Goal: Obtain resource: Download file/media

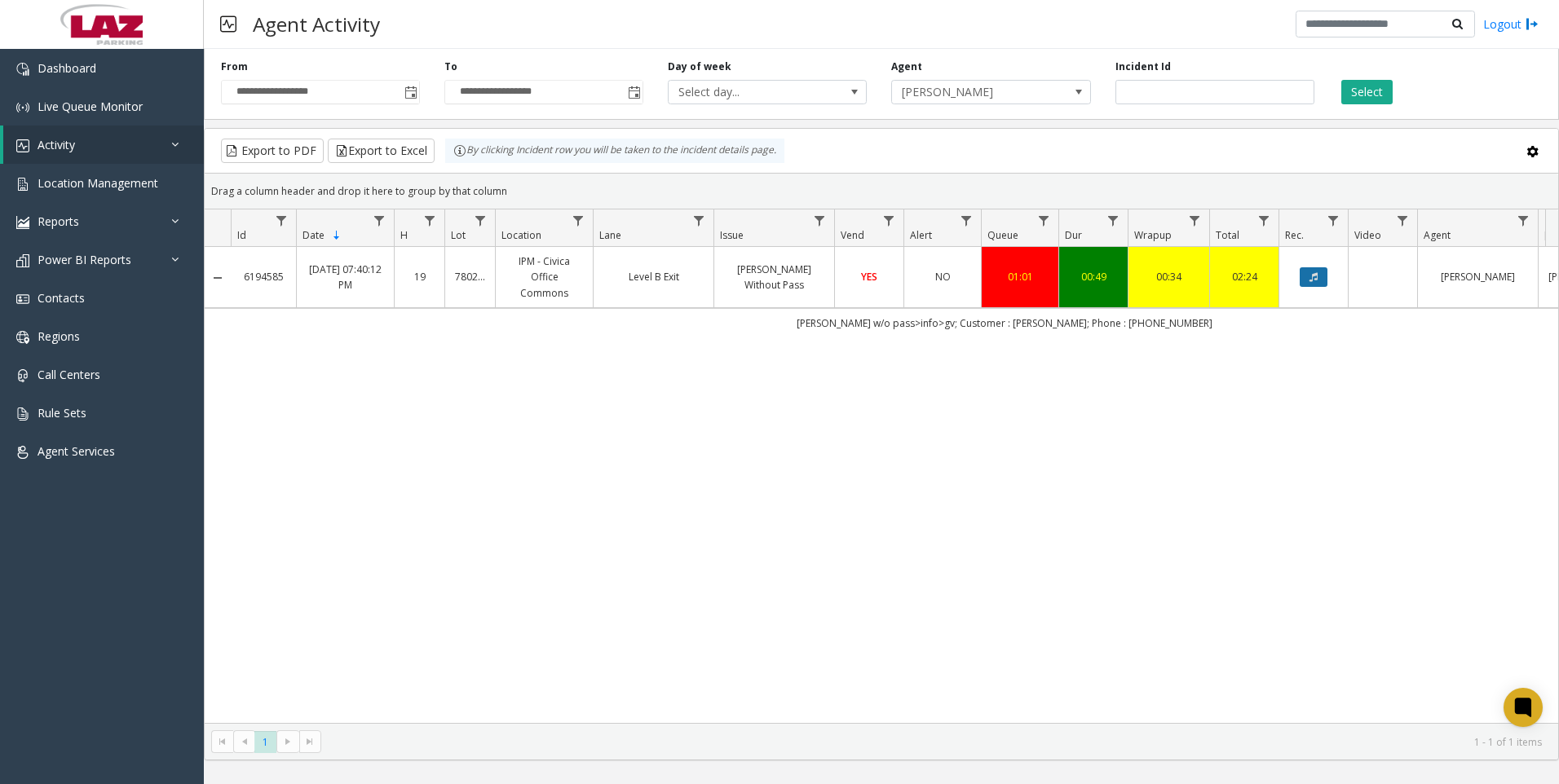
click at [1301, 267] on button "Data table" at bounding box center [1313, 277] width 28 height 19
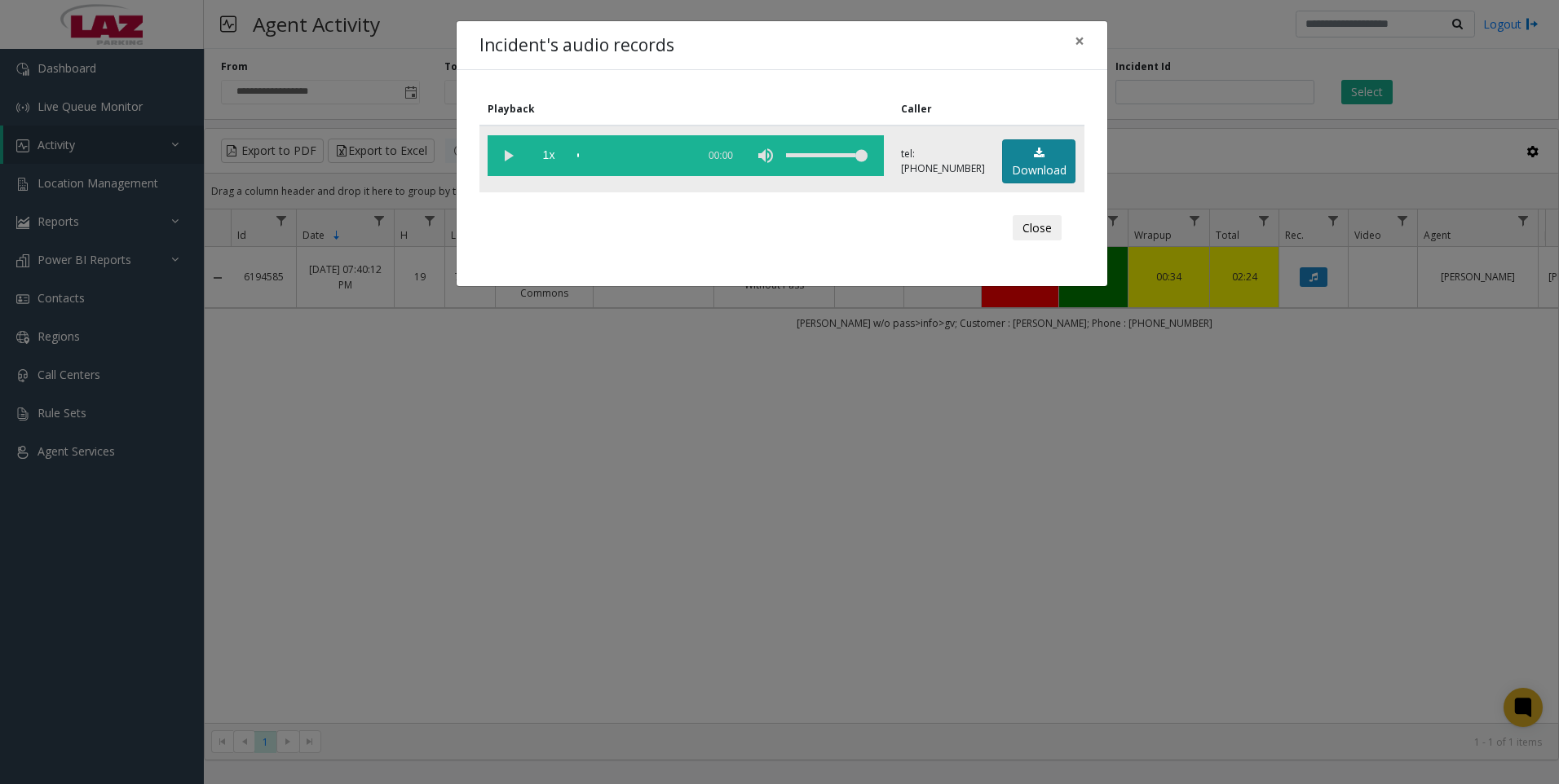
click at [1033, 168] on link "Download" at bounding box center [1039, 162] width 74 height 45
click at [1326, 621] on div "Incident's audio records × Playback Caller 1x 01:00 tel:[PHONE_NUMBER] Download…" at bounding box center [780, 392] width 1559 height 784
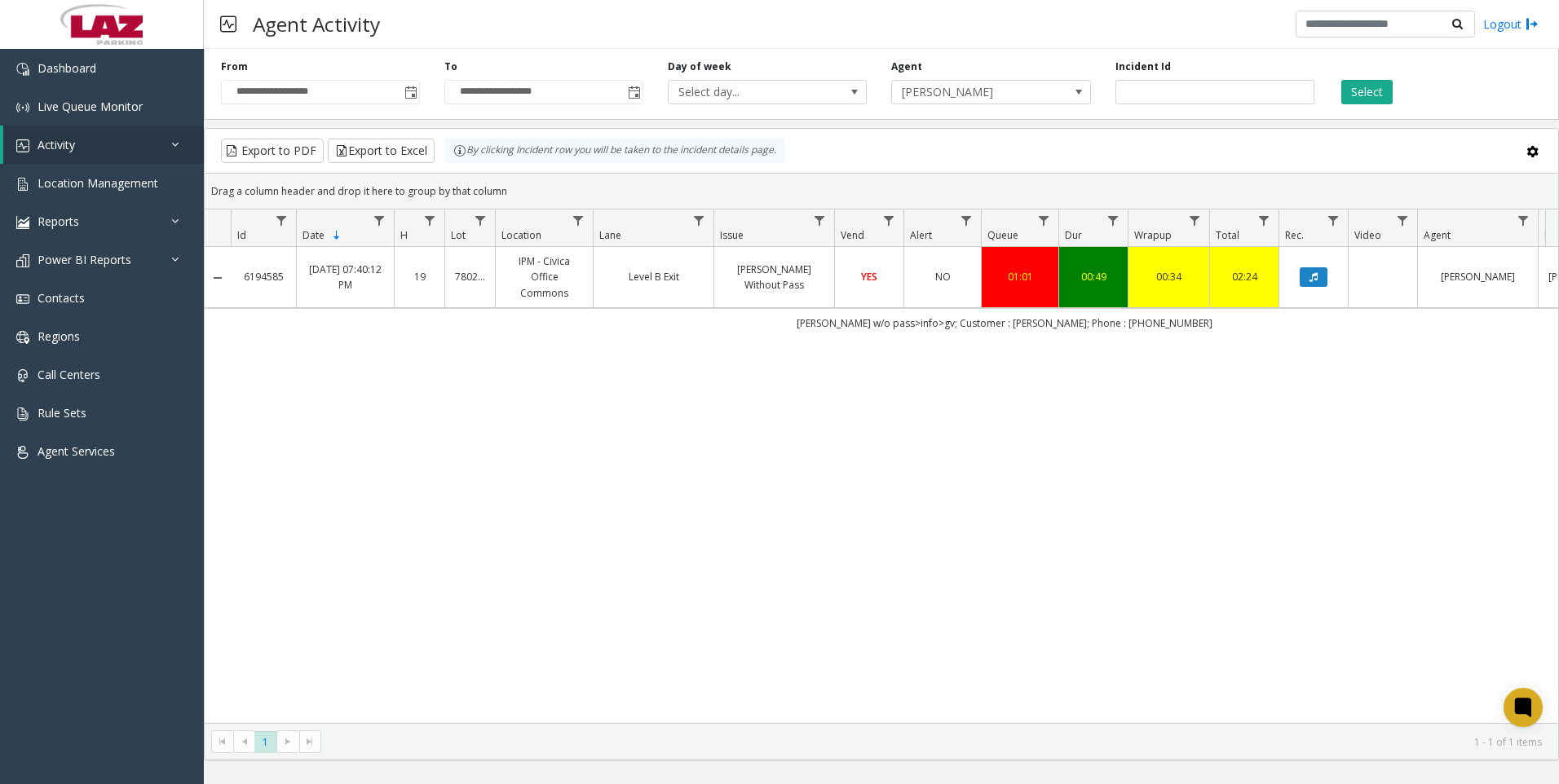
click at [1168, 106] on div "**********" at bounding box center [880, 81] width 1355 height 77
click at [1169, 101] on input "*******" at bounding box center [1214, 91] width 199 height 24
paste input "number"
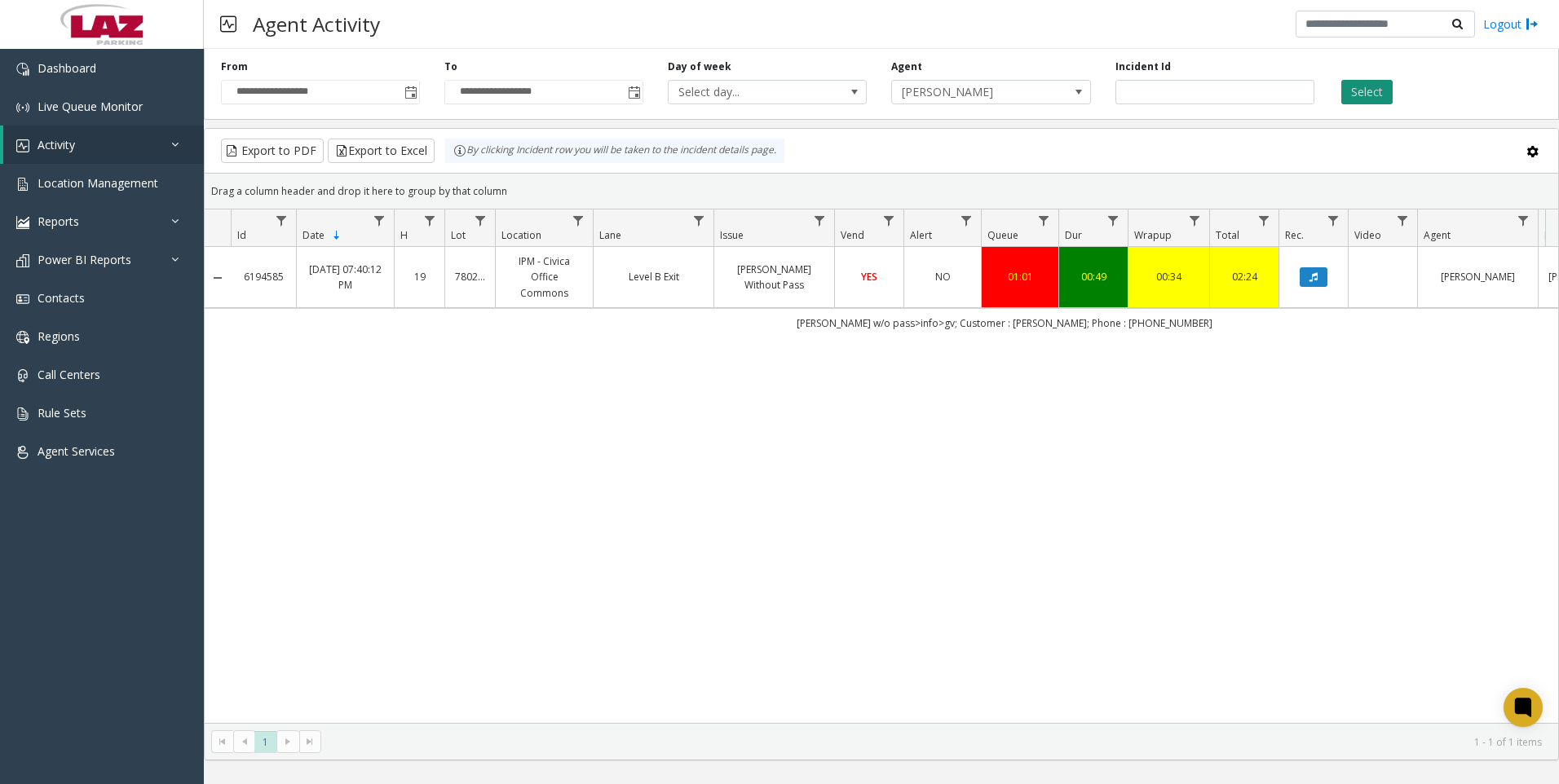
click at [1358, 87] on button "Select" at bounding box center [1366, 91] width 51 height 24
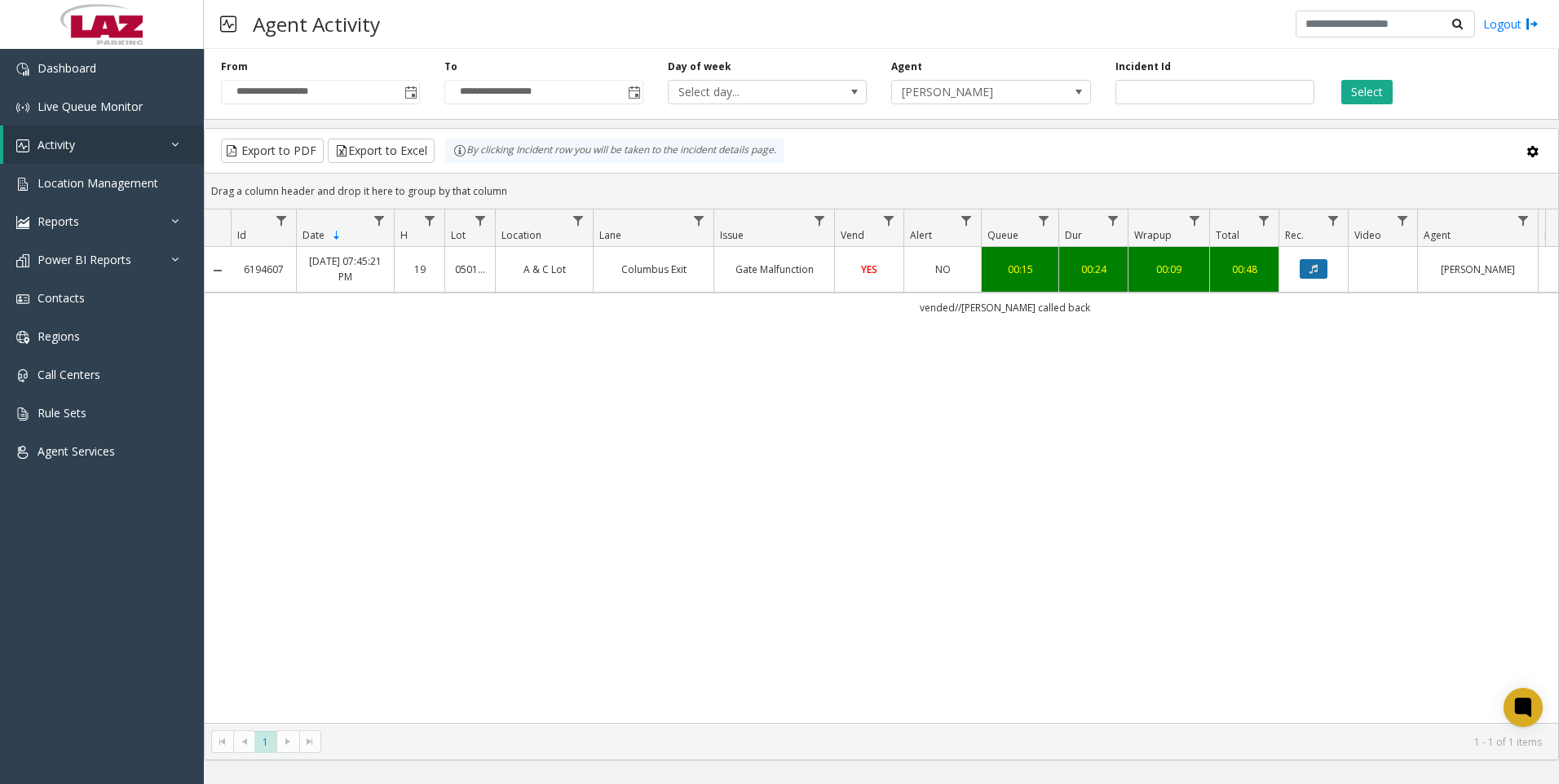
click at [1311, 267] on icon "Data table" at bounding box center [1313, 269] width 8 height 10
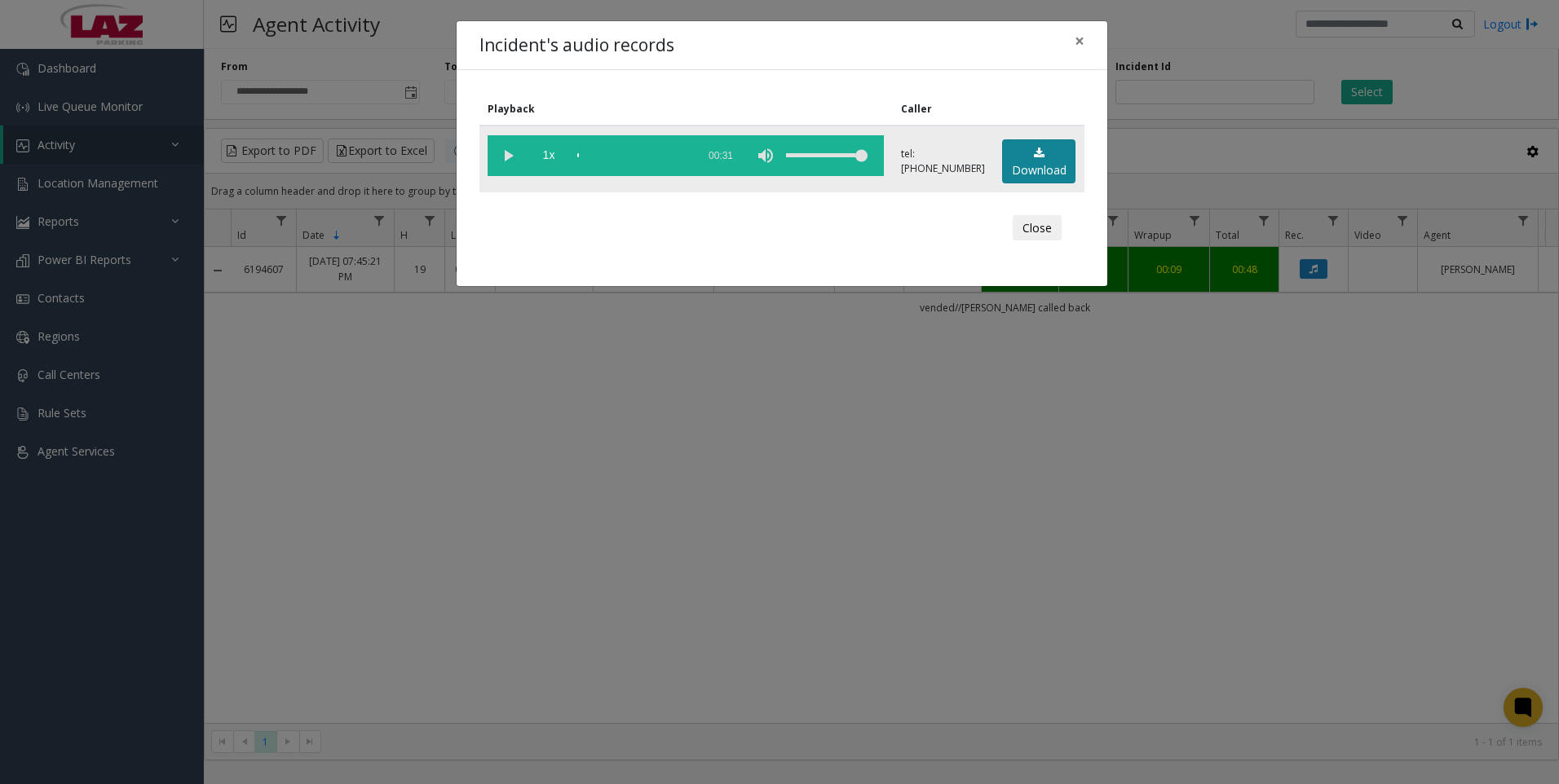
click at [1036, 164] on link "Download" at bounding box center [1039, 162] width 74 height 45
drag, startPoint x: 1435, startPoint y: 563, endPoint x: 1353, endPoint y: 554, distance: 82.5
click at [1435, 564] on div "Incident's audio records × Playback Caller 1x 00:31 tel:[PHONE_NUMBER] Download…" at bounding box center [780, 392] width 1559 height 784
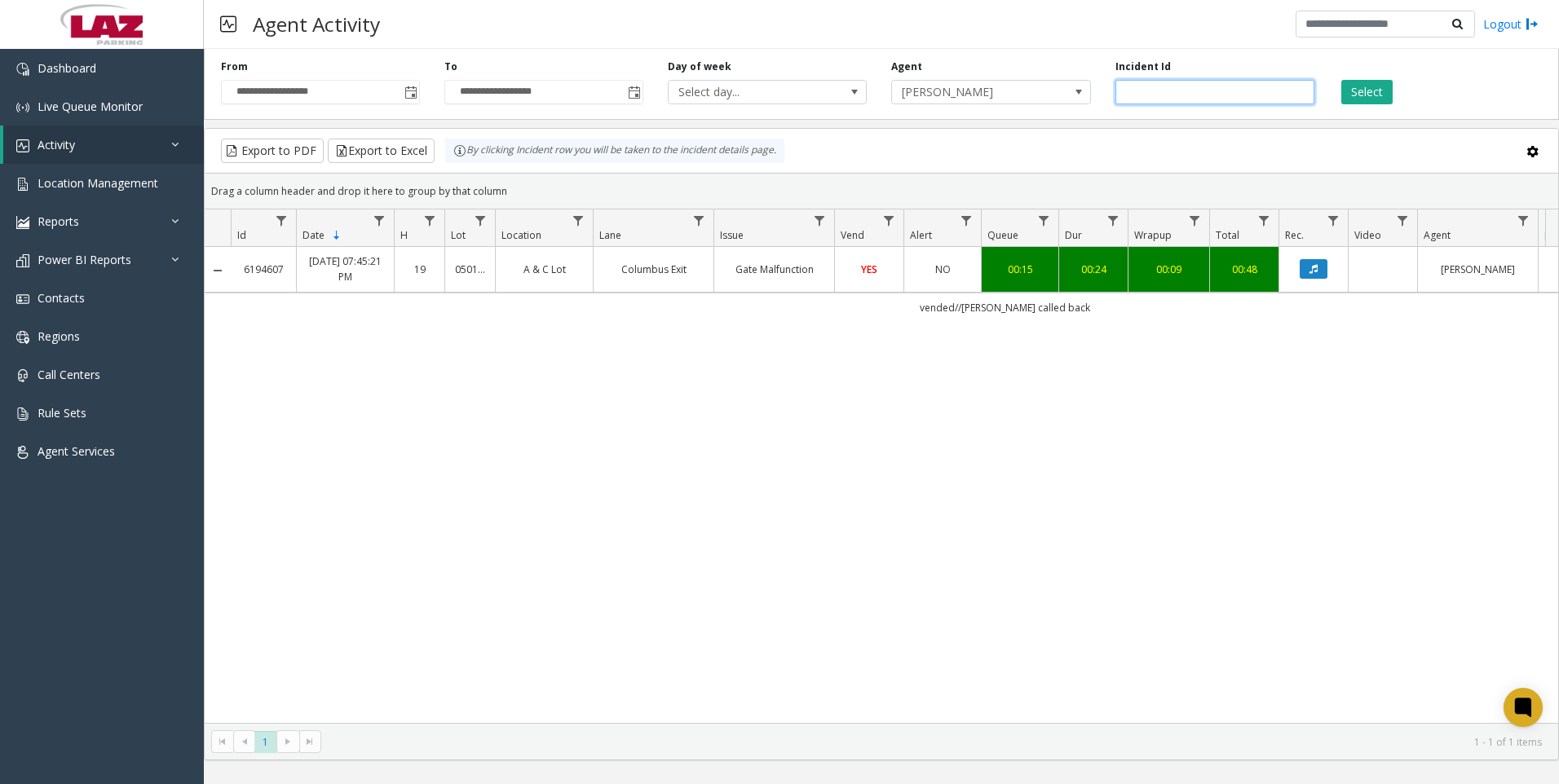
click at [1208, 83] on input "*******" at bounding box center [1214, 91] width 199 height 24
paste input "number"
click at [1362, 87] on button "Select" at bounding box center [1366, 91] width 51 height 24
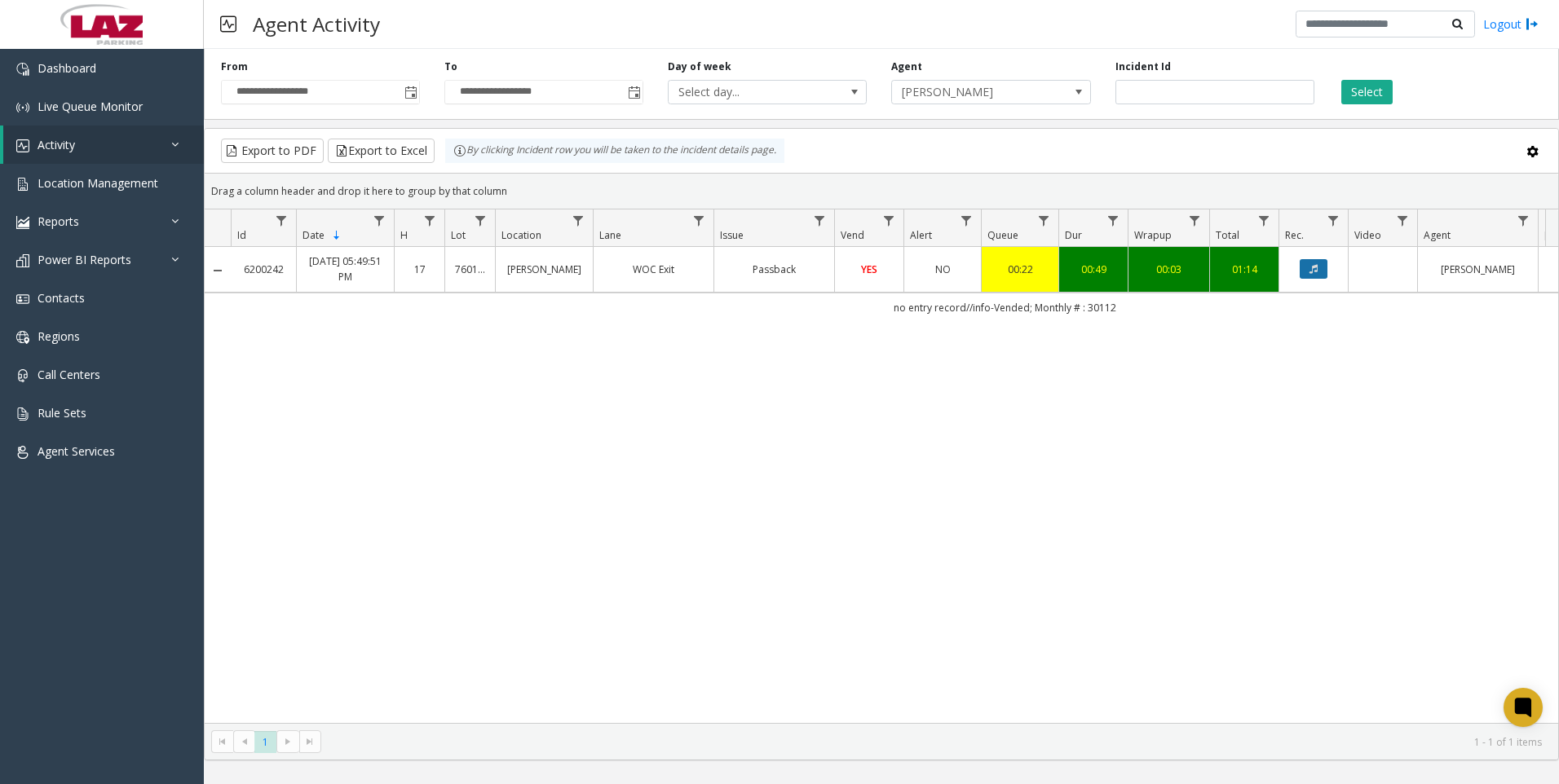
click at [1312, 271] on icon "Data table" at bounding box center [1313, 269] width 8 height 10
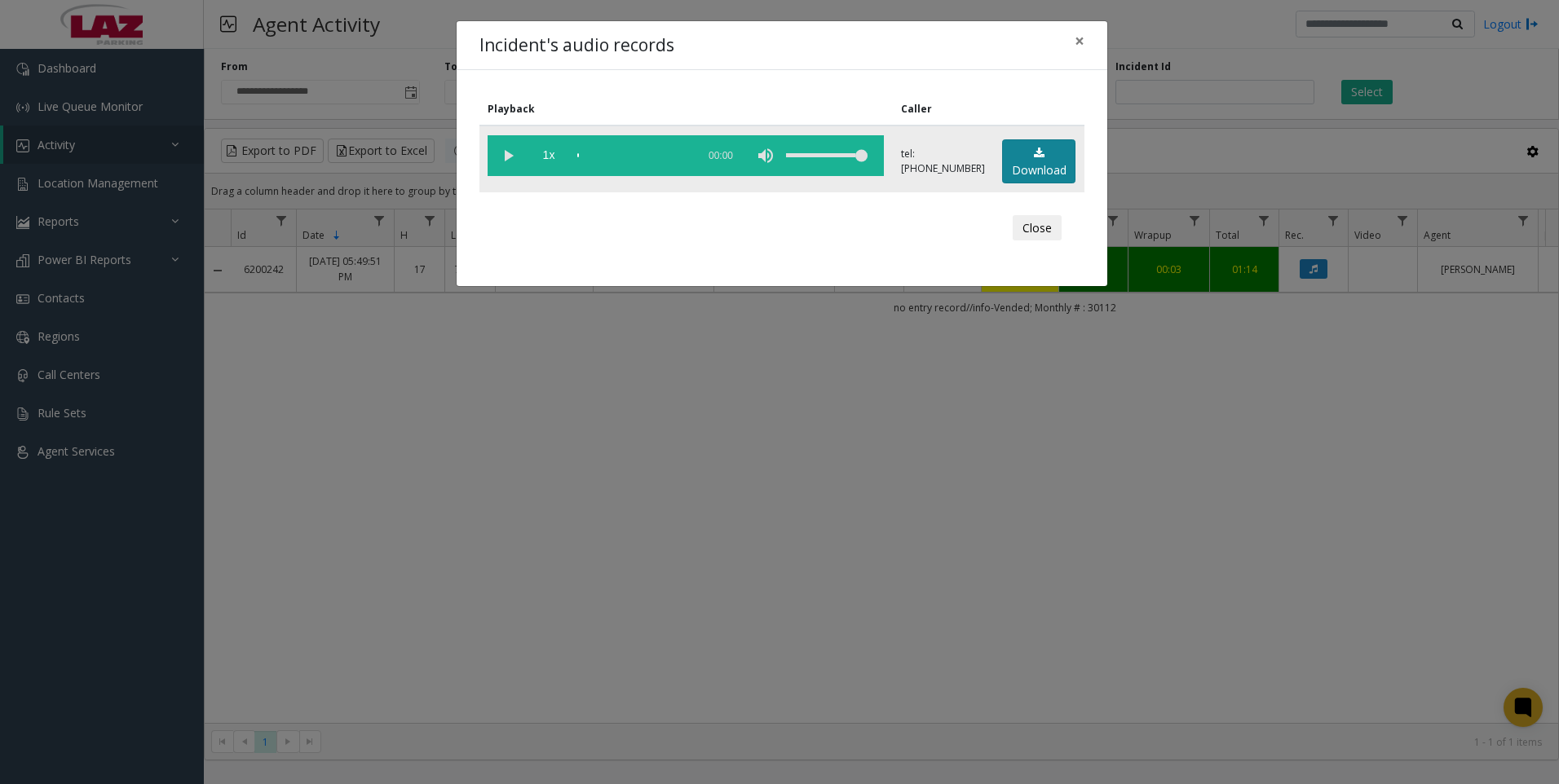
click at [1027, 147] on link "Download" at bounding box center [1039, 162] width 74 height 45
click at [1397, 577] on div "Incident's audio records × Playback Caller 1x 00:55 tel:[PHONE_NUMBER] Download…" at bounding box center [780, 392] width 1559 height 784
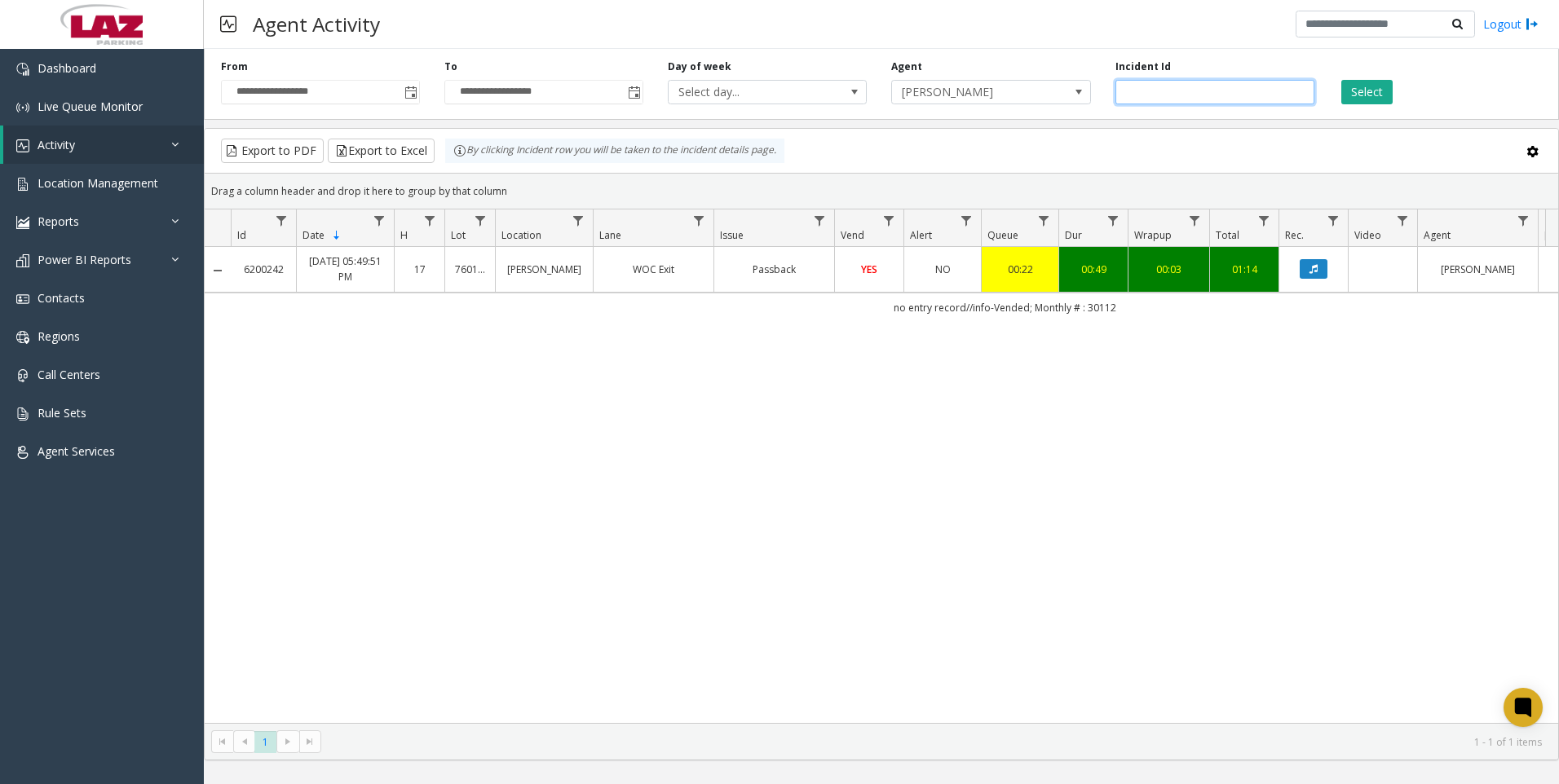
click at [1173, 95] on input "*******" at bounding box center [1214, 91] width 199 height 24
paste input "number"
click at [1390, 93] on button "Select" at bounding box center [1366, 91] width 51 height 24
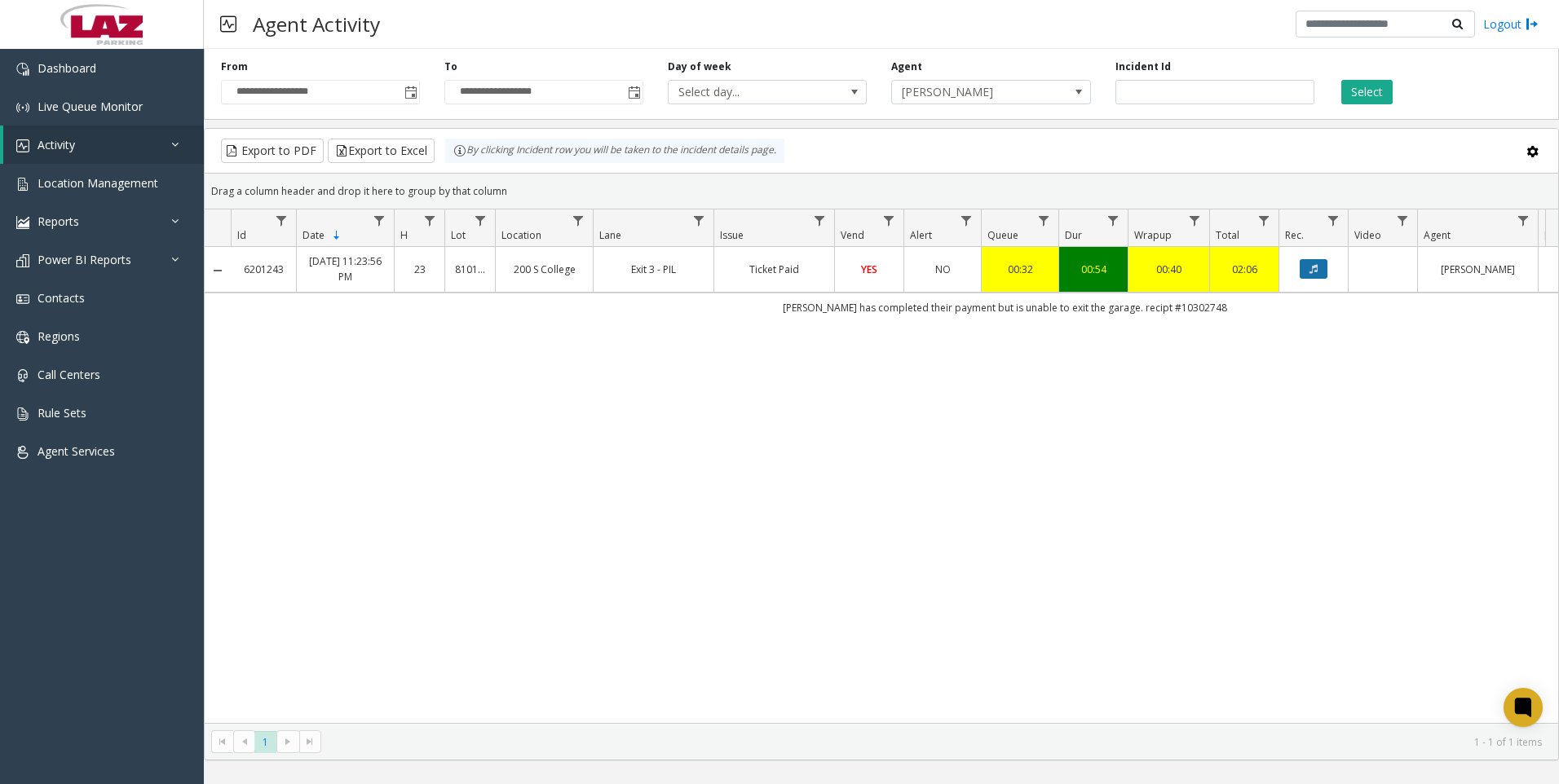
click at [1311, 276] on button "Data table" at bounding box center [1313, 269] width 28 height 19
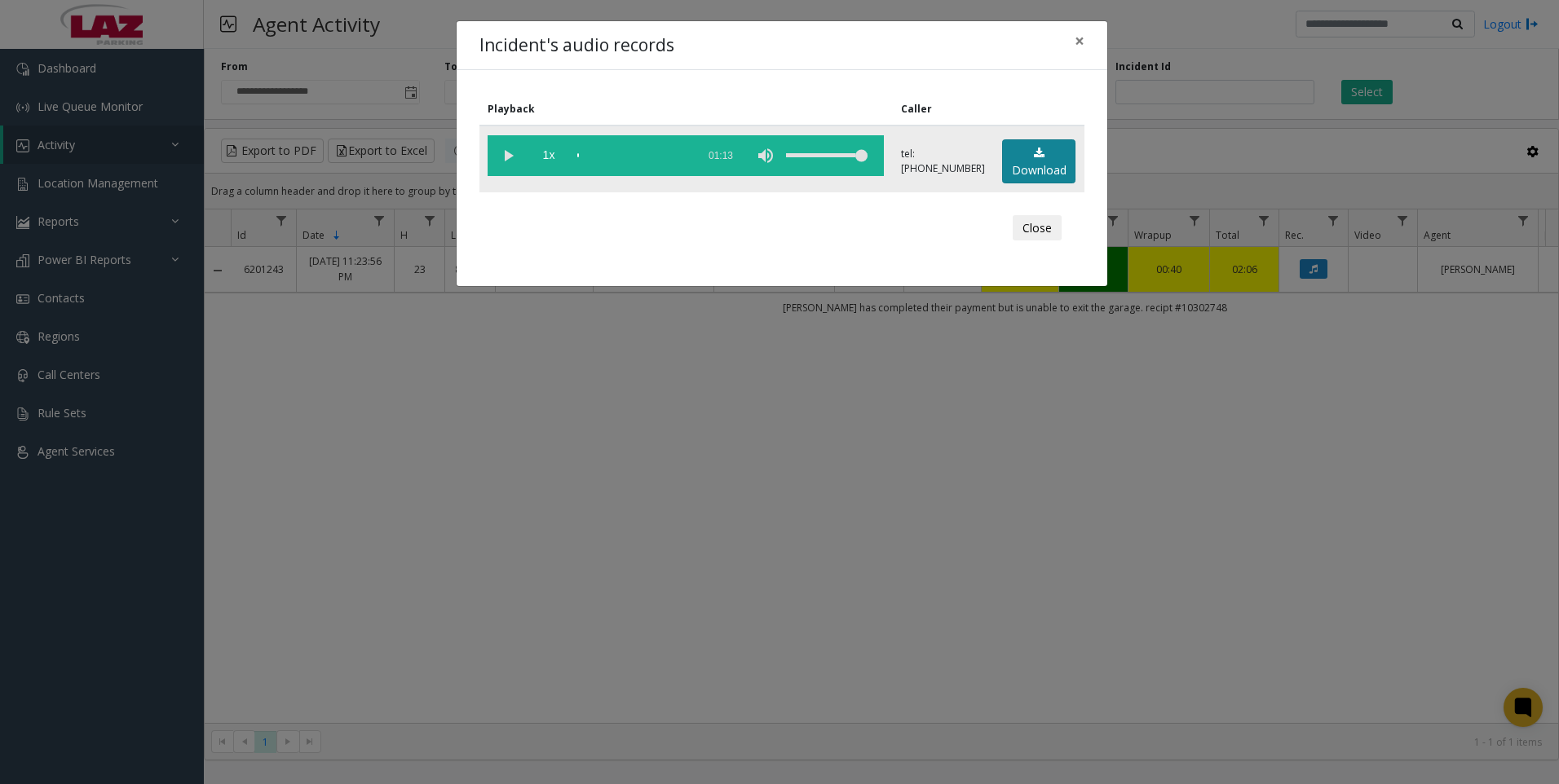
click at [1003, 163] on link "Download" at bounding box center [1039, 162] width 74 height 45
click at [1031, 178] on link "Download" at bounding box center [1039, 162] width 74 height 45
click at [1415, 573] on div "Incident's audio records × Playback Caller 1x 01:13 tel:[PHONE_NUMBER] Download…" at bounding box center [780, 392] width 1559 height 784
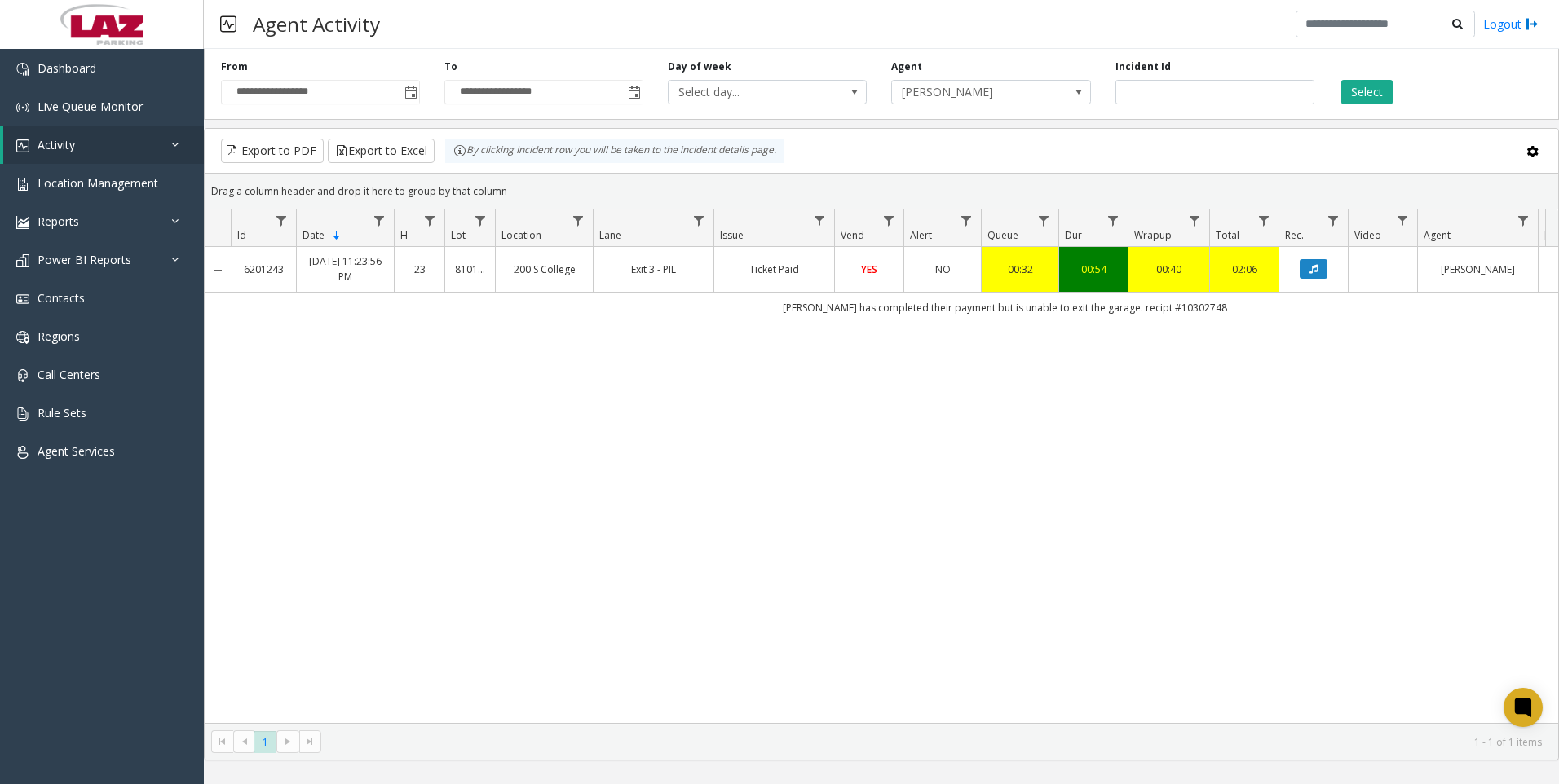
drag, startPoint x: 1328, startPoint y: 543, endPoint x: 1037, endPoint y: 498, distance: 294.5
click at [1328, 543] on div "6201243 [DATE] 11:23:56 PM 23 810113 200 S College Exit 3 - PIL Ticket Paid YES…" at bounding box center [880, 485] width 1353 height 476
click at [1177, 92] on input "*******" at bounding box center [1214, 91] width 199 height 24
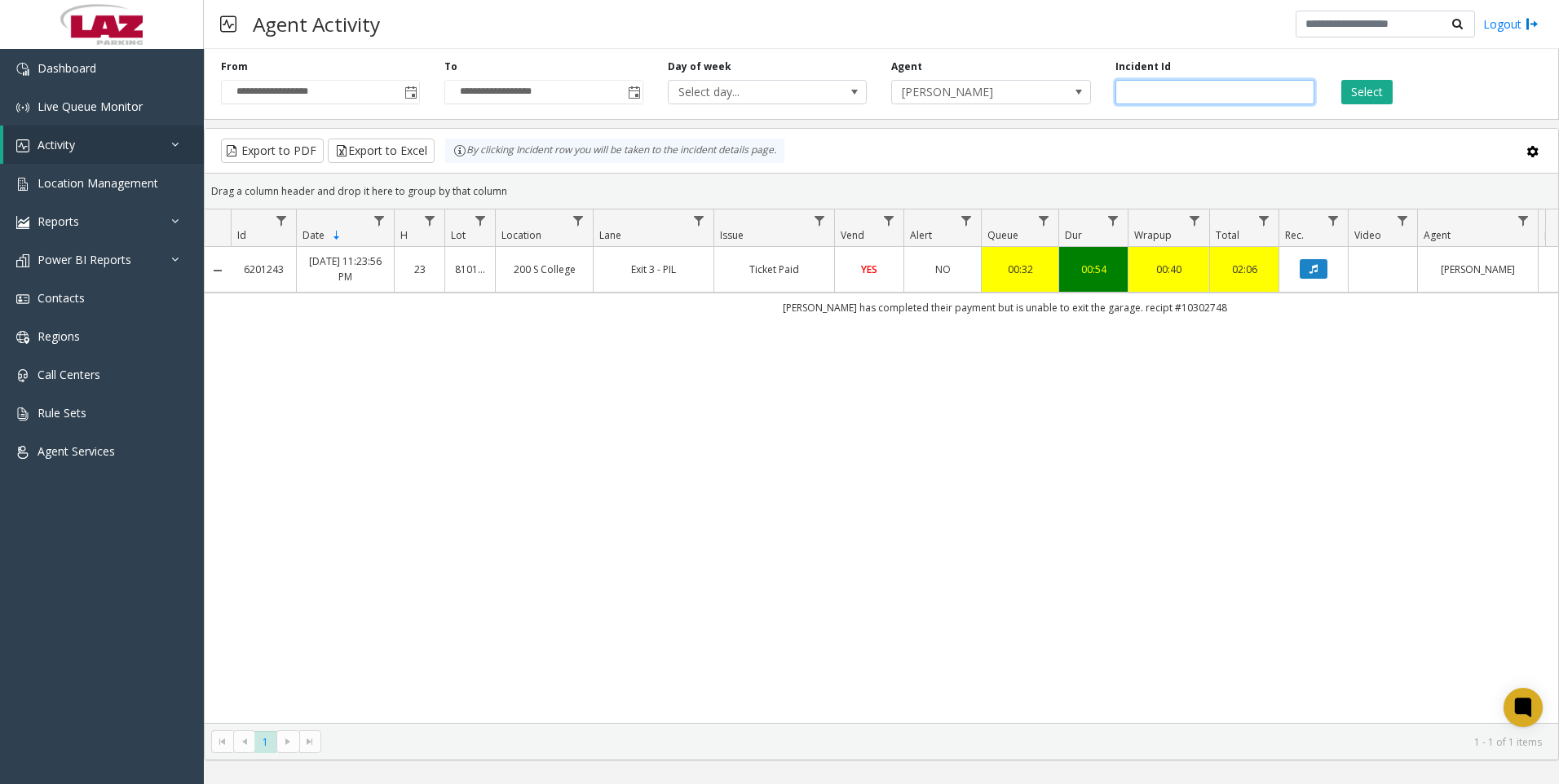
paste input "number"
click at [1360, 93] on button "Select" at bounding box center [1366, 91] width 51 height 24
click at [1309, 274] on icon "Data table" at bounding box center [1313, 269] width 8 height 10
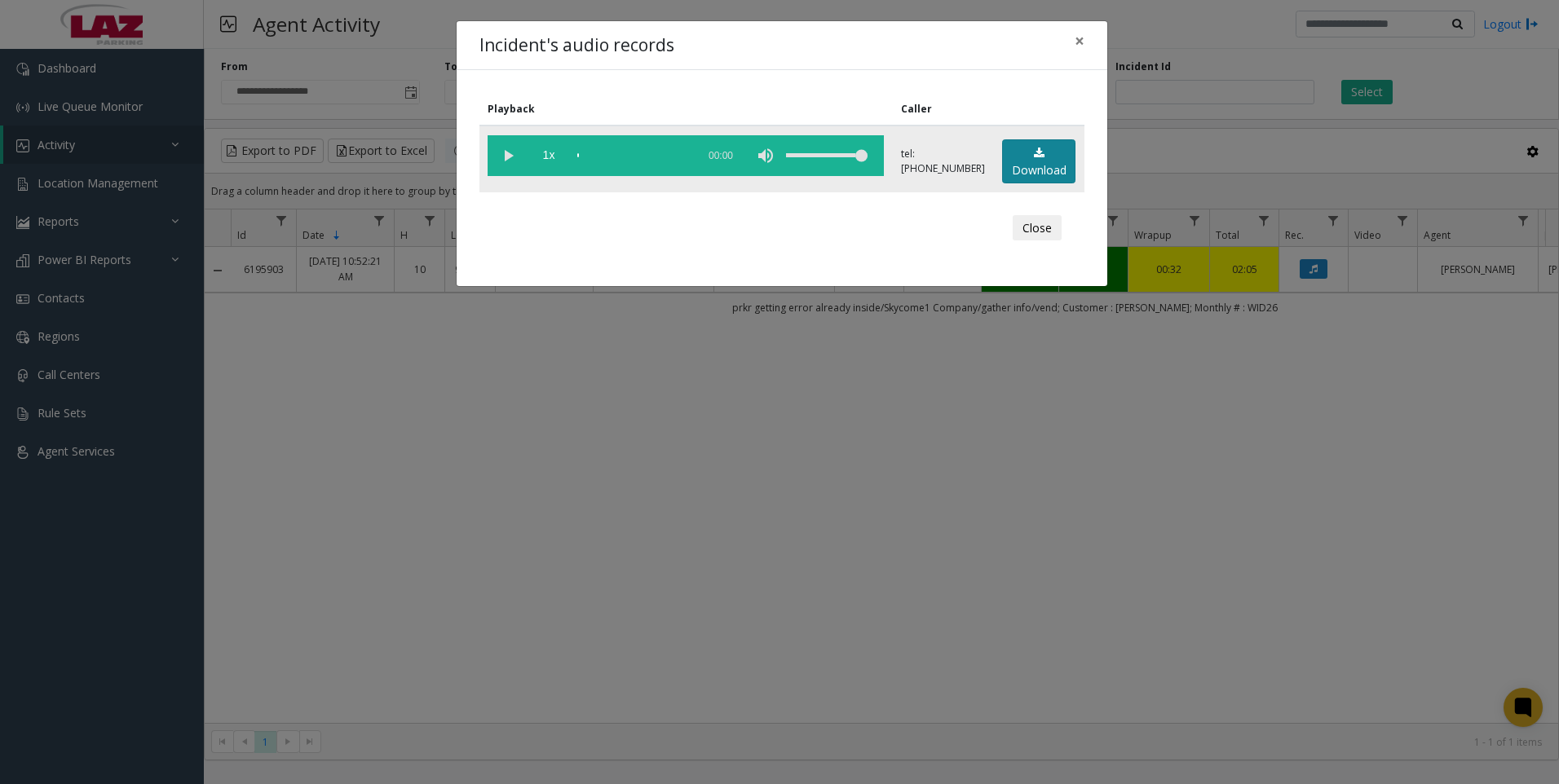
click at [1034, 162] on link "Download" at bounding box center [1039, 162] width 74 height 45
click at [1369, 647] on div "Incident's audio records × Playback Caller 1x 01:24 tel:[PHONE_NUMBER] Download…" at bounding box center [780, 392] width 1559 height 784
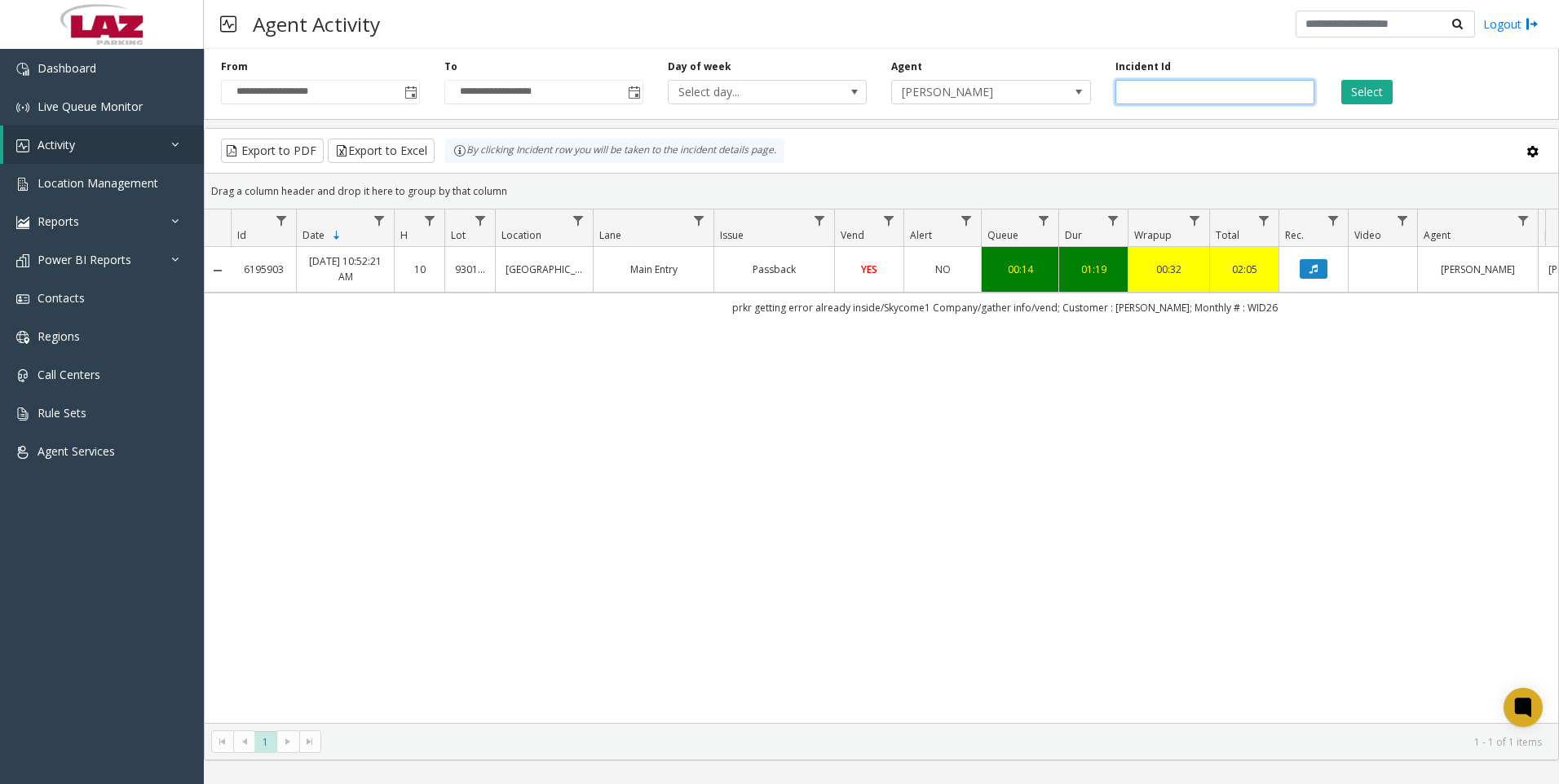
click at [1219, 89] on input "*******" at bounding box center [1214, 91] width 199 height 24
paste input "number"
click at [1357, 100] on button "Select" at bounding box center [1366, 91] width 51 height 24
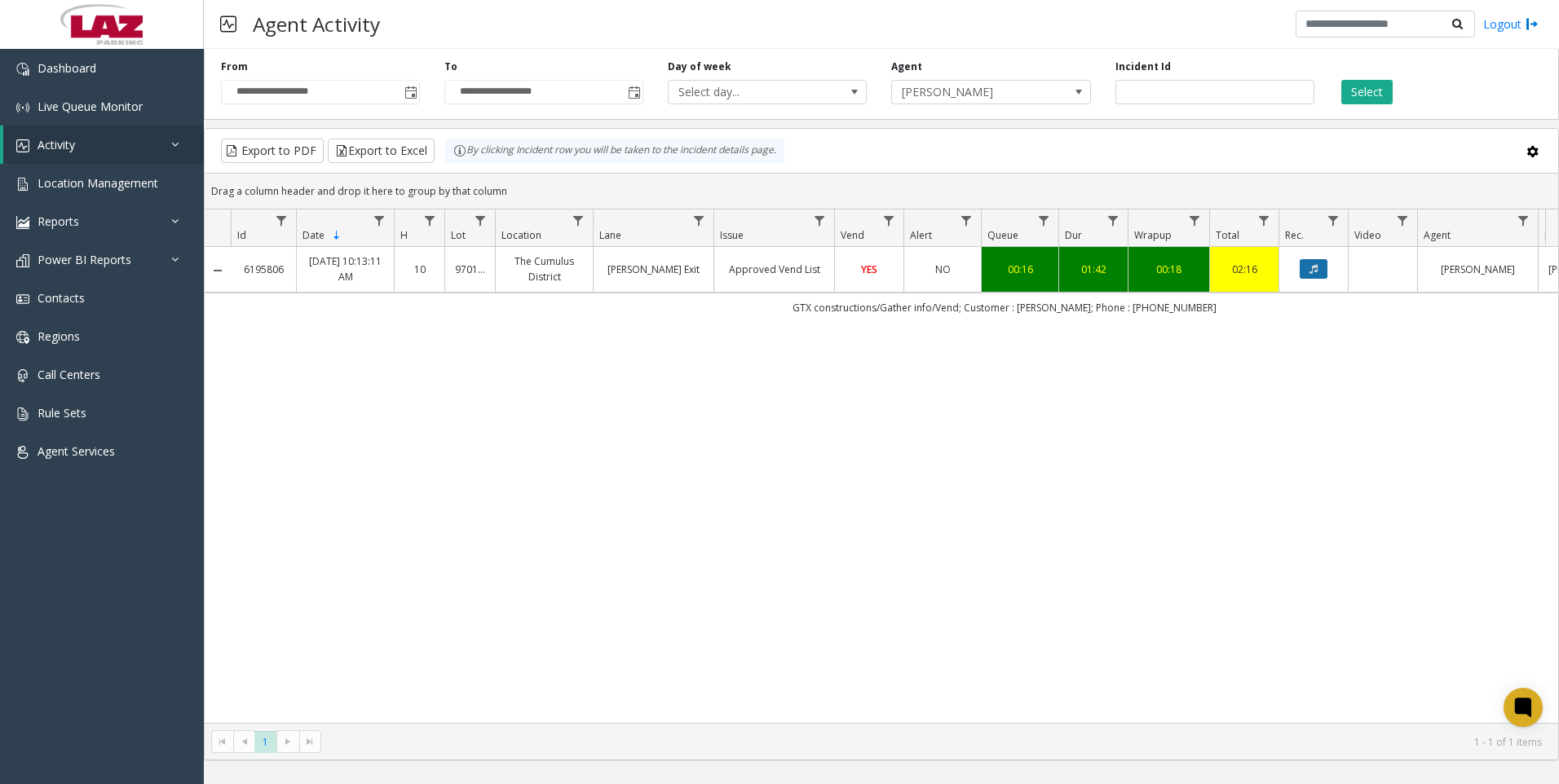
click at [1319, 265] on button "Data table" at bounding box center [1313, 269] width 28 height 19
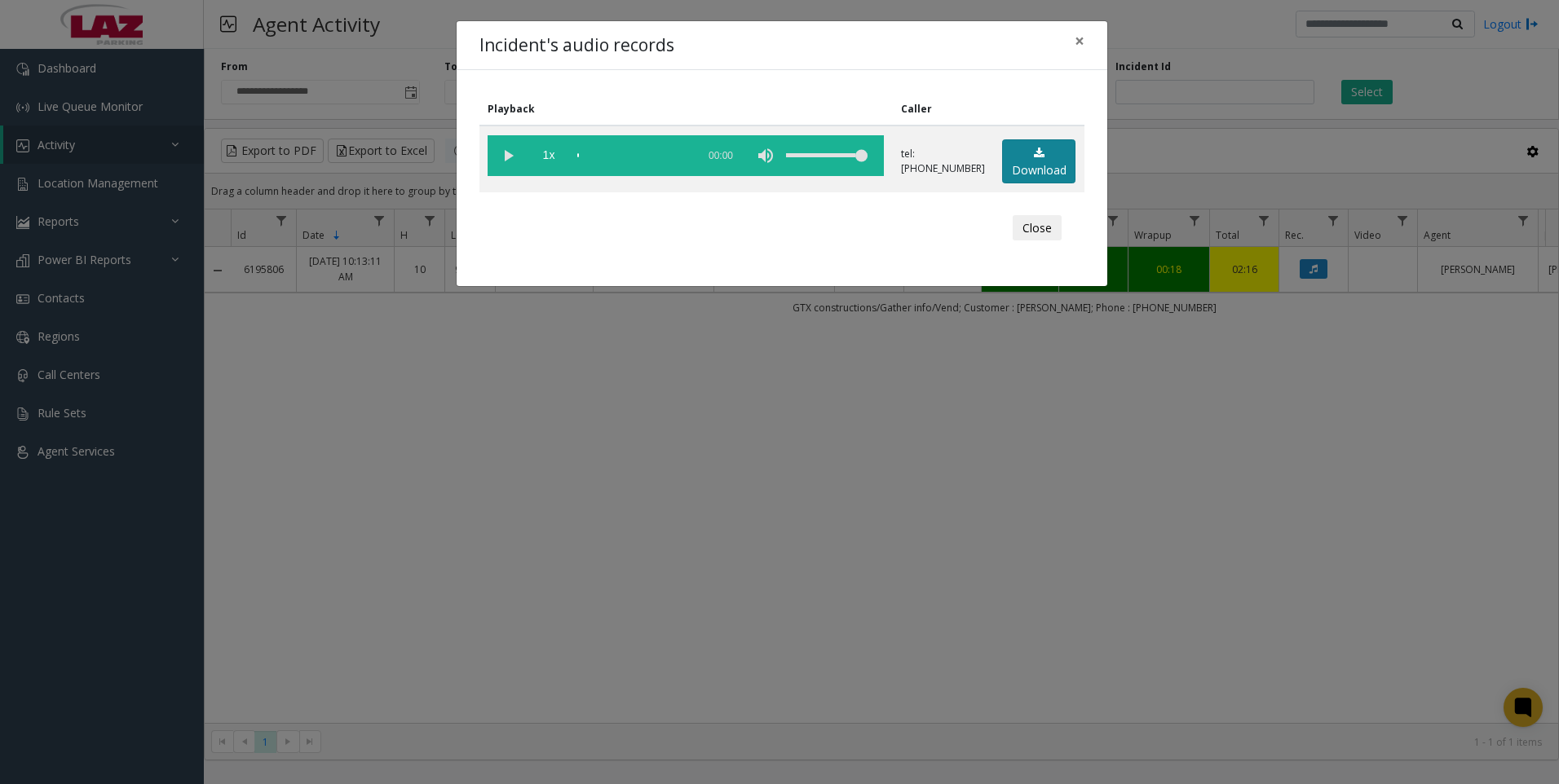
click at [1038, 174] on link "Download" at bounding box center [1039, 162] width 74 height 45
click at [1360, 574] on div "Incident's audio records × Playback Caller 1x 01:46 tel:[PHONE_NUMBER] Download…" at bounding box center [780, 392] width 1559 height 784
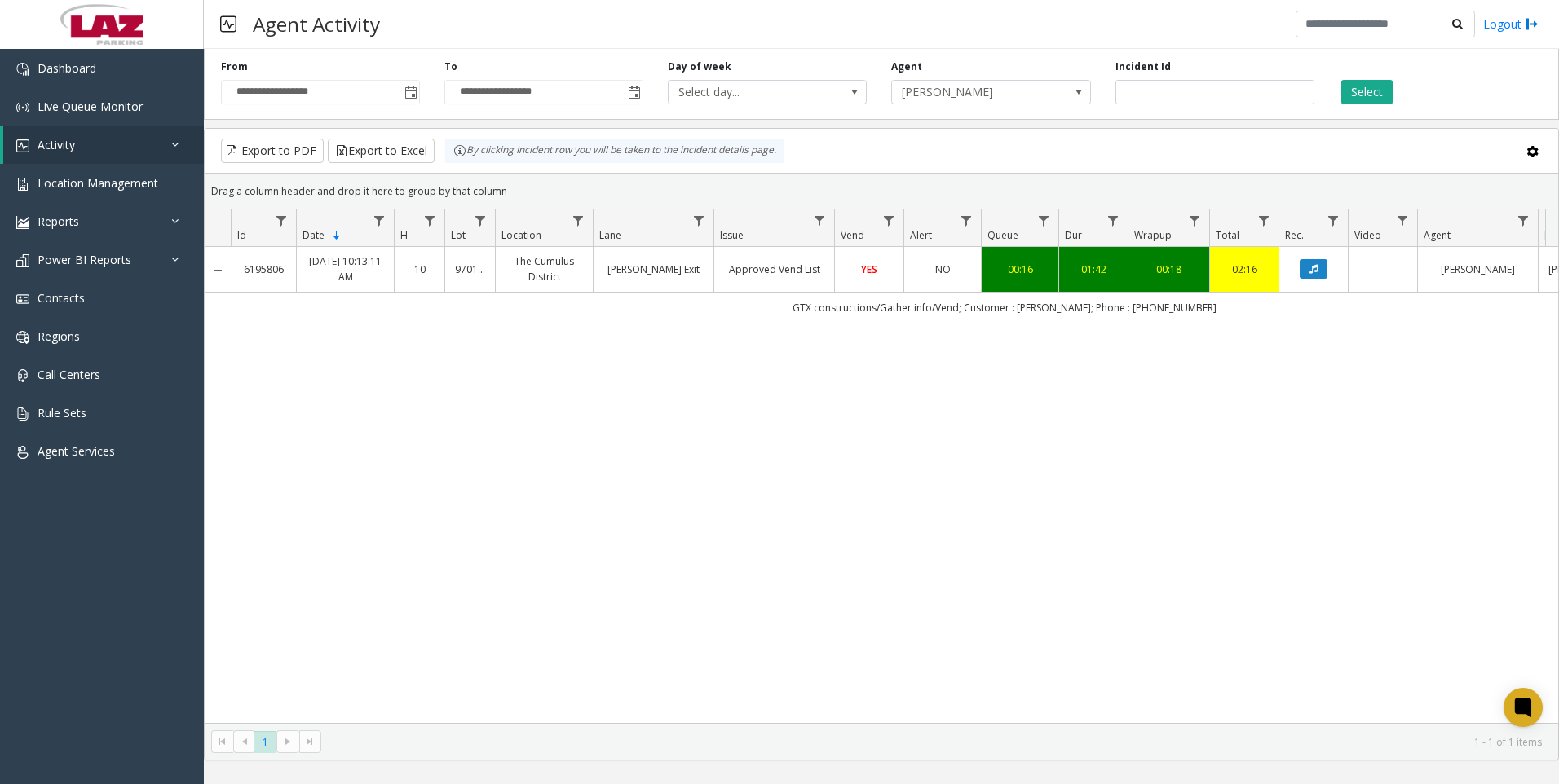
drag, startPoint x: 1421, startPoint y: 556, endPoint x: 1403, endPoint y: 538, distance: 25.5
click at [1415, 548] on div "6195806 [DATE] 10:13:11 AM 10 970138 [GEOGRAPHIC_DATA] [PERSON_NAME] Exit Appro…" at bounding box center [880, 485] width 1353 height 476
click at [1173, 95] on input "*******" at bounding box center [1214, 91] width 199 height 24
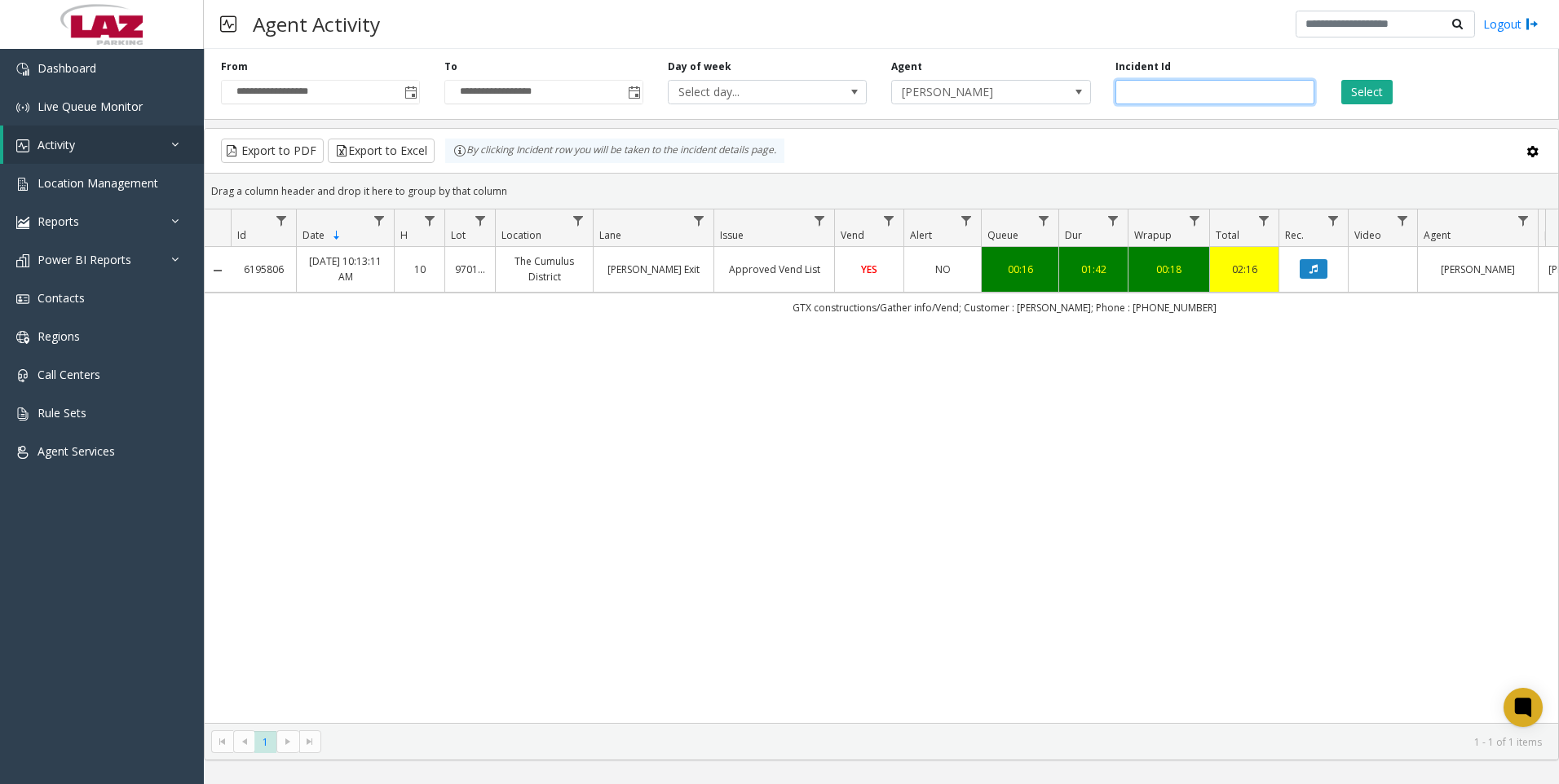
paste input "number"
click at [1352, 93] on button "Select" at bounding box center [1366, 91] width 51 height 24
click at [1311, 269] on icon "Data table" at bounding box center [1313, 269] width 8 height 10
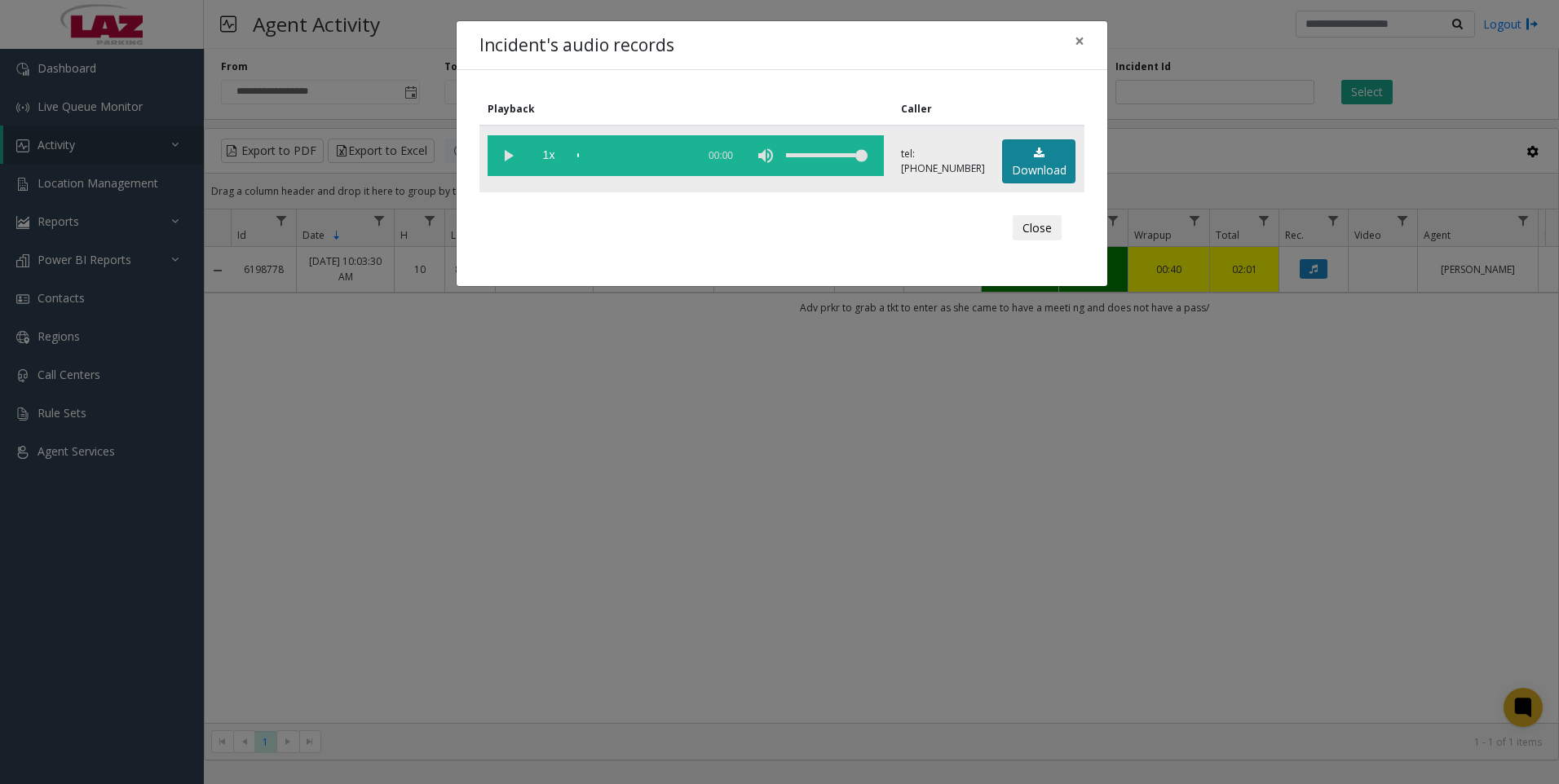
click at [1016, 161] on link "Download" at bounding box center [1039, 162] width 74 height 45
click at [1430, 625] on div "Incident's audio records × Playback Caller 1x 01:13 tel:[PHONE_NUMBER] Download…" at bounding box center [780, 392] width 1559 height 784
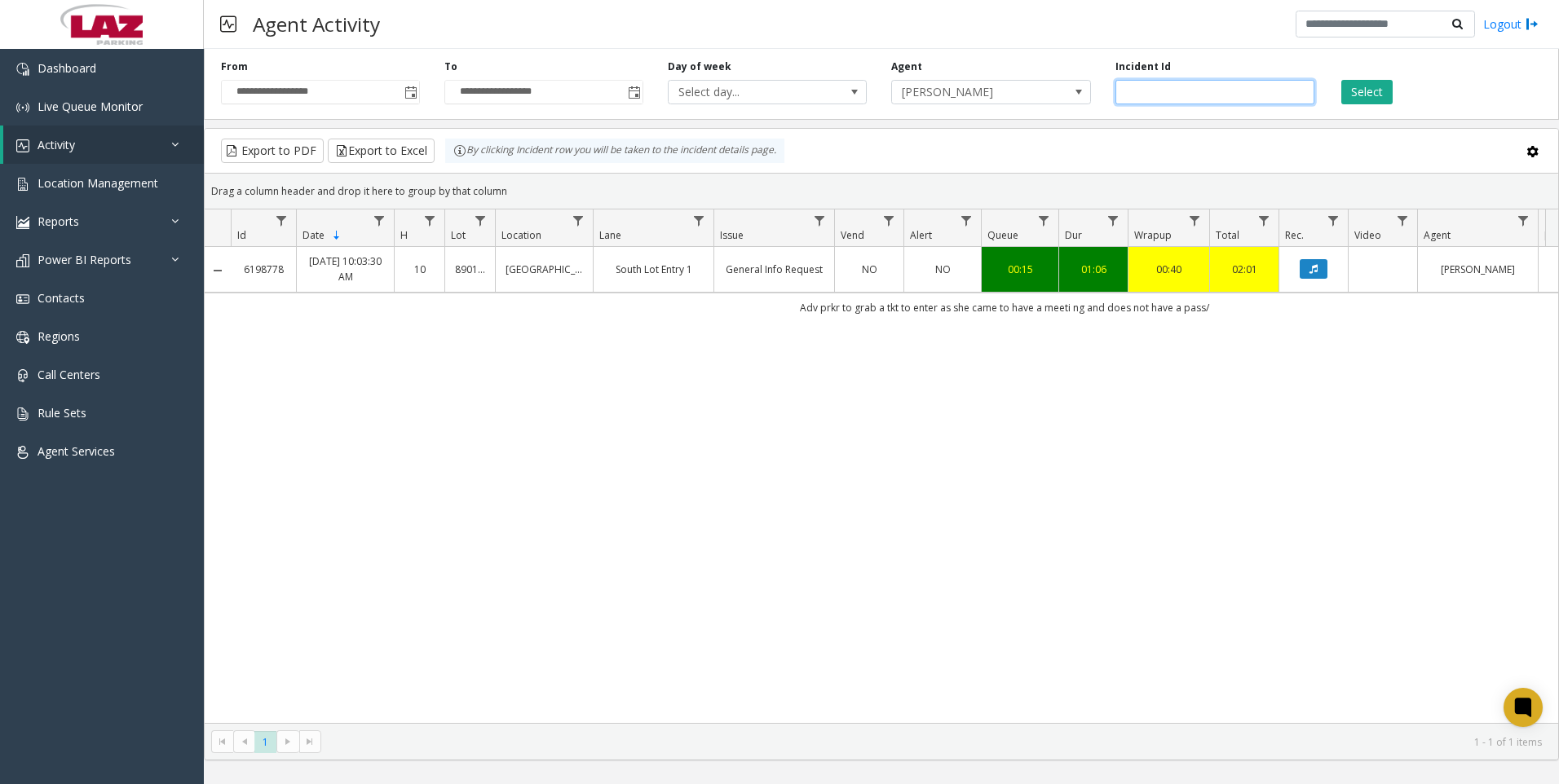
click at [1162, 92] on input "*******" at bounding box center [1214, 91] width 199 height 24
paste input "number"
click at [1384, 85] on button "Select" at bounding box center [1366, 91] width 51 height 24
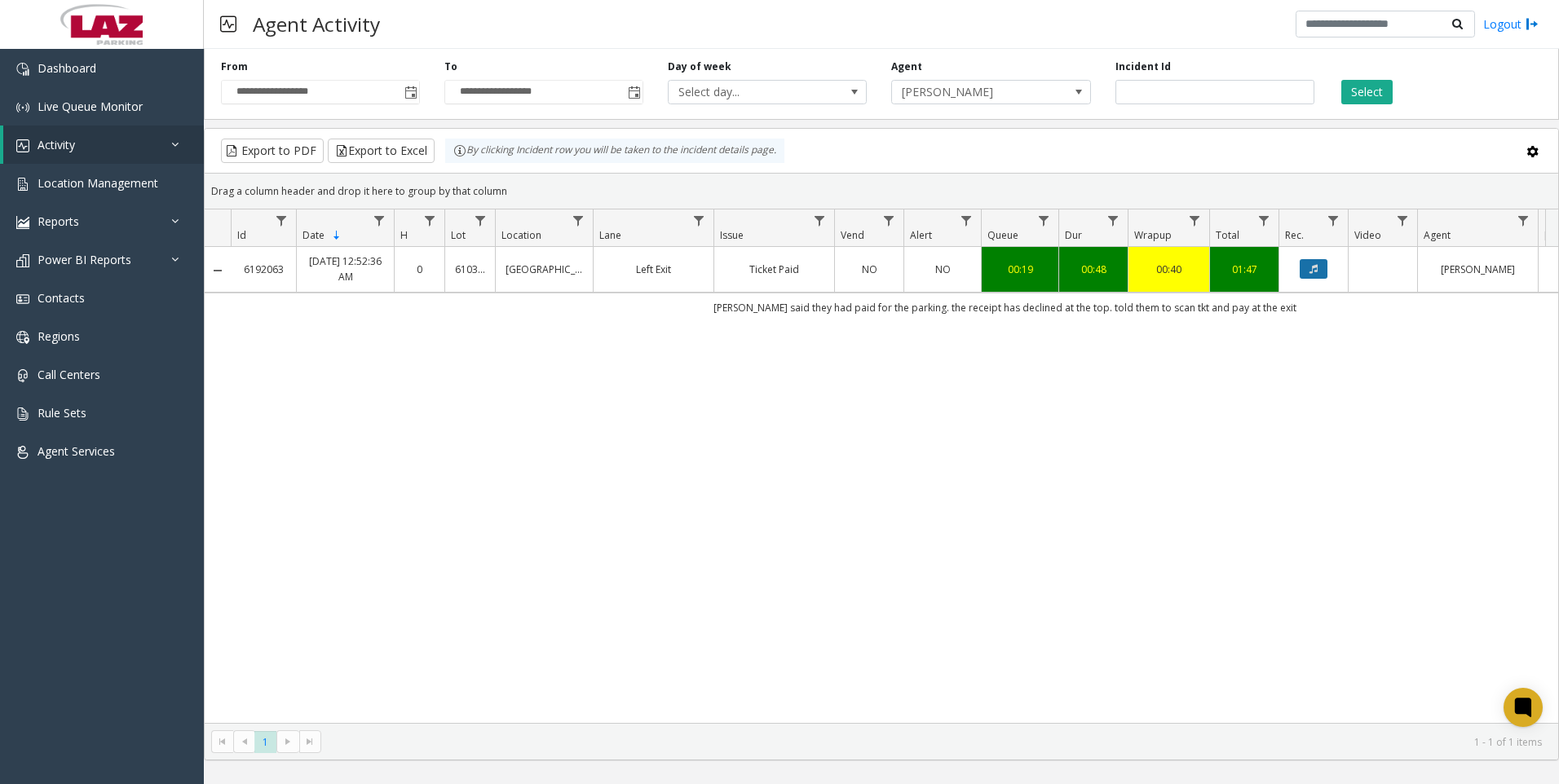
click at [1304, 275] on button "Data table" at bounding box center [1313, 269] width 28 height 19
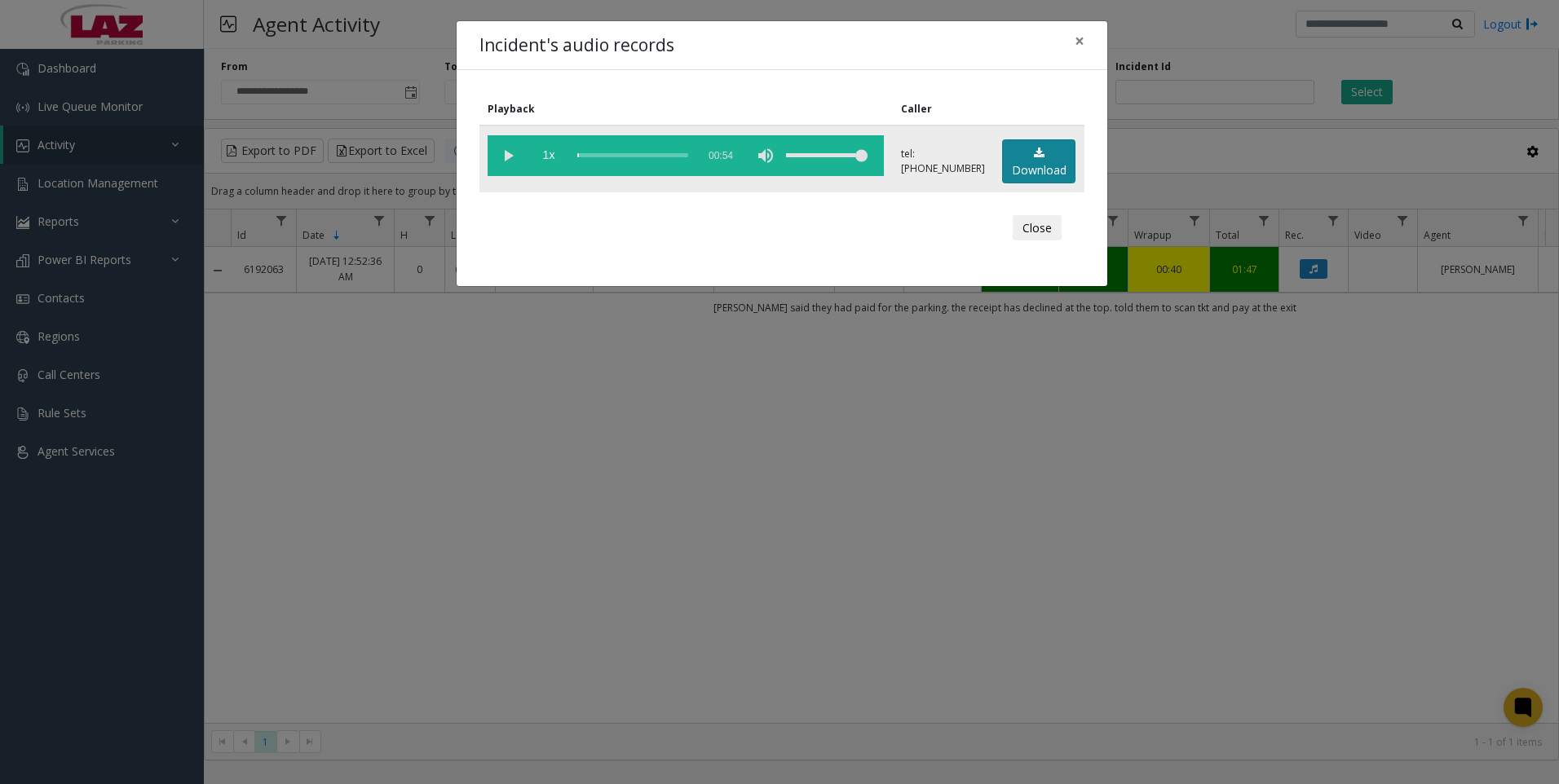
click at [1037, 177] on link "Download" at bounding box center [1039, 162] width 74 height 45
drag, startPoint x: 1371, startPoint y: 588, endPoint x: 1355, endPoint y: 584, distance: 16.5
click at [1371, 588] on div "Incident's audio records × Playback Caller 1x 00:54 tel:[PHONE_NUMBER] Download…" at bounding box center [780, 392] width 1559 height 784
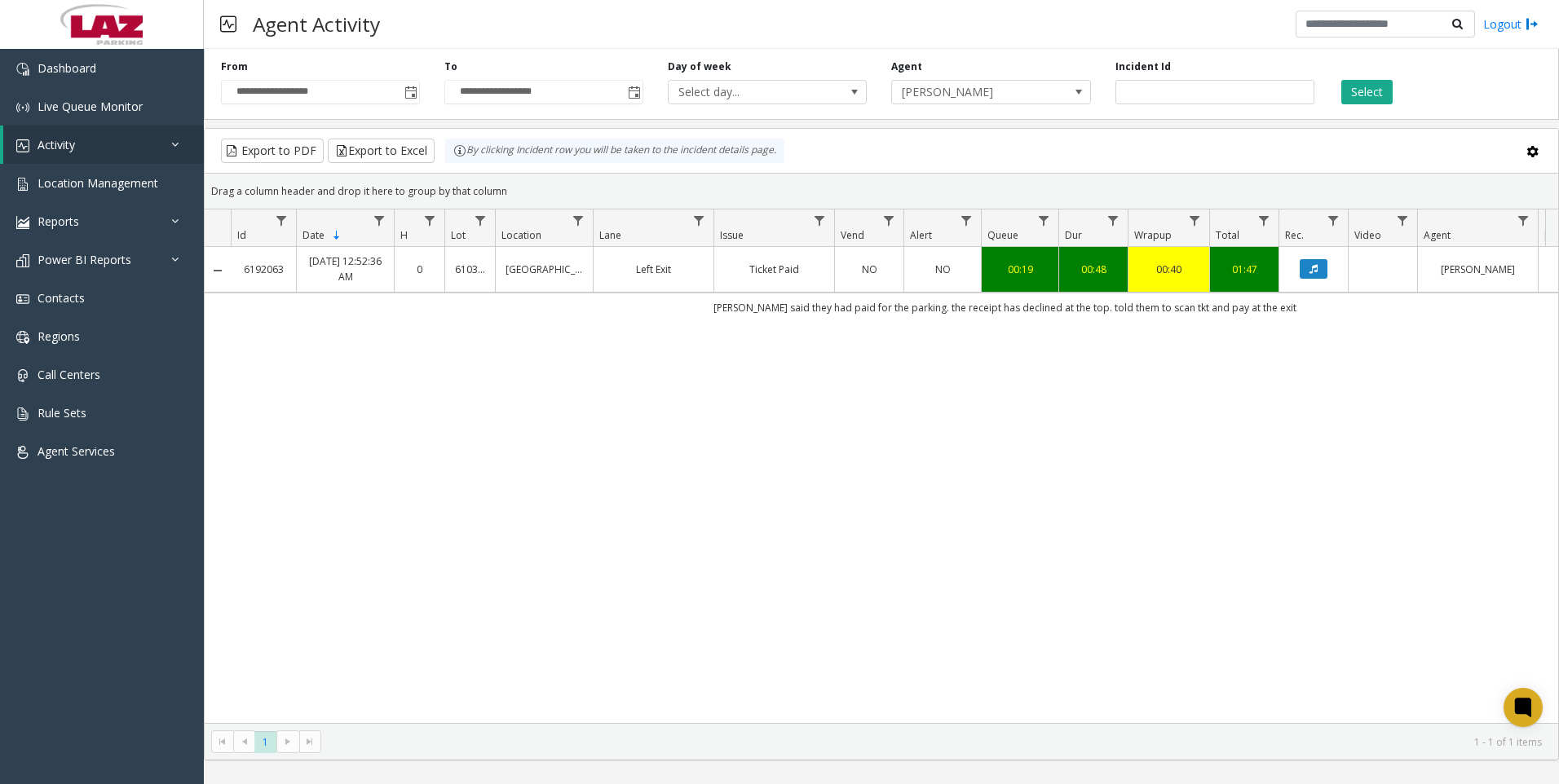
click at [574, 601] on div "6192063 [DATE] 12:52:36 AM 0 610316 [GEOGRAPHIC_DATA] Left Exit Ticket Paid NO …" at bounding box center [880, 485] width 1353 height 476
click at [1173, 92] on input "*******" at bounding box center [1214, 91] width 199 height 24
paste input "number"
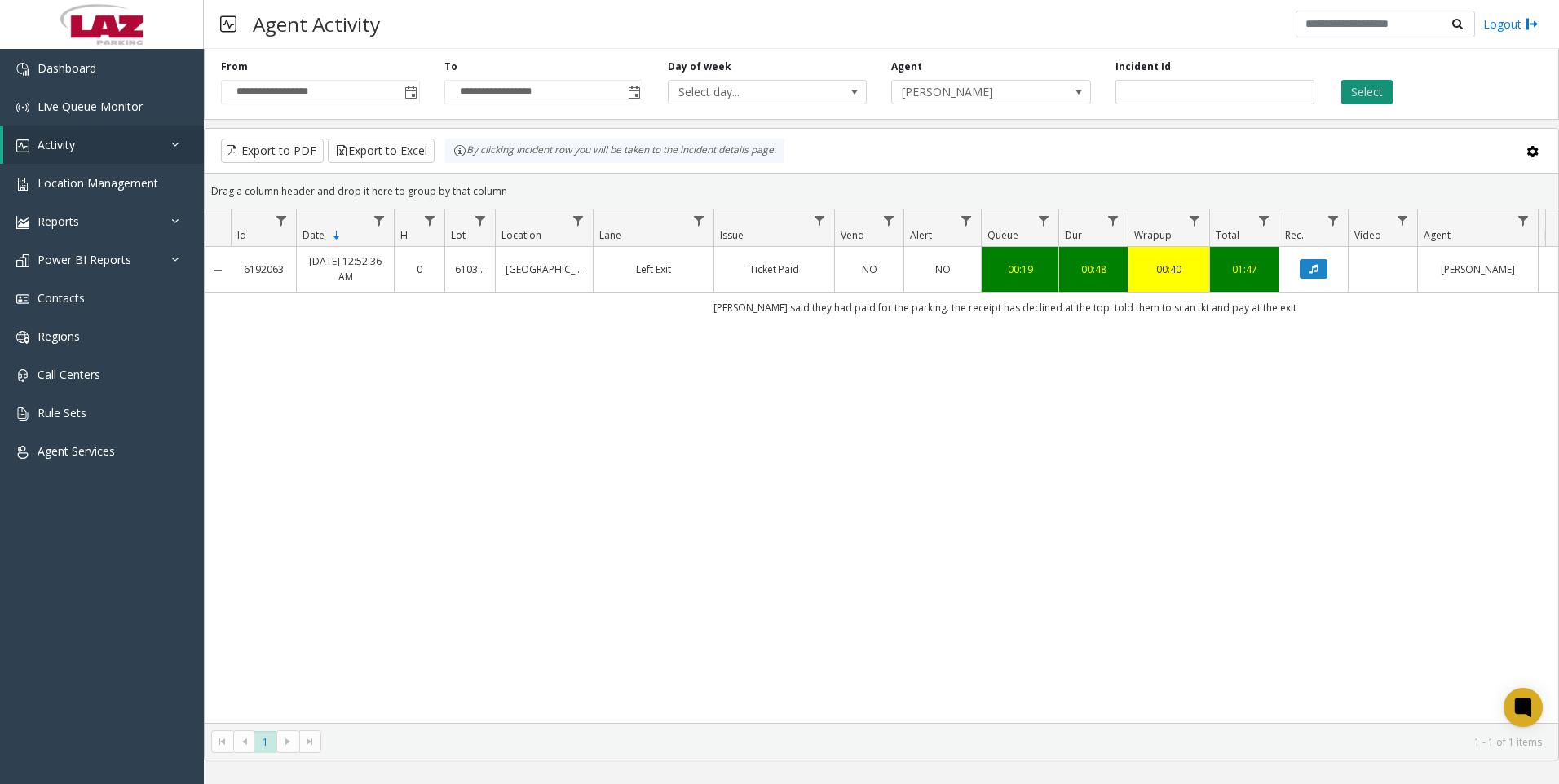
click at [1375, 95] on button "Select" at bounding box center [1366, 91] width 51 height 24
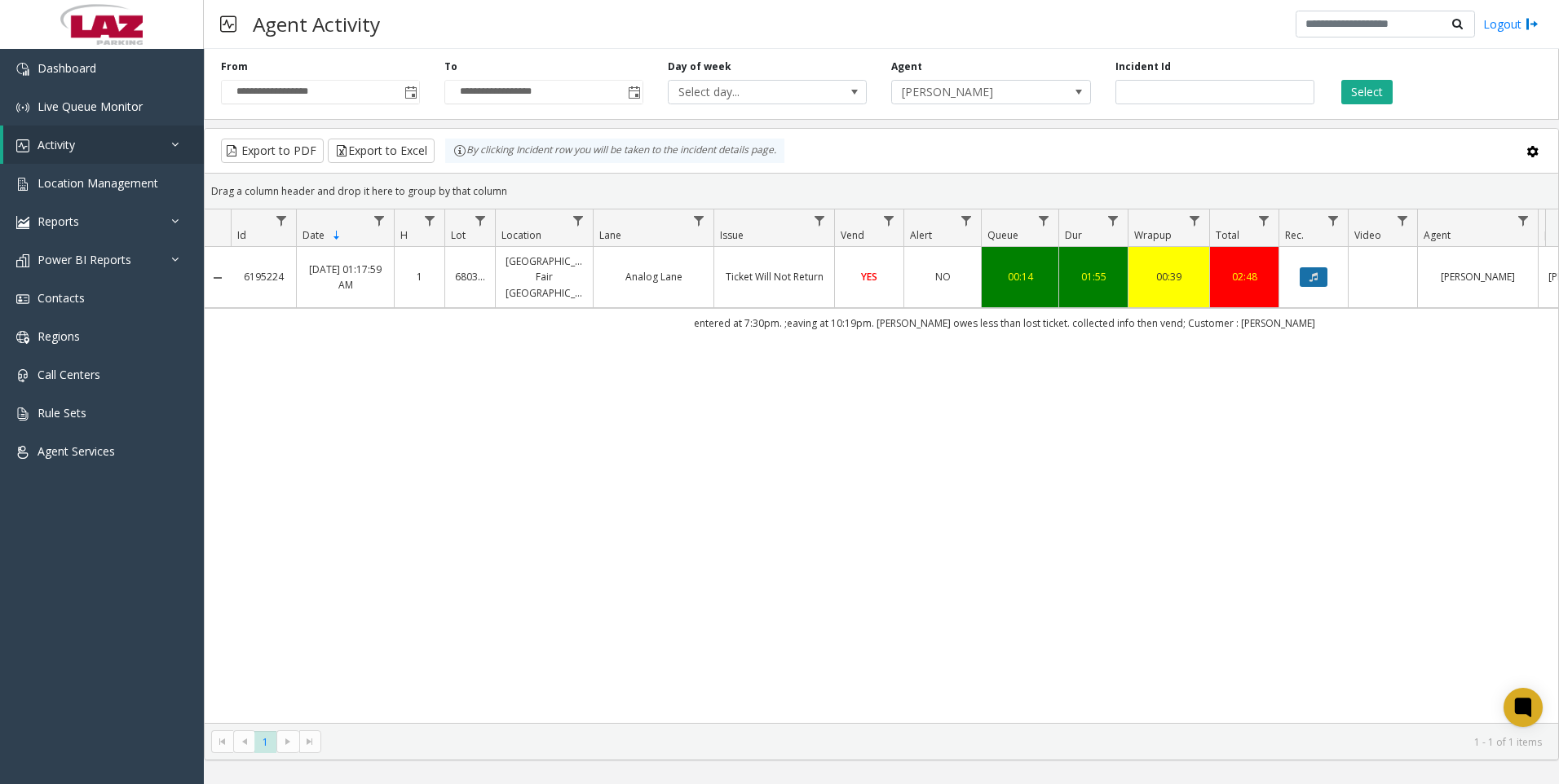
click at [1316, 272] on icon "Data table" at bounding box center [1313, 277] width 8 height 10
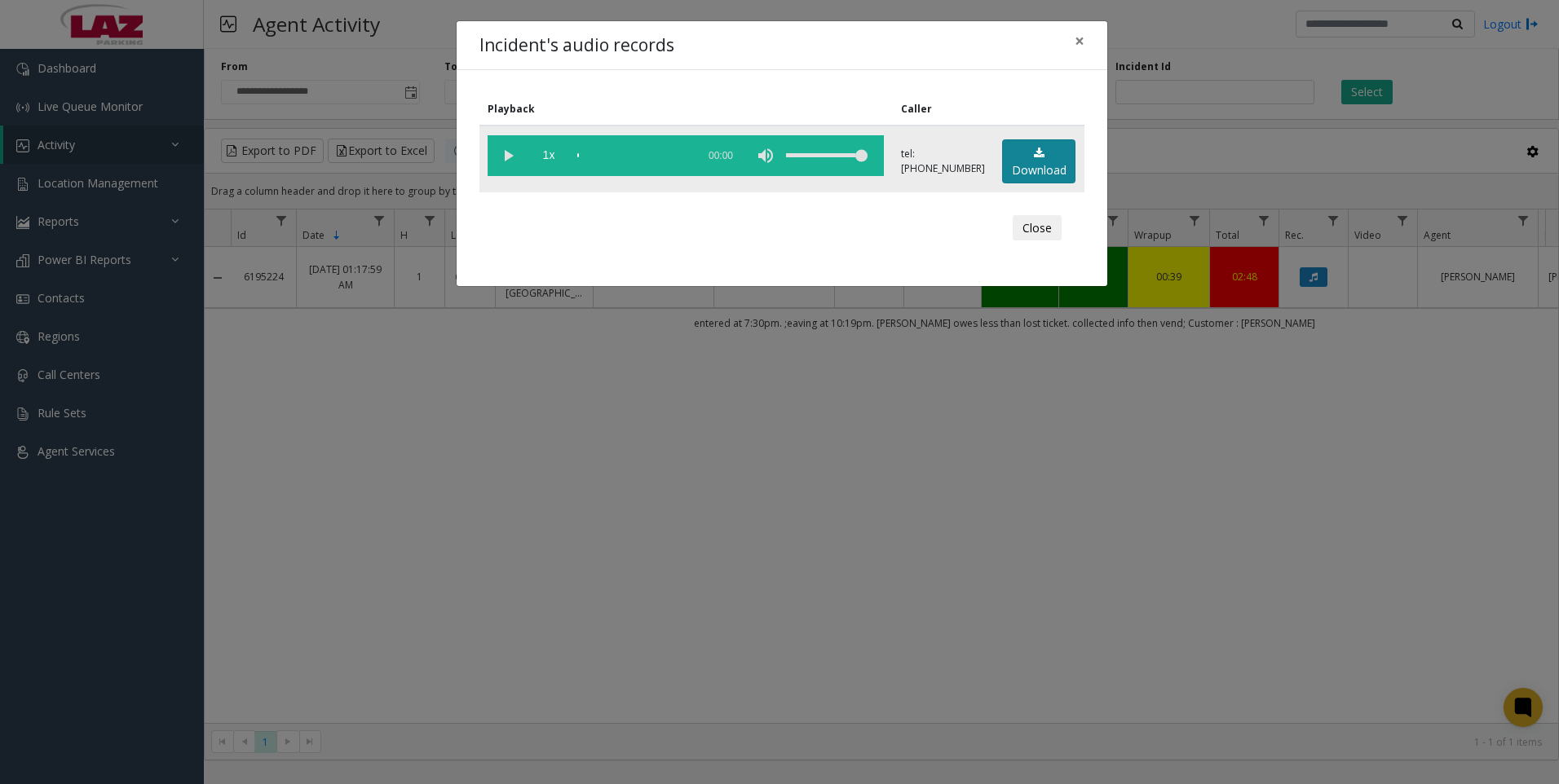
click at [1050, 163] on link "Download" at bounding box center [1039, 162] width 74 height 45
click at [1421, 587] on div "Incident's audio records × Playback Caller 1x 02:00 tel:[PHONE_NUMBER] Download…" at bounding box center [780, 392] width 1559 height 784
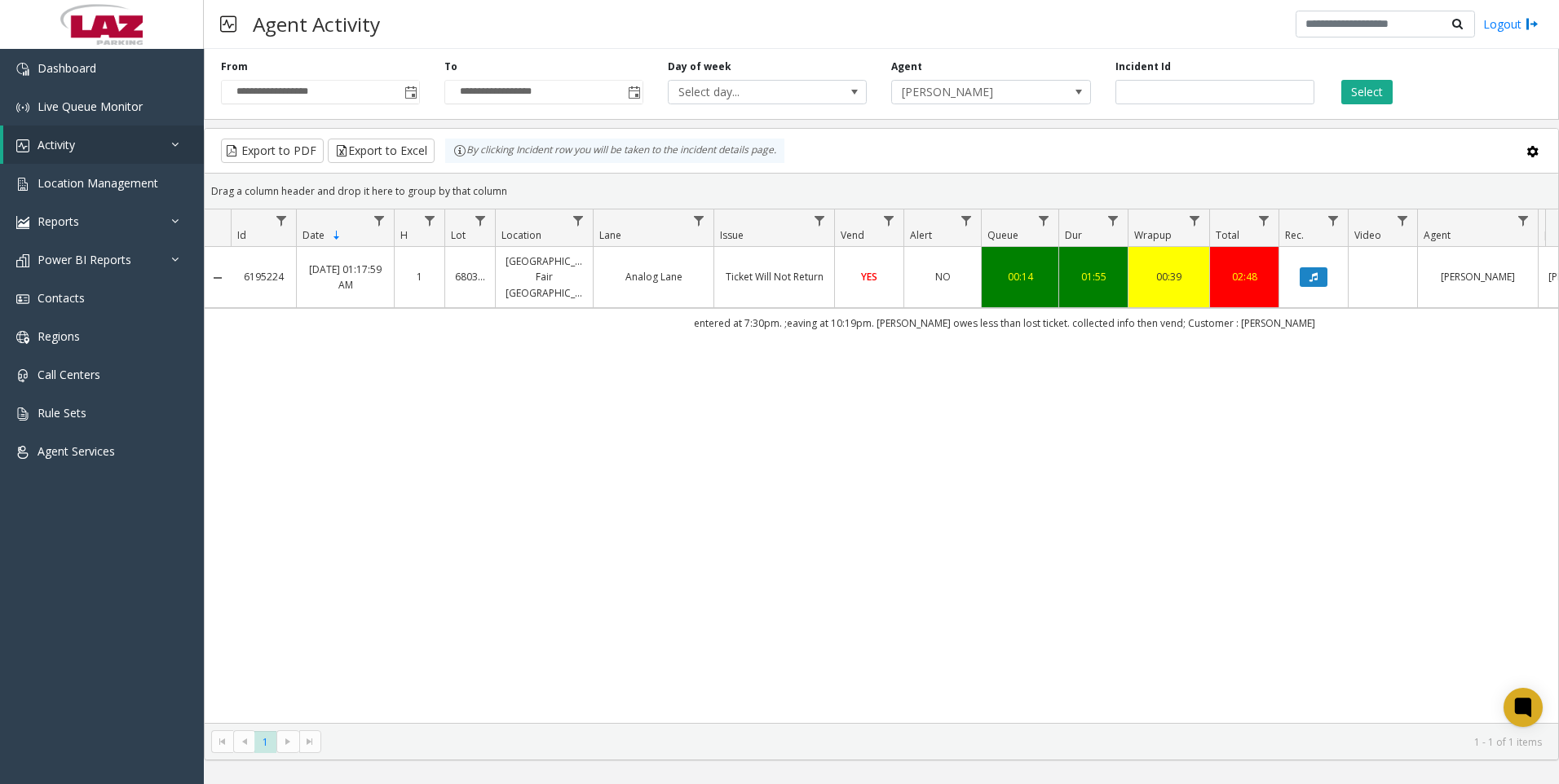
click at [1383, 592] on div "6195224 [DATE] 01:17:59 AM 1 680387 [GEOGRAPHIC_DATA] [GEOGRAPHIC_DATA] Ticket …" at bounding box center [880, 485] width 1353 height 476
click at [1194, 95] on input "*******" at bounding box center [1214, 91] width 199 height 24
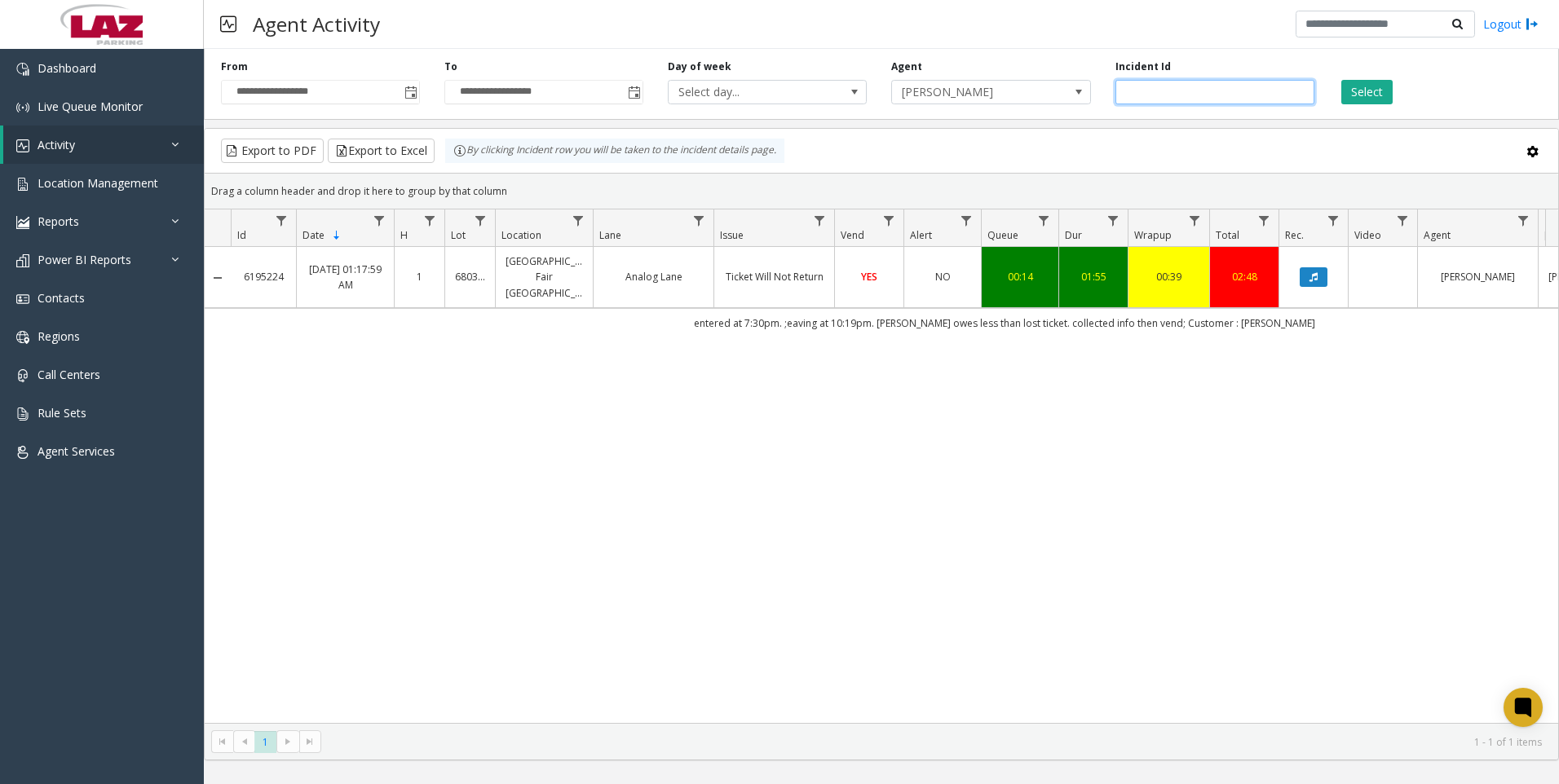
click at [1194, 95] on input "*******" at bounding box center [1214, 91] width 199 height 24
paste input "number"
click at [1353, 100] on button "Select" at bounding box center [1366, 91] width 51 height 24
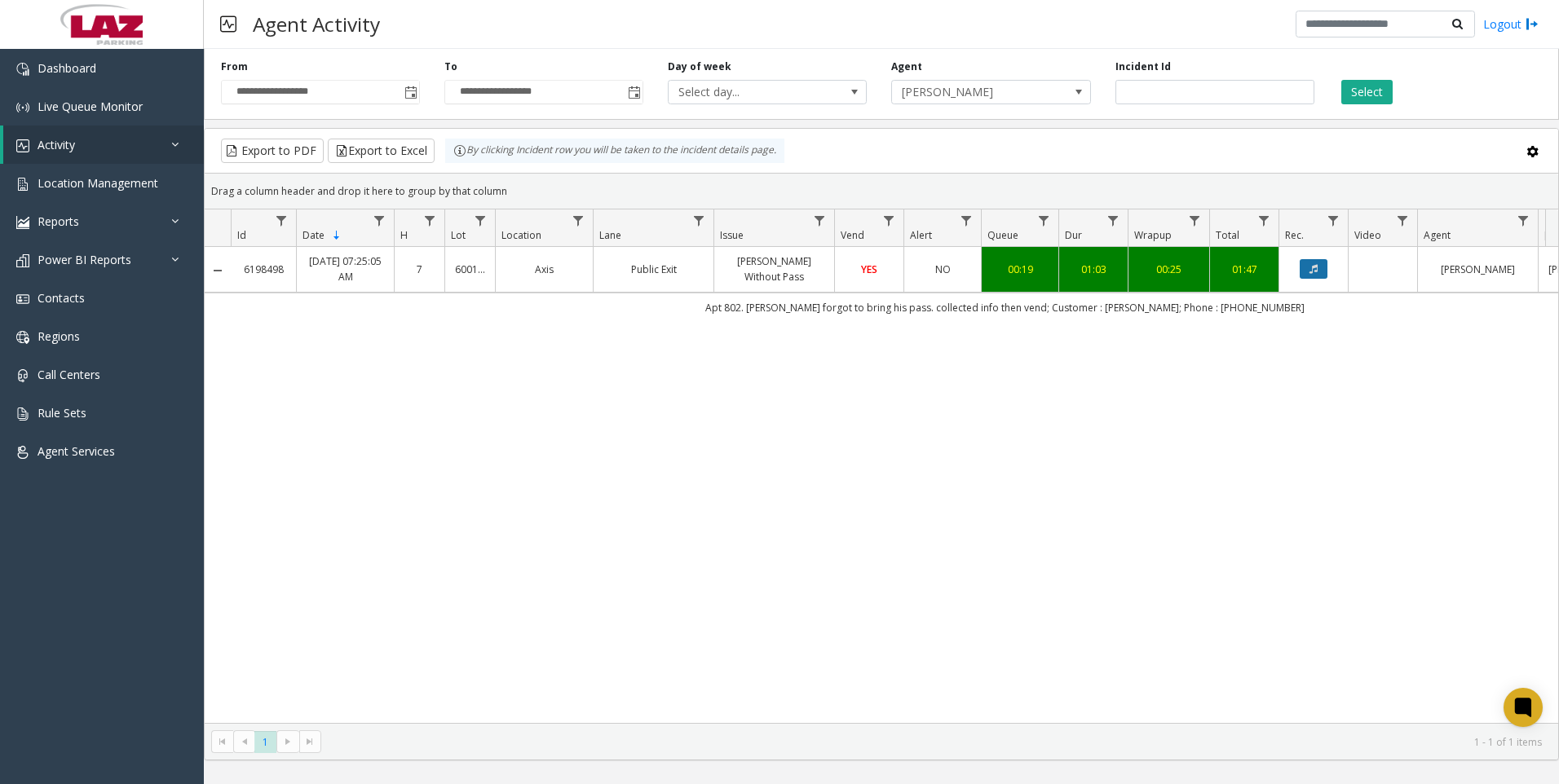
click at [1306, 276] on button "Data table" at bounding box center [1313, 269] width 28 height 19
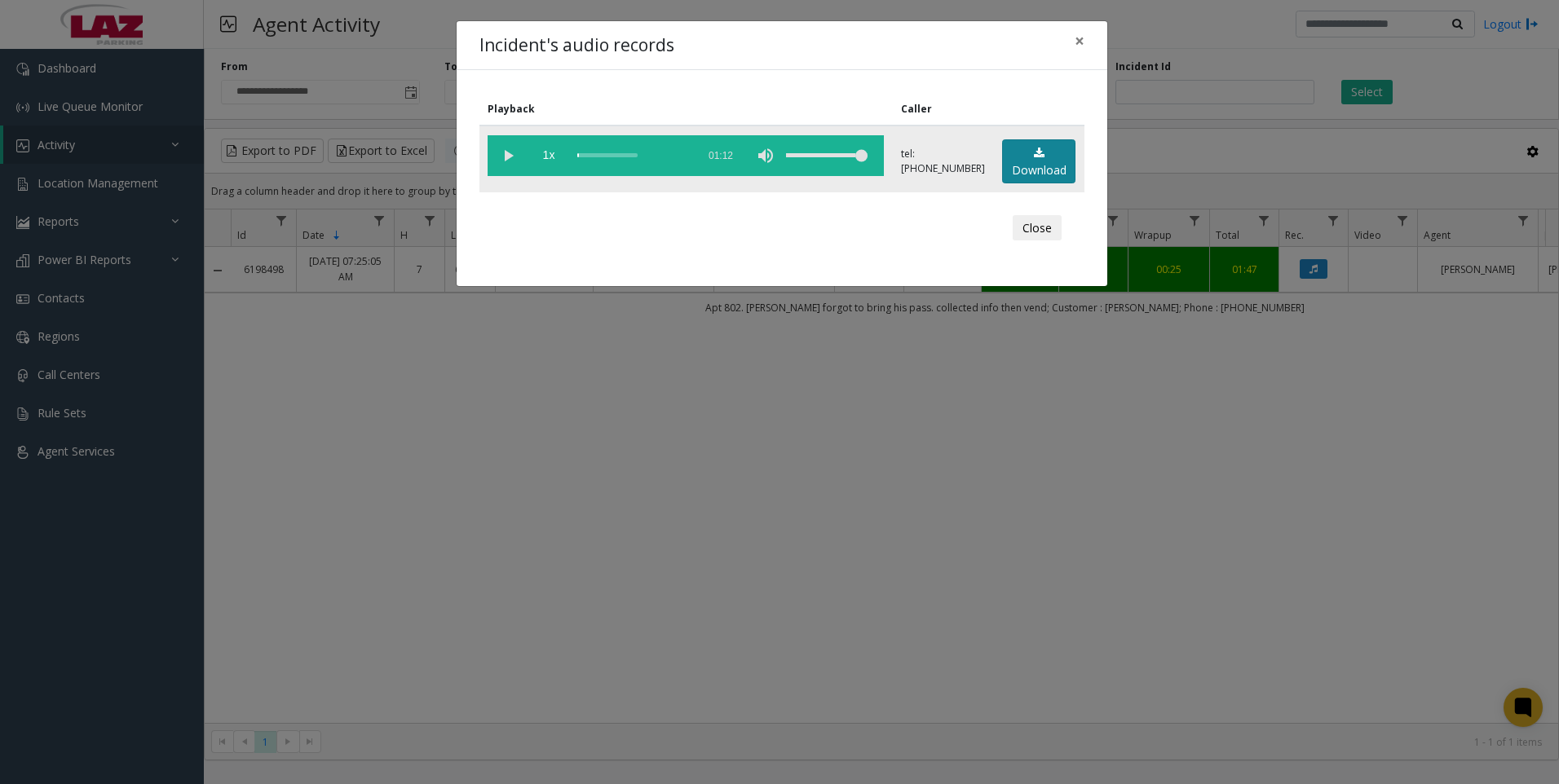
click at [1023, 169] on link "Download" at bounding box center [1039, 162] width 74 height 45
drag, startPoint x: 1364, startPoint y: 626, endPoint x: 1145, endPoint y: 625, distance: 219.0
click at [1364, 626] on div "Incident's audio records × Playback Caller 1x 01:12 tel:[PHONE_NUMBER] Download…" at bounding box center [780, 392] width 1559 height 784
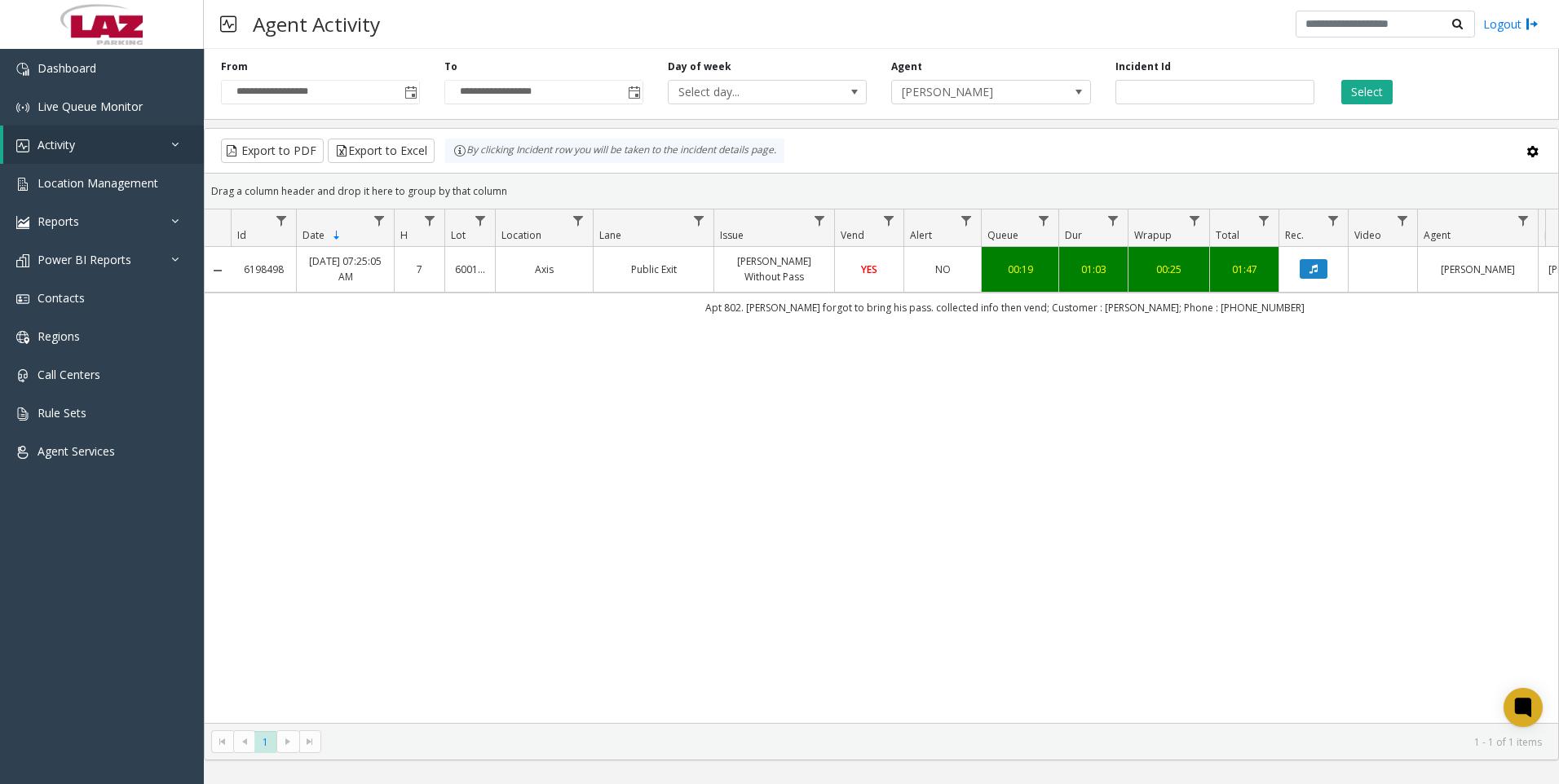
drag, startPoint x: 1440, startPoint y: 409, endPoint x: 1455, endPoint y: 400, distance: 17.5
click at [1455, 401] on div "6198498 [DATE] 07:25:05 AM 7 600101 Axis Public Exit [PERSON_NAME] Without Pass…" at bounding box center [880, 485] width 1353 height 476
click at [1152, 95] on input "*******" at bounding box center [1214, 91] width 199 height 24
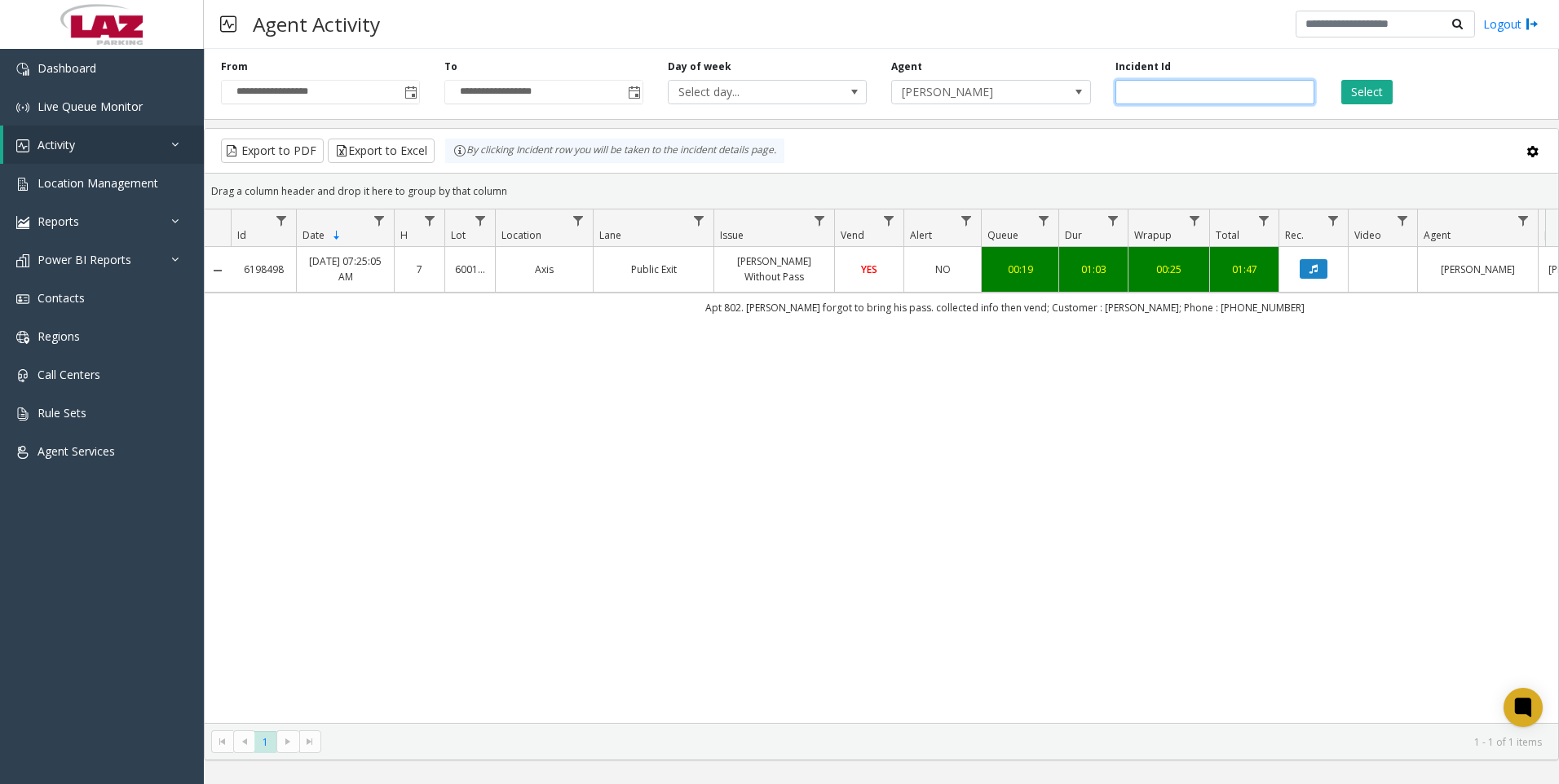
paste input "number"
click at [1361, 88] on button "Select" at bounding box center [1366, 91] width 51 height 24
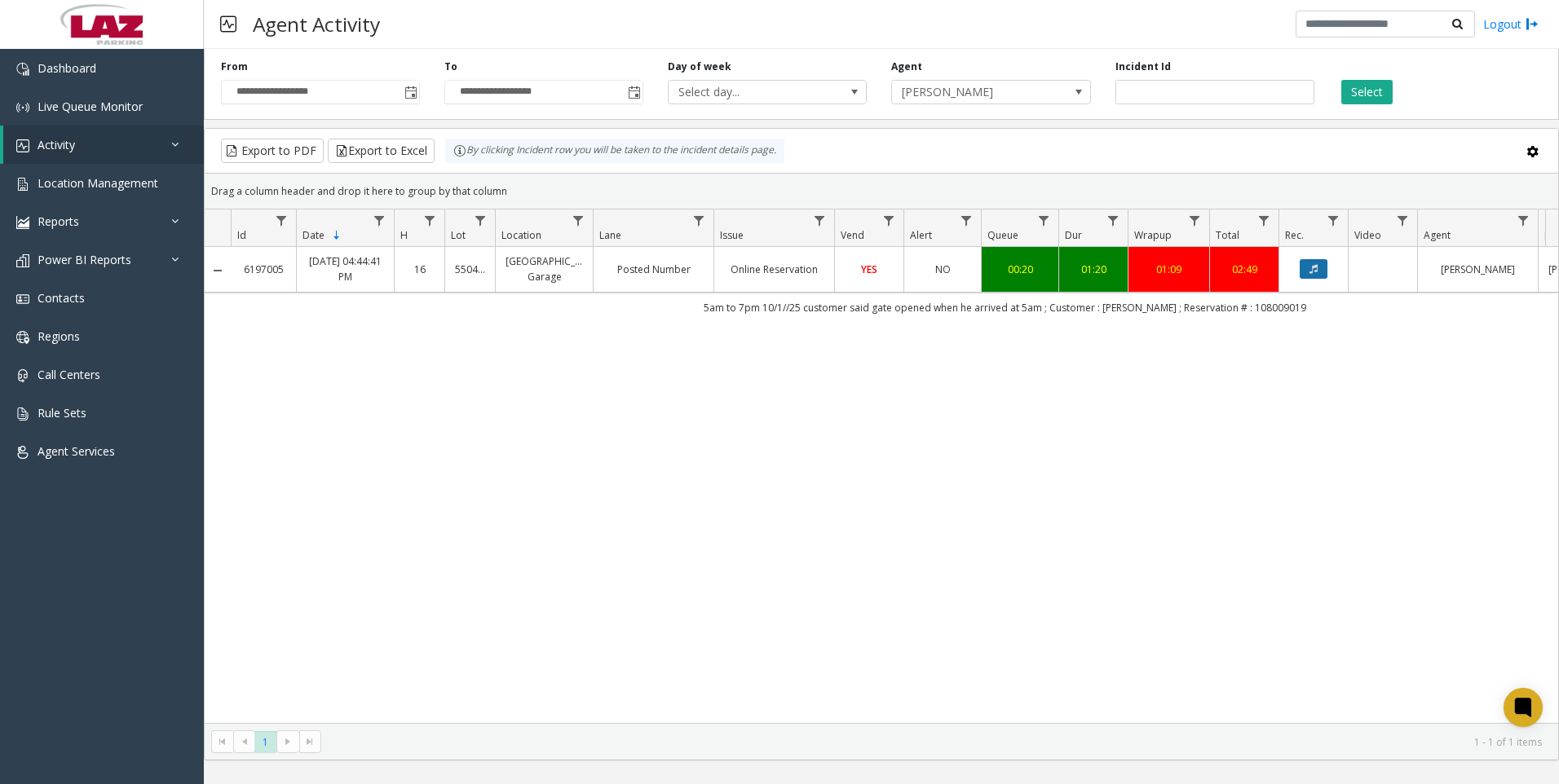
click at [1301, 272] on button "Data table" at bounding box center [1313, 269] width 28 height 19
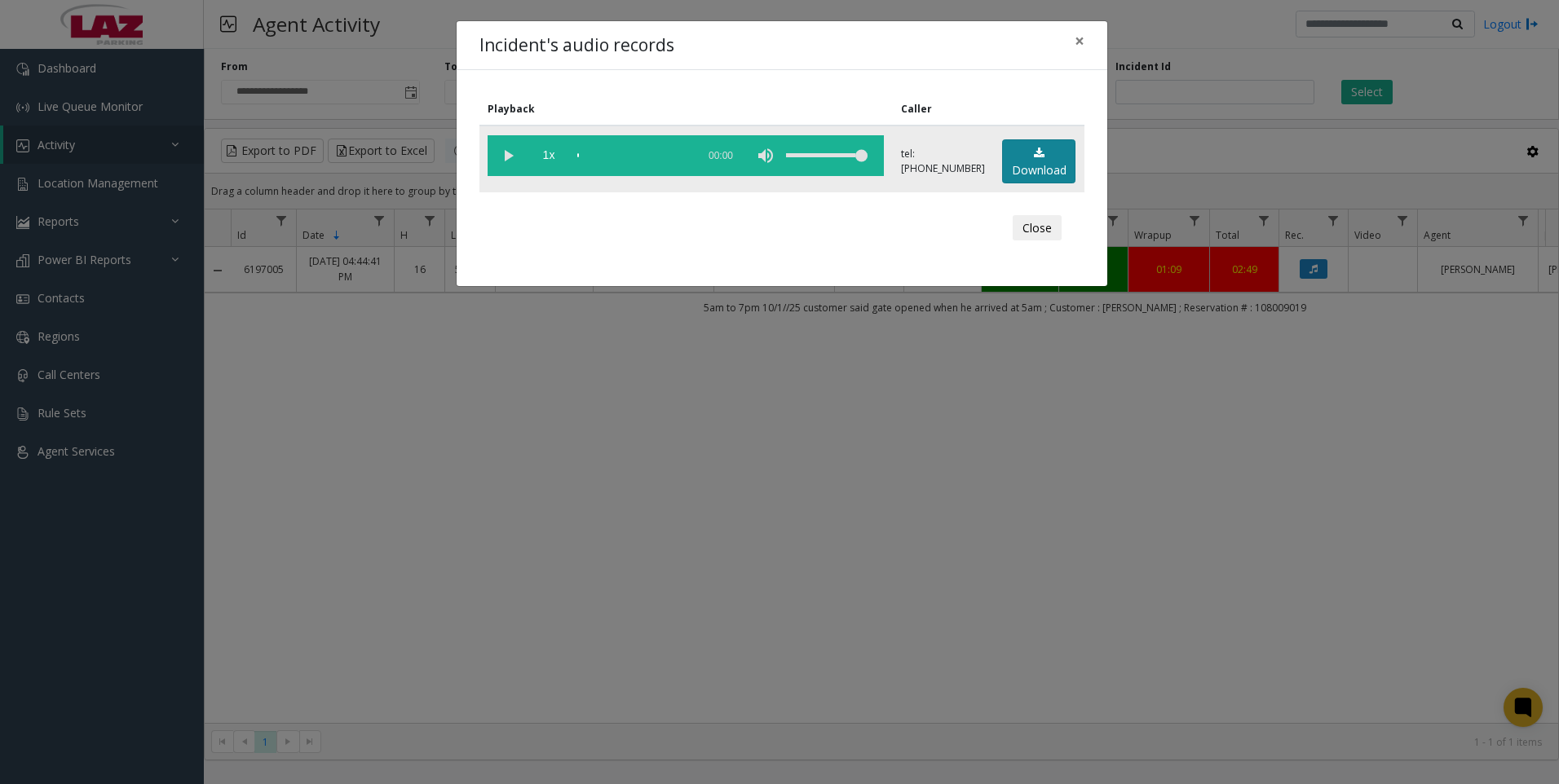
click at [1029, 169] on link "Download" at bounding box center [1039, 162] width 74 height 45
click at [1391, 621] on div "Incident's audio records × Playback Caller 1x 01:30 tel:[PHONE_NUMBER] Download…" at bounding box center [780, 392] width 1559 height 784
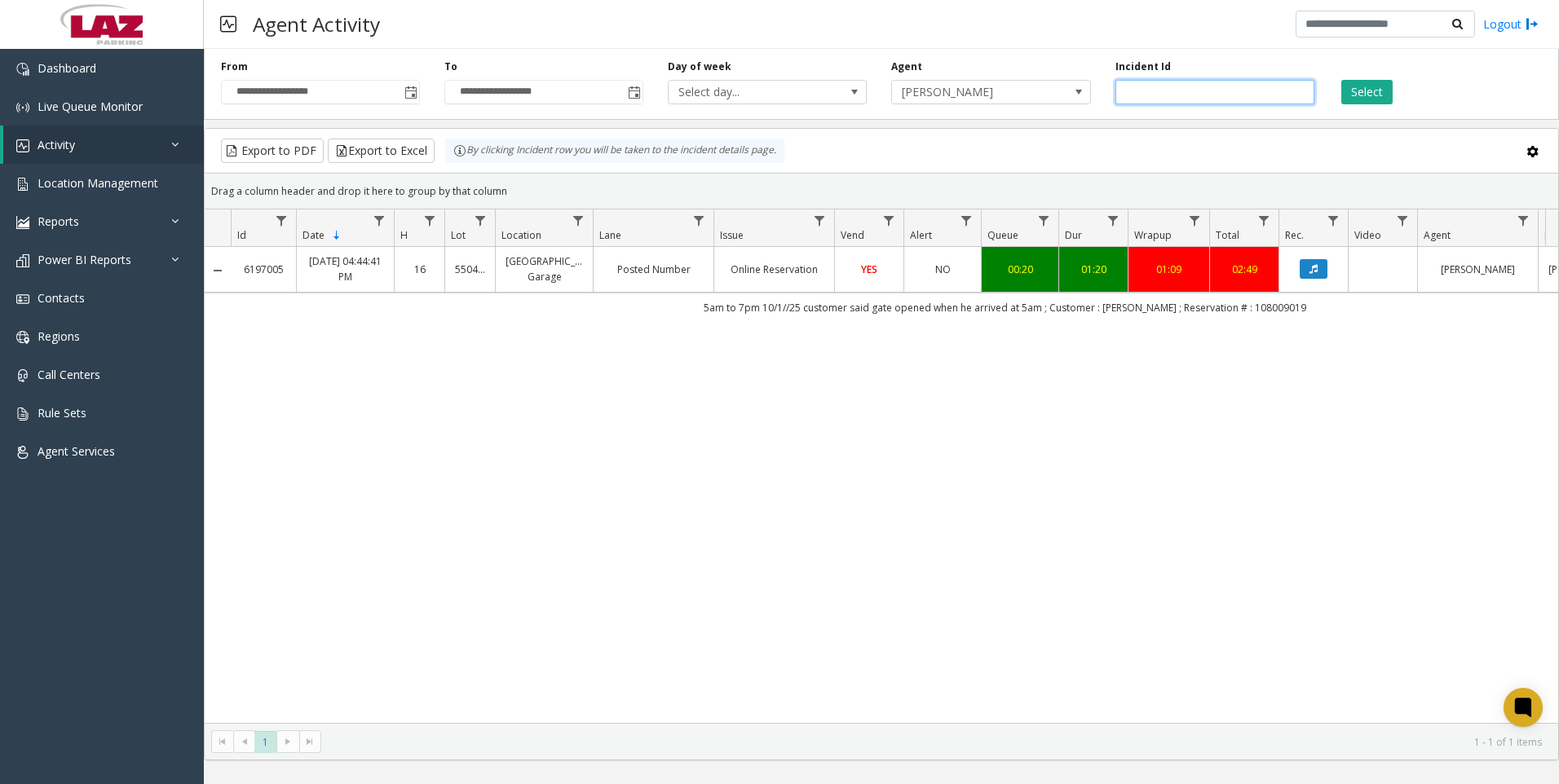
click at [1223, 90] on input "*******" at bounding box center [1214, 91] width 199 height 24
paste input "number"
click at [1349, 89] on button "Select" at bounding box center [1366, 91] width 51 height 24
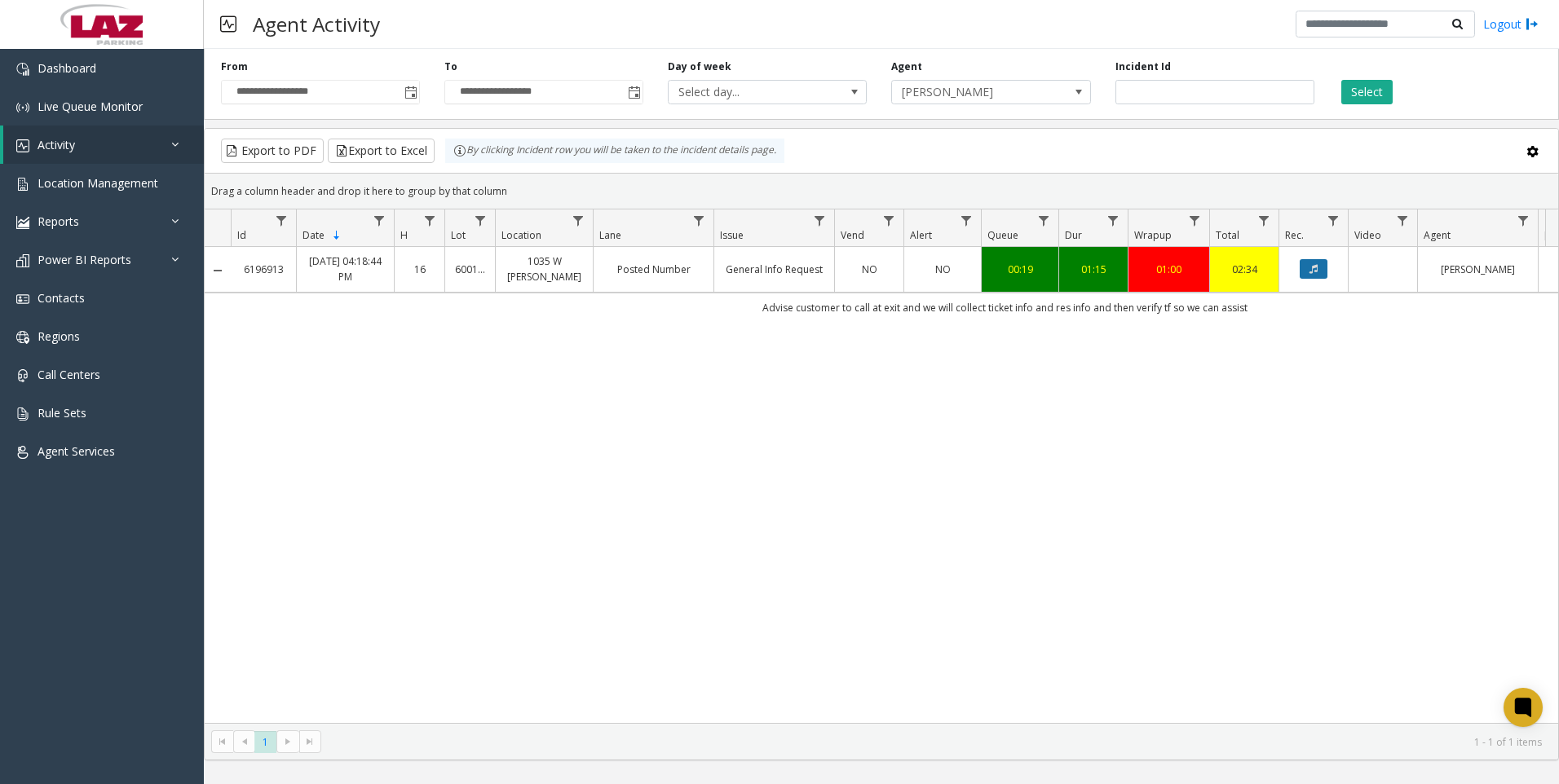
click at [1309, 270] on icon "Data table" at bounding box center [1313, 269] width 8 height 10
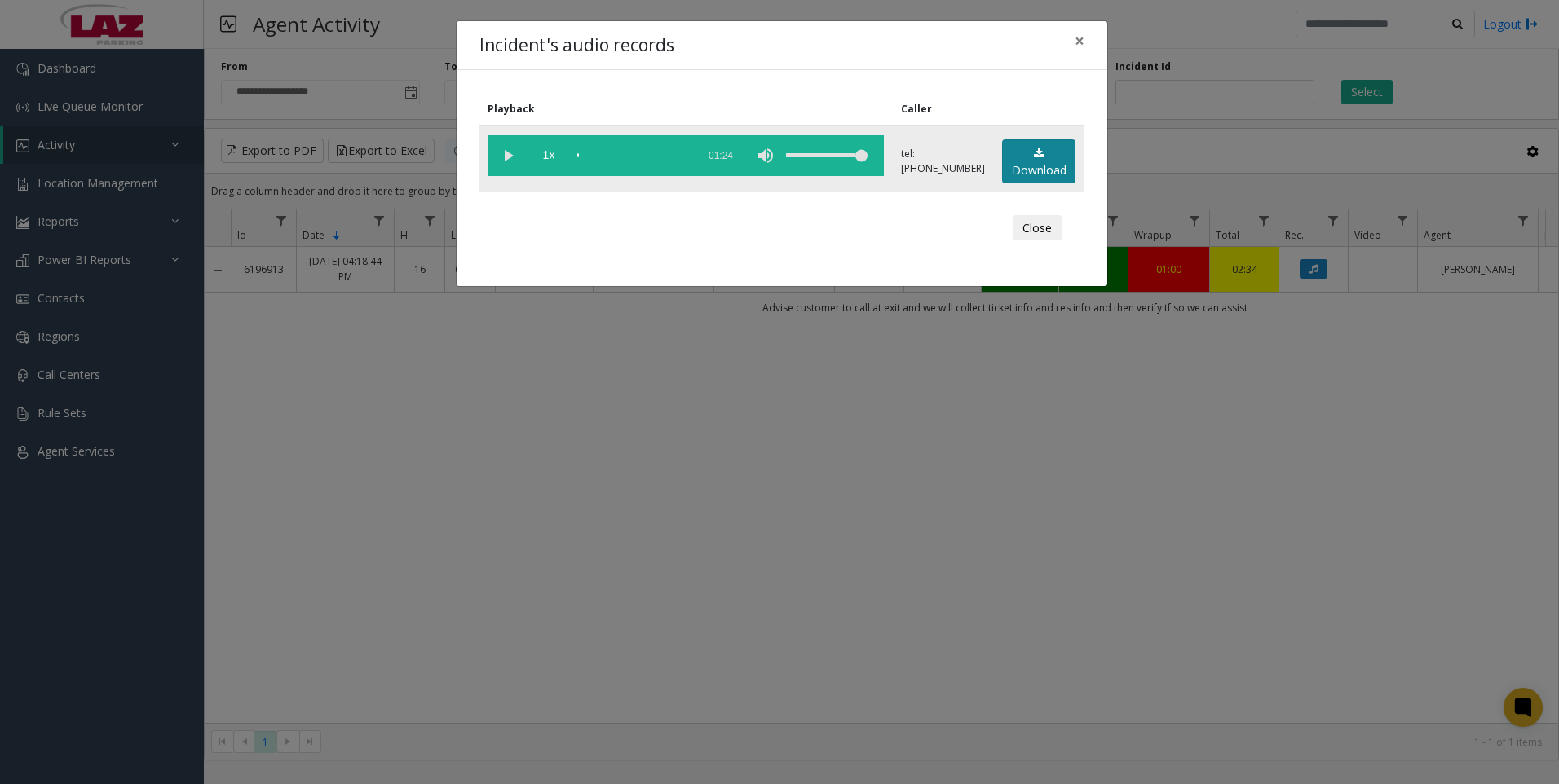
click at [1037, 167] on link "Download" at bounding box center [1039, 162] width 74 height 45
click at [1373, 596] on div "Incident's audio records × Playback Caller 1x 01:24 tel:[PHONE_NUMBER] Download…" at bounding box center [780, 392] width 1559 height 784
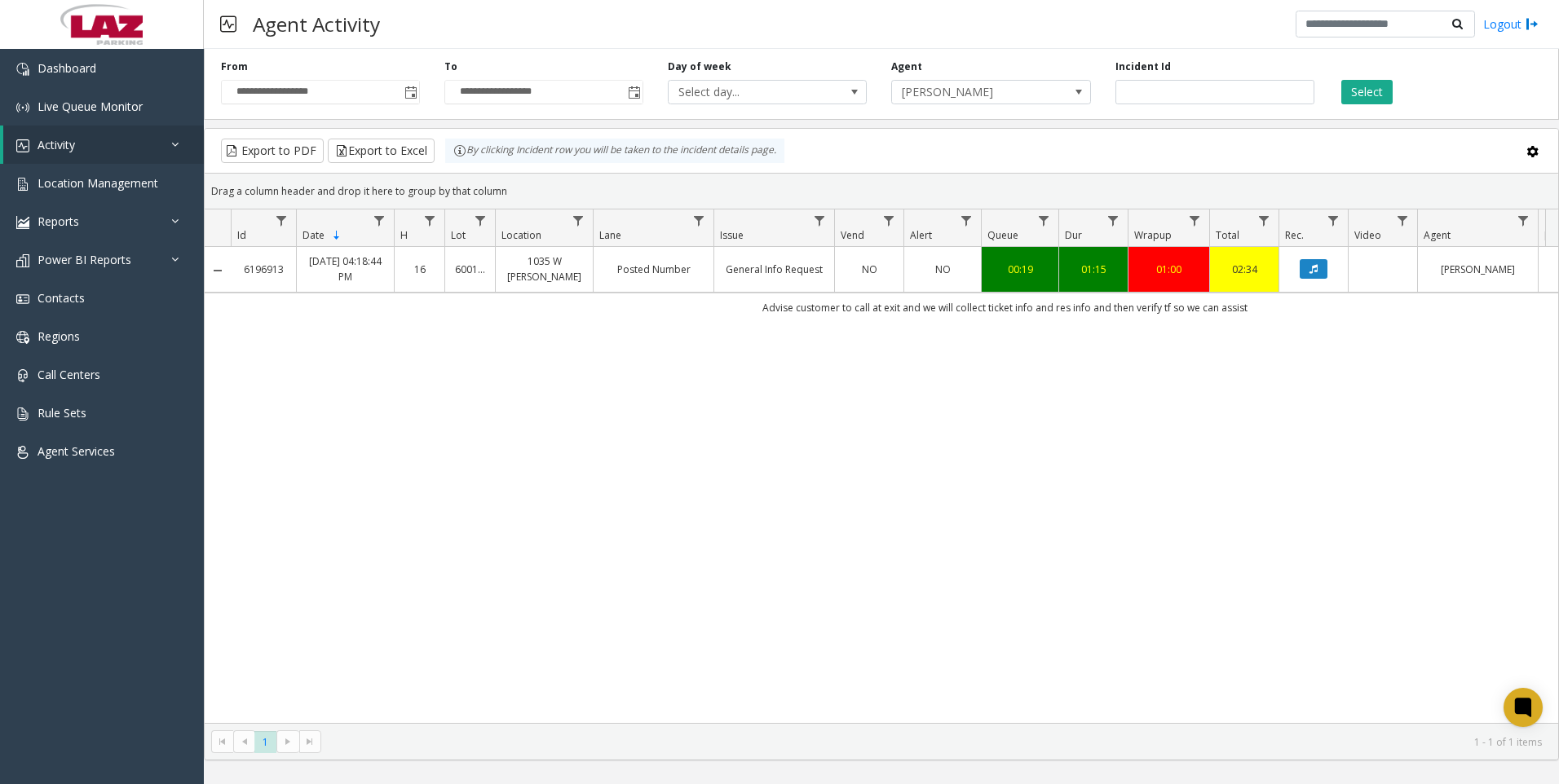
click at [1445, 482] on div "6196913 [DATE] 04:18:44 PM 16 600106 1035 W [PERSON_NAME] Posted Number General…" at bounding box center [880, 485] width 1353 height 476
click at [1205, 85] on input "*******" at bounding box center [1214, 91] width 199 height 24
paste input "number"
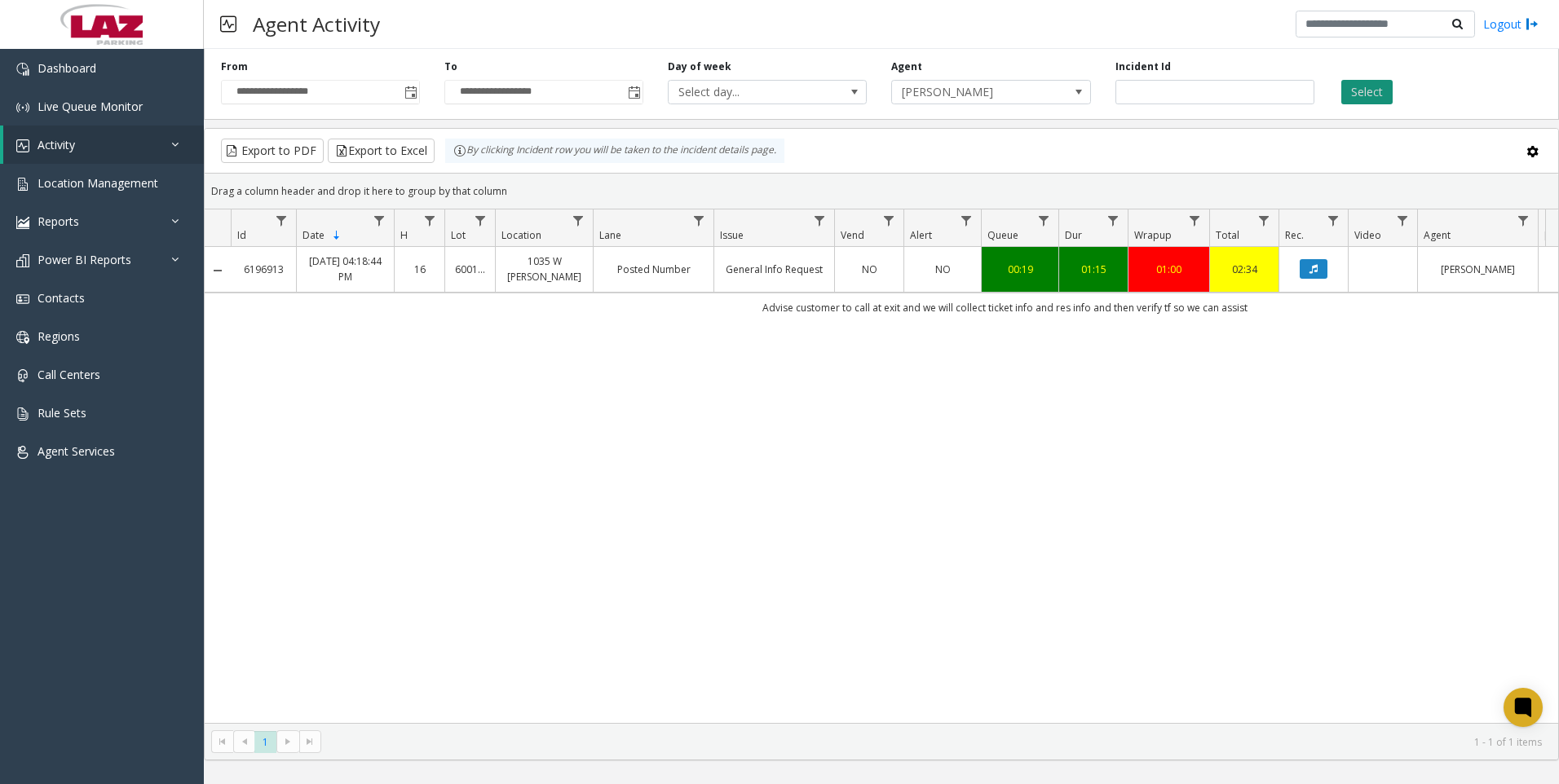
click at [1351, 91] on button "Select" at bounding box center [1366, 91] width 51 height 24
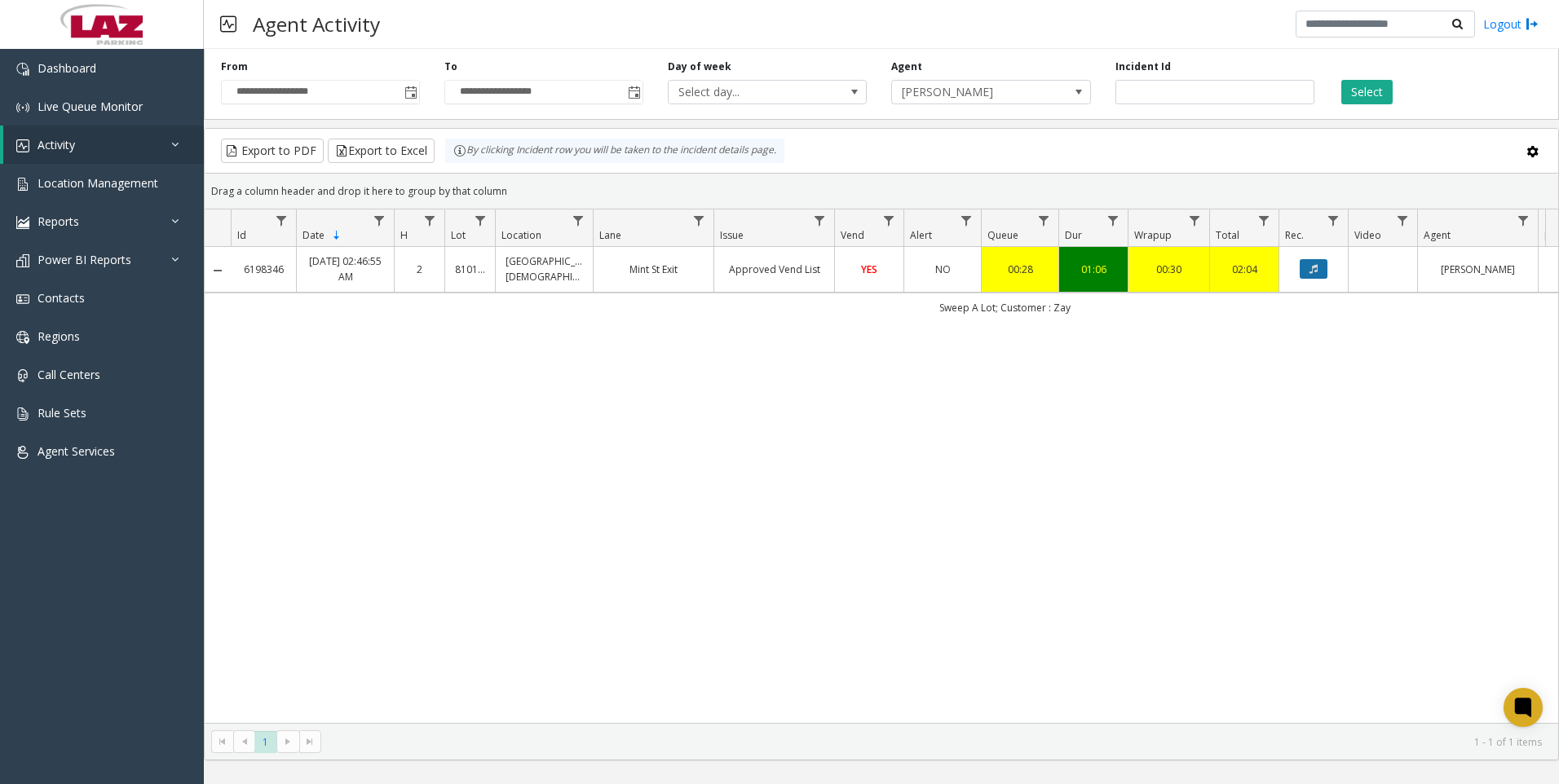
click at [1311, 270] on icon "Data table" at bounding box center [1313, 269] width 8 height 10
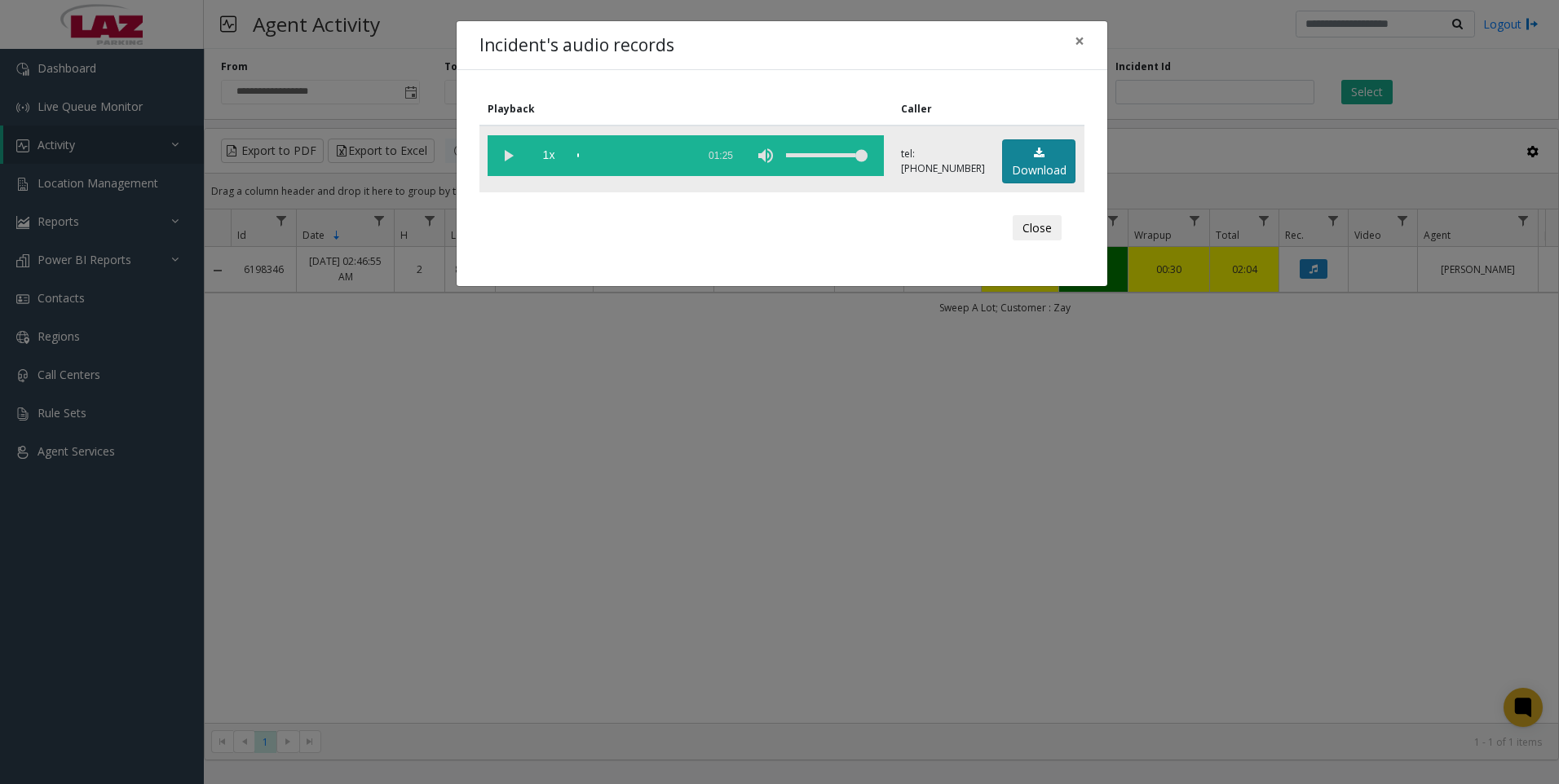
click at [1023, 157] on link "Download" at bounding box center [1039, 162] width 74 height 45
click at [1419, 642] on div "Incident's audio records × Playback Caller 1x 01:25 tel:[PHONE_NUMBER] Download…" at bounding box center [780, 392] width 1559 height 784
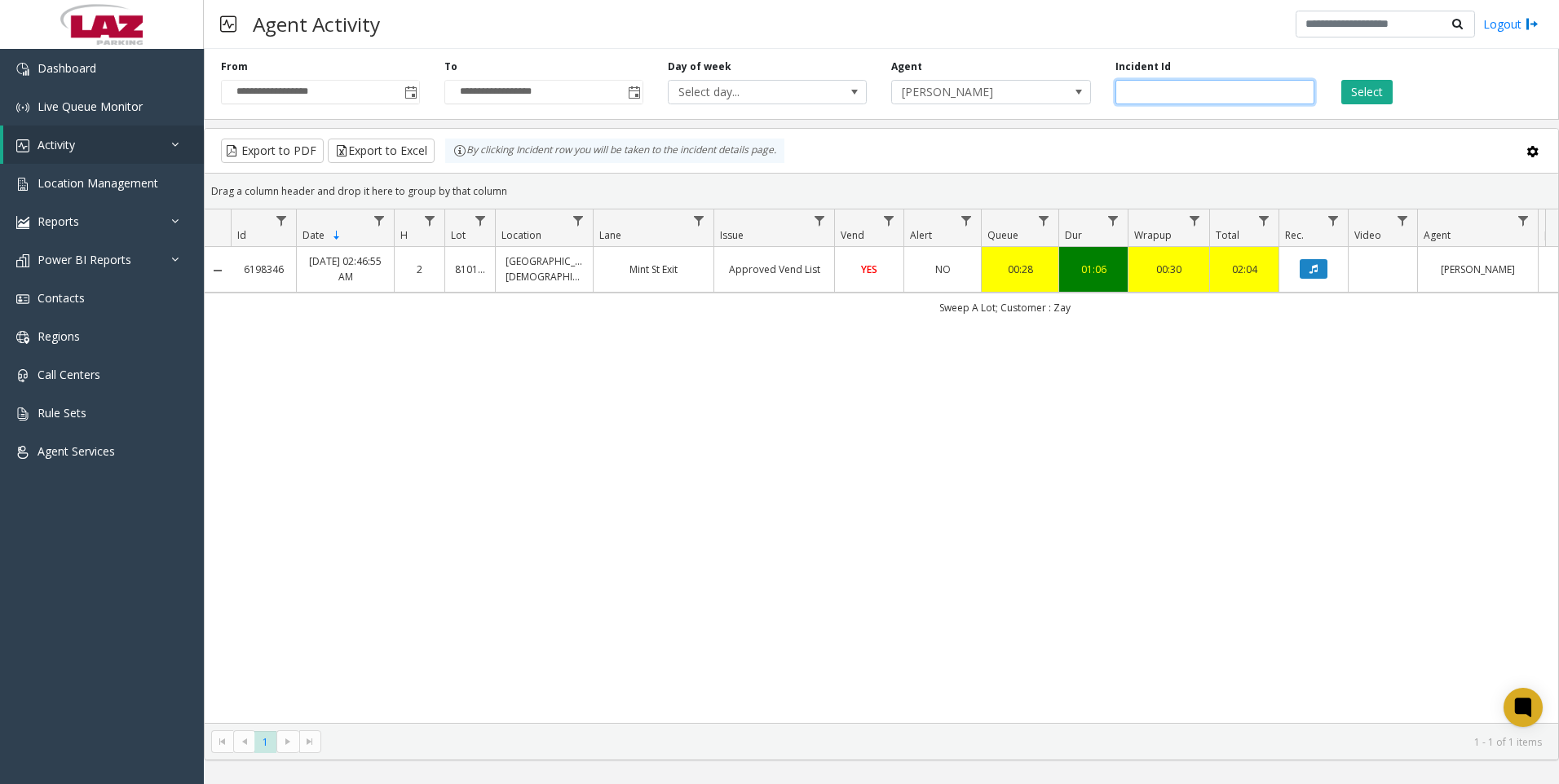
click at [1229, 96] on input "*******" at bounding box center [1214, 91] width 199 height 24
paste input "number"
click at [1355, 86] on button "Select" at bounding box center [1366, 91] width 51 height 24
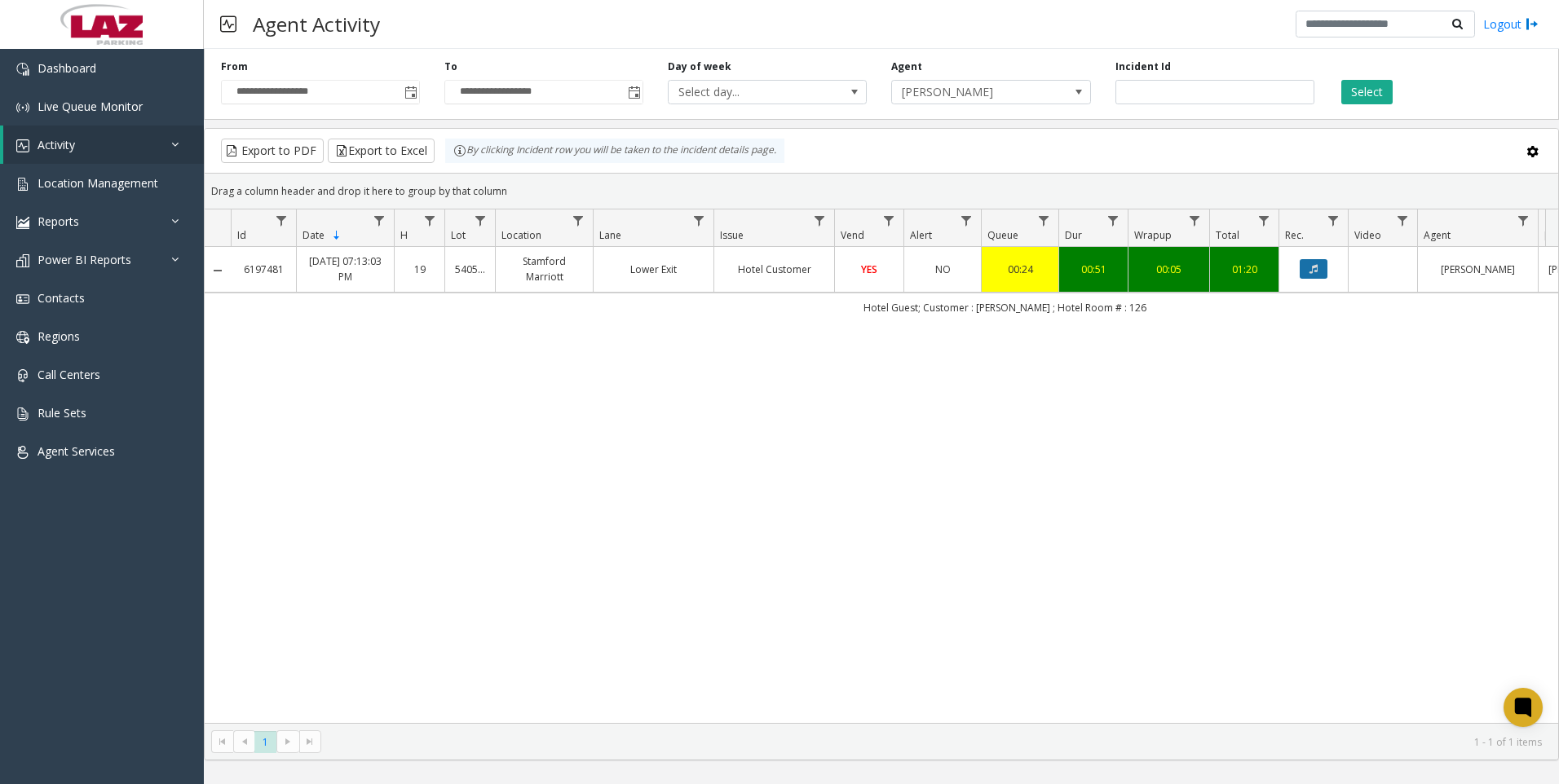
click at [1302, 272] on button "Data table" at bounding box center [1313, 269] width 28 height 19
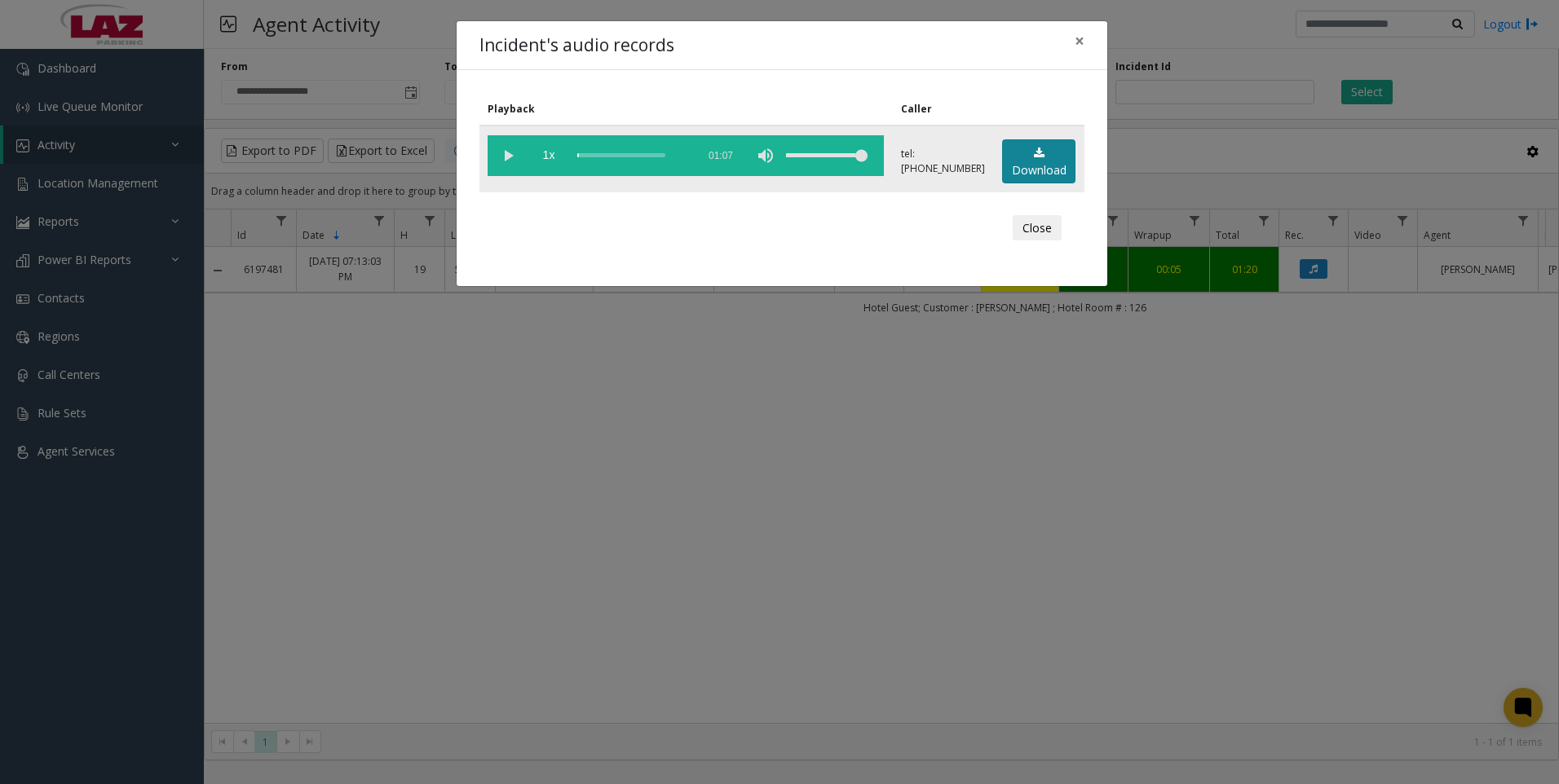
click at [1054, 172] on link "Download" at bounding box center [1039, 162] width 74 height 45
drag, startPoint x: 1383, startPoint y: 604, endPoint x: 1317, endPoint y: 604, distance: 66.0
click at [1383, 604] on div "Incident's audio records × Playback Caller 1x 01:07 tel:[PHONE_NUMBER] Download…" at bounding box center [780, 392] width 1559 height 784
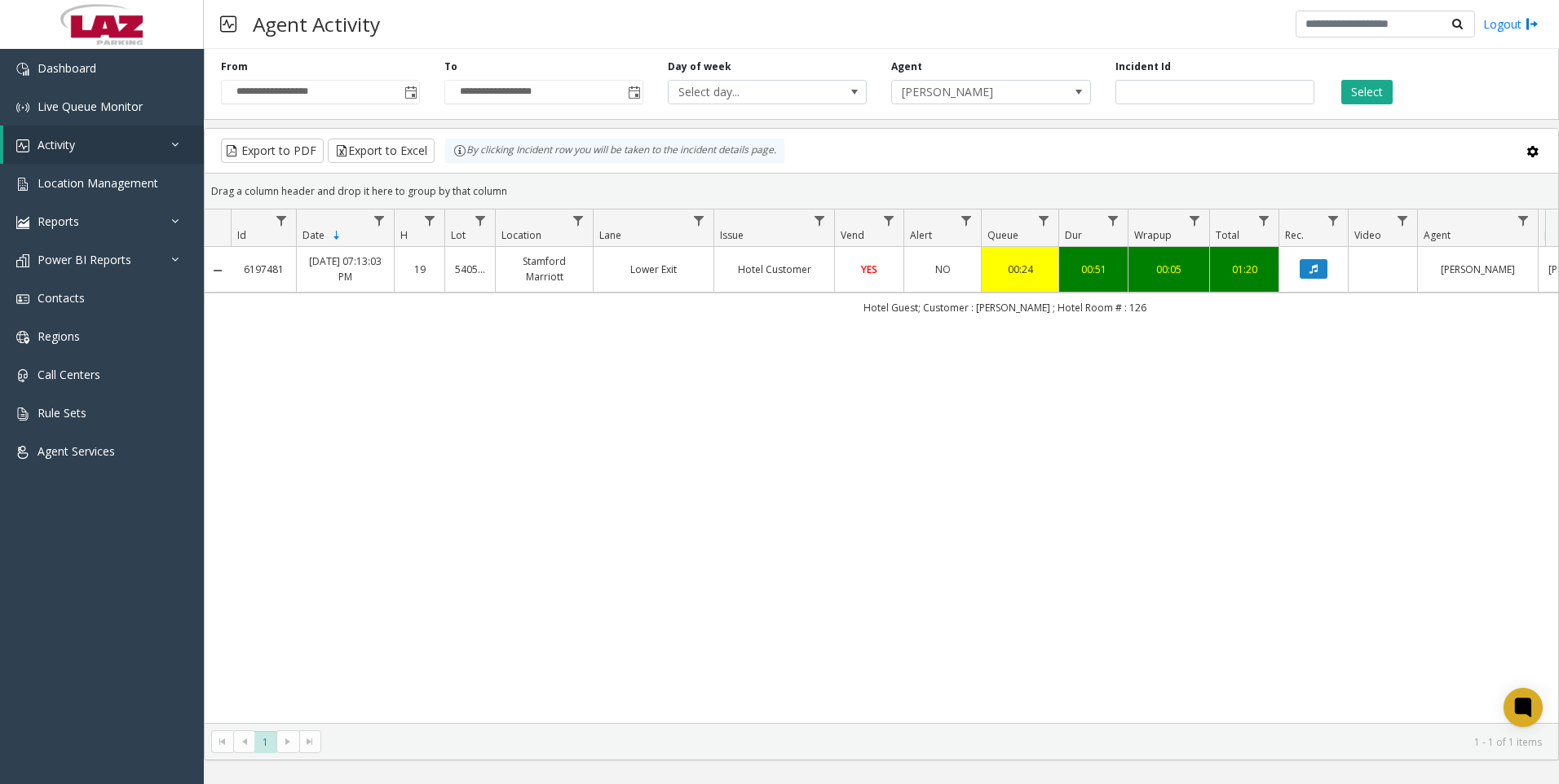
click at [1410, 569] on div "6197481 [DATE] 07:13:03 PM 19 540503 [GEOGRAPHIC_DATA] Customer YES NO 00:24 00…" at bounding box center [880, 485] width 1353 height 476
click at [1228, 106] on div "**********" at bounding box center [880, 81] width 1355 height 77
click at [1227, 95] on input "*******" at bounding box center [1214, 91] width 199 height 24
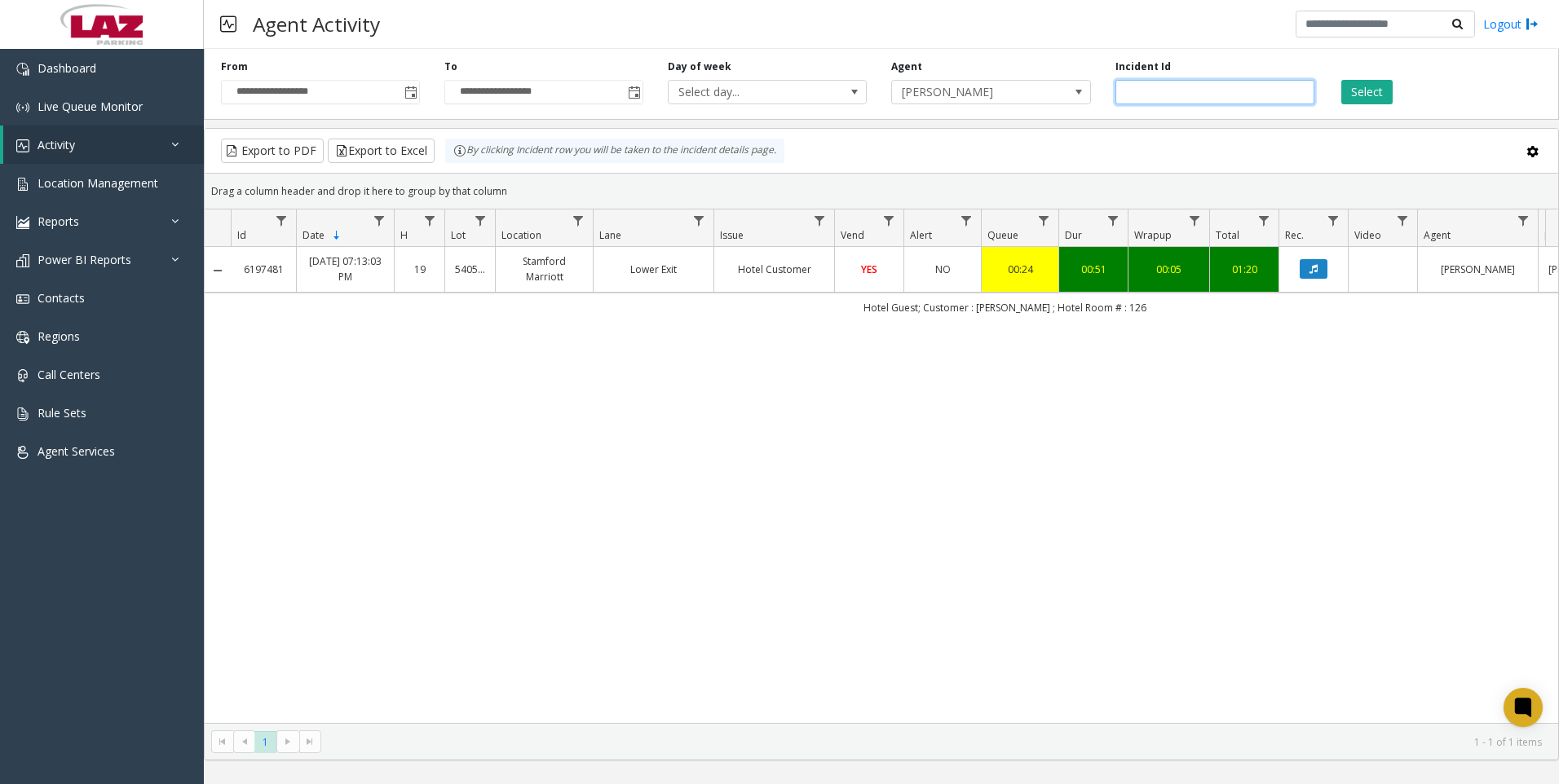
paste input "number"
click at [1380, 85] on button "Select" at bounding box center [1366, 91] width 51 height 24
click at [1315, 274] on icon "Data table" at bounding box center [1313, 269] width 8 height 10
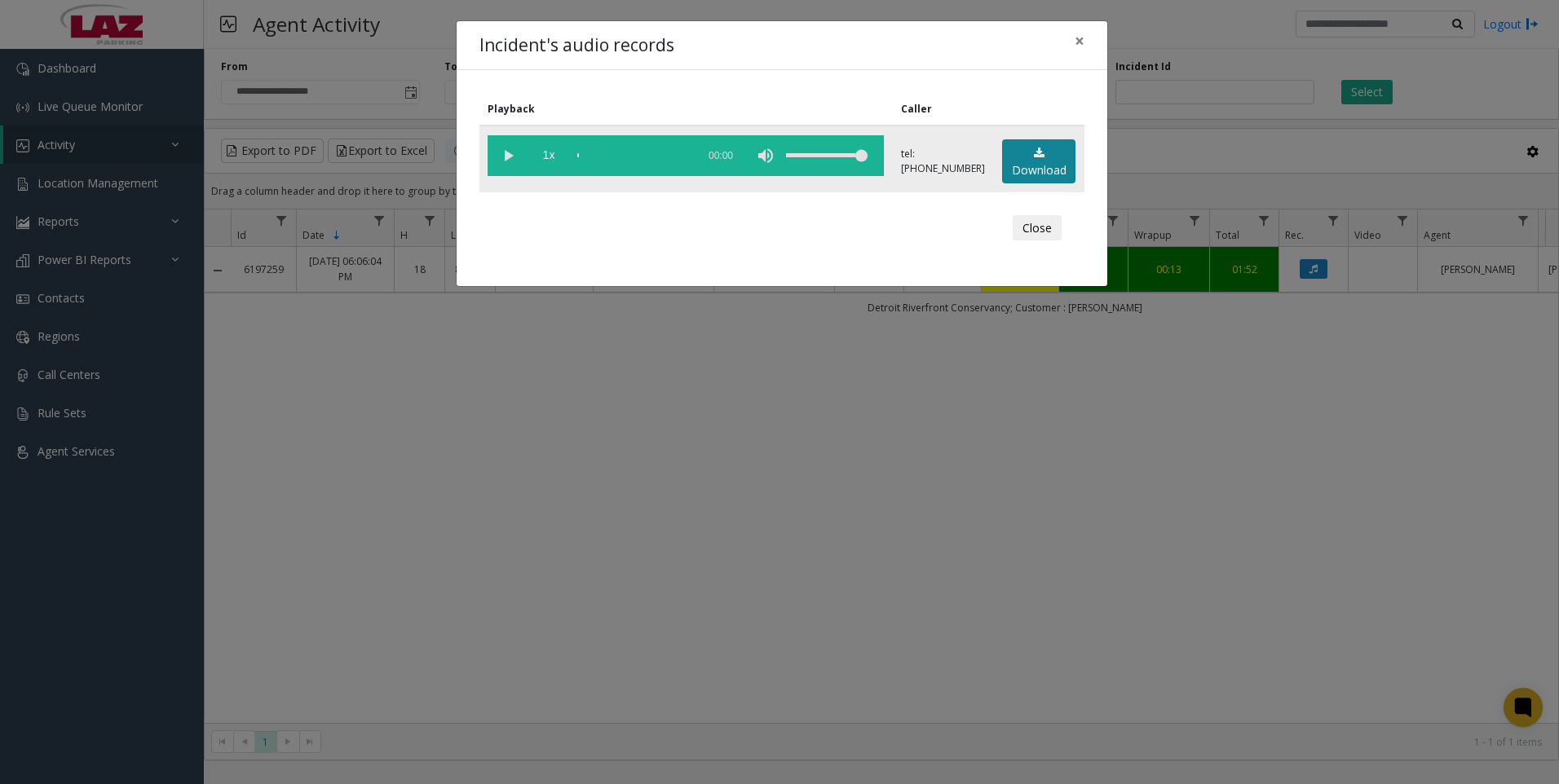
click at [1030, 171] on link "Download" at bounding box center [1039, 162] width 74 height 45
click at [1384, 614] on div "Incident's audio records × Playback Caller 1x 01:32 tel:[PHONE_NUMBER] Download…" at bounding box center [780, 392] width 1559 height 784
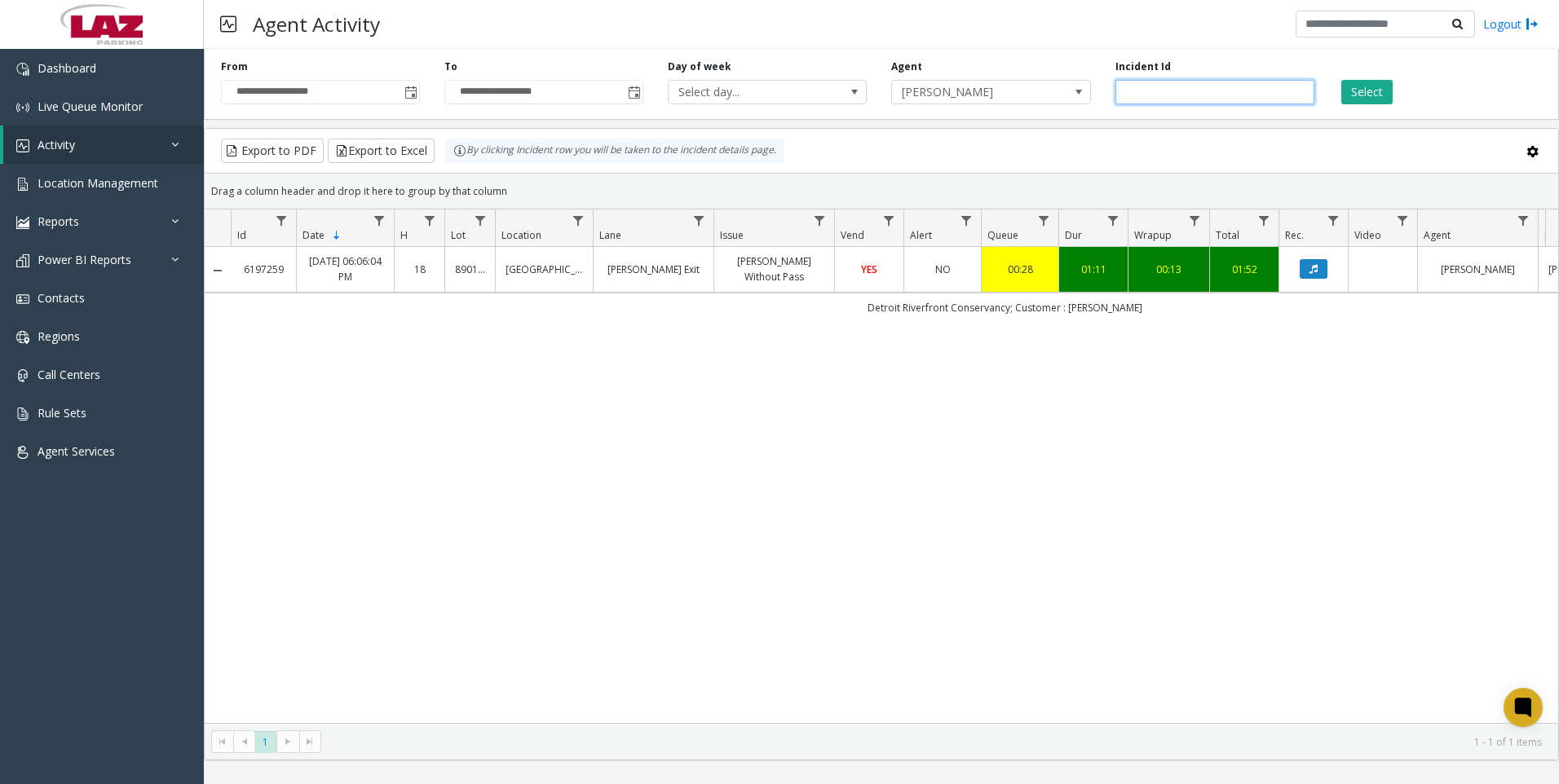
click at [1192, 92] on input "*******" at bounding box center [1214, 91] width 199 height 24
paste input "number"
click at [1352, 99] on button "Select" at bounding box center [1366, 91] width 51 height 24
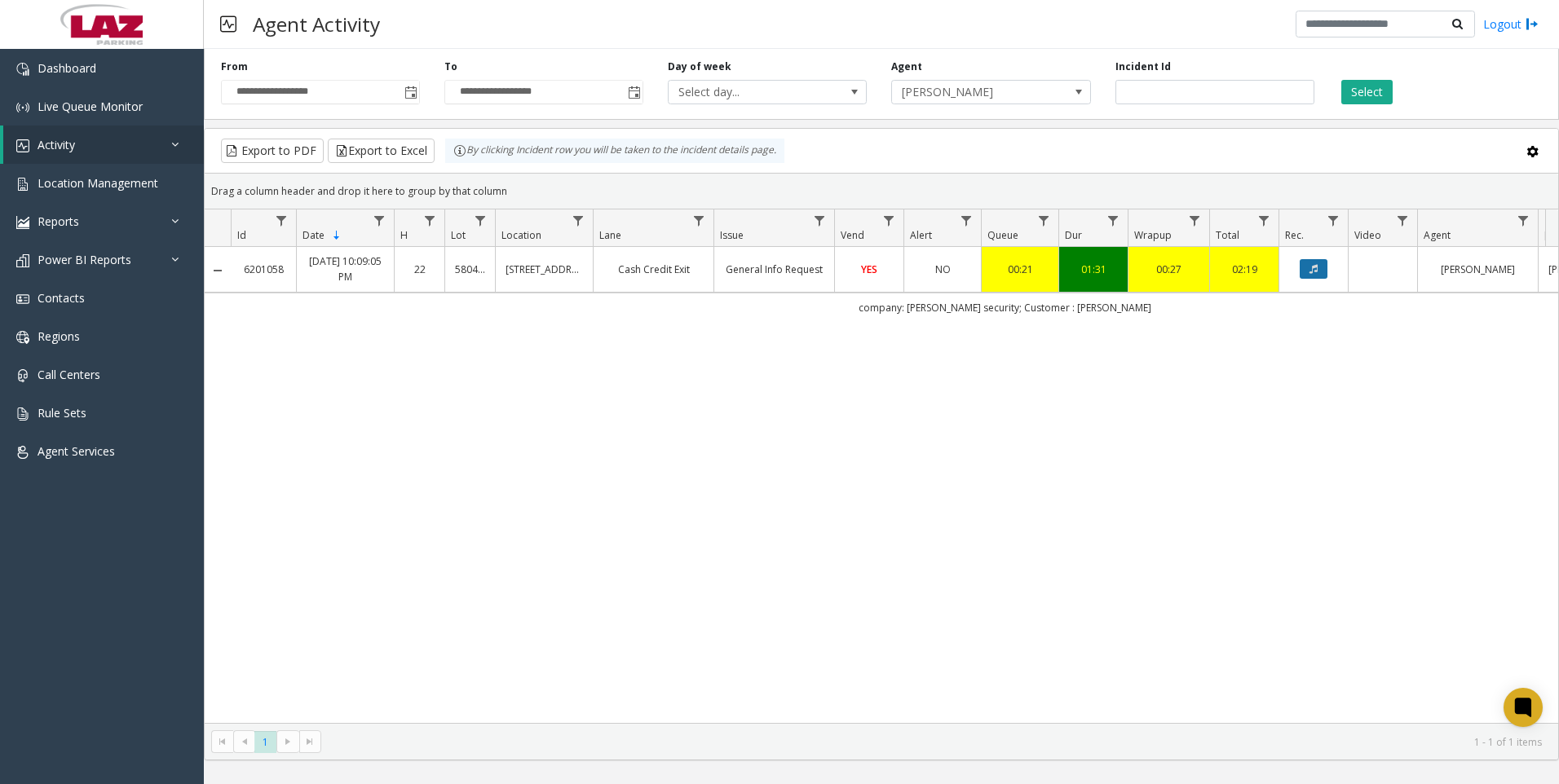
click at [1312, 265] on icon "Data table" at bounding box center [1313, 269] width 8 height 10
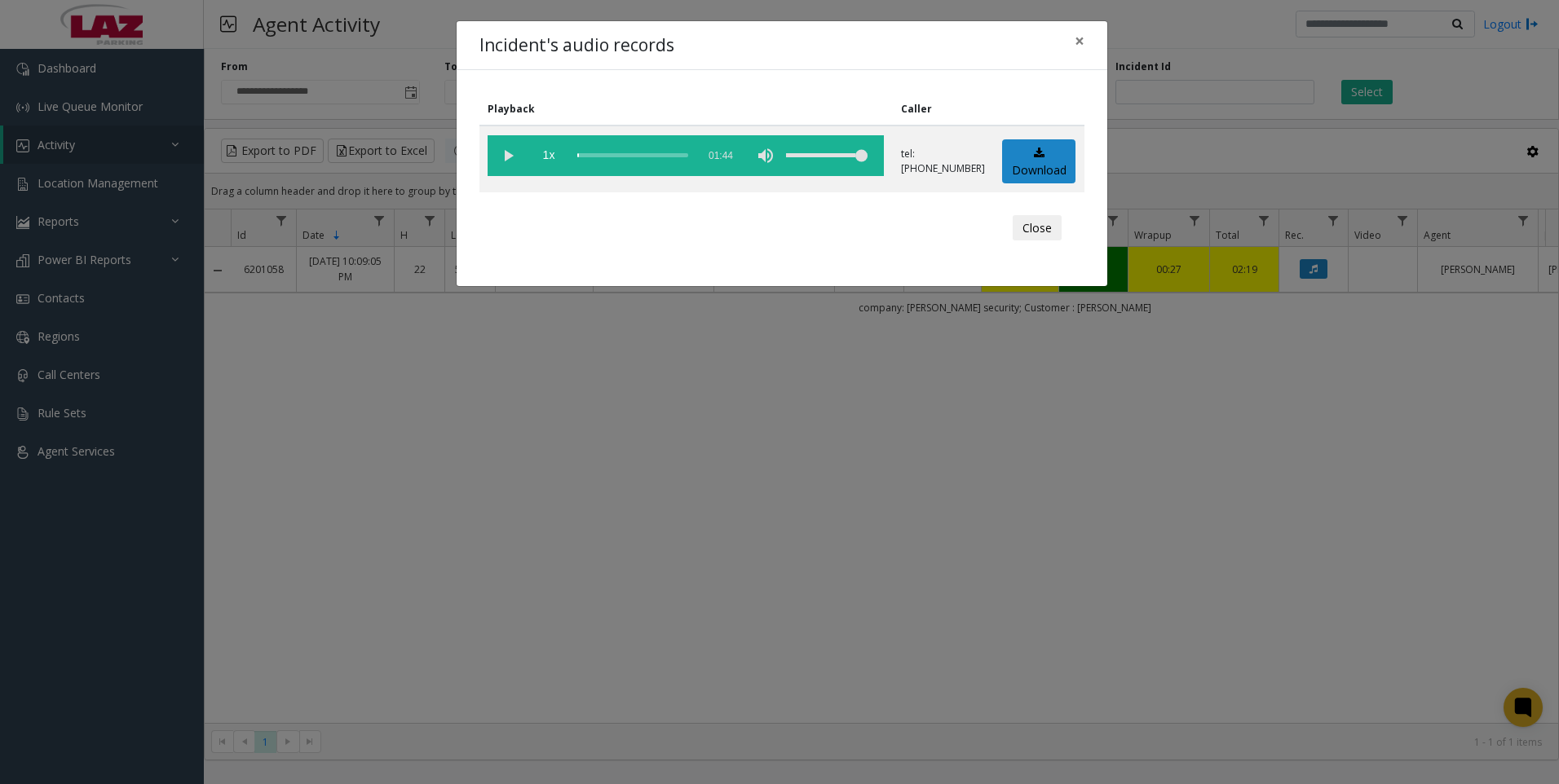
click at [1007, 117] on th at bounding box center [1038, 109] width 90 height 33
click at [1018, 157] on link "Download" at bounding box center [1039, 162] width 74 height 45
click at [1432, 521] on div "Incident's audio records × Playback Caller 1x 01:44 tel:[PHONE_NUMBER] Download…" at bounding box center [780, 392] width 1559 height 784
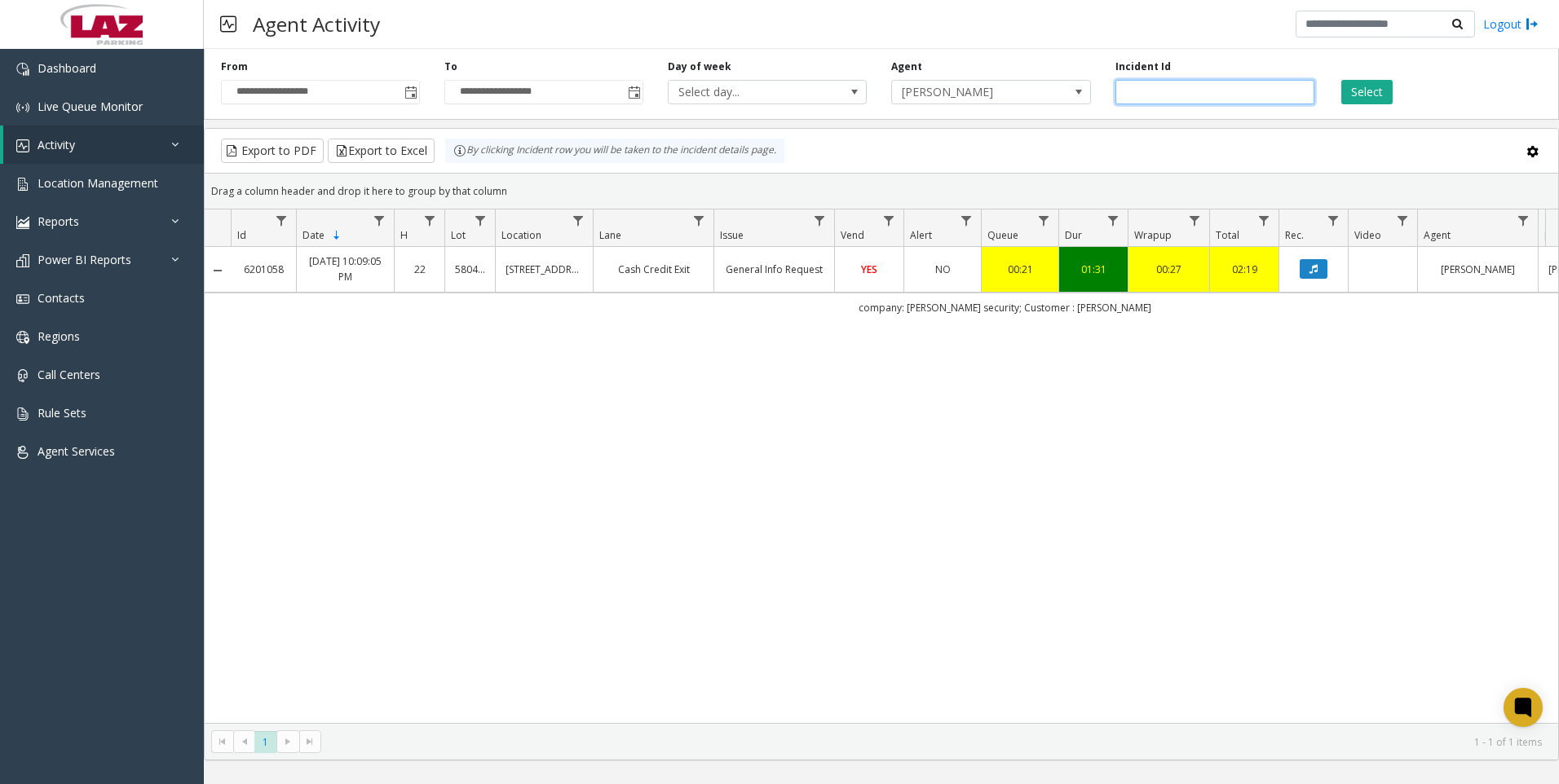
click at [1242, 99] on input "*******" at bounding box center [1214, 91] width 199 height 24
click at [1244, 98] on input "*******" at bounding box center [1214, 91] width 199 height 24
paste input "number"
click at [1368, 83] on button "Select" at bounding box center [1366, 91] width 51 height 24
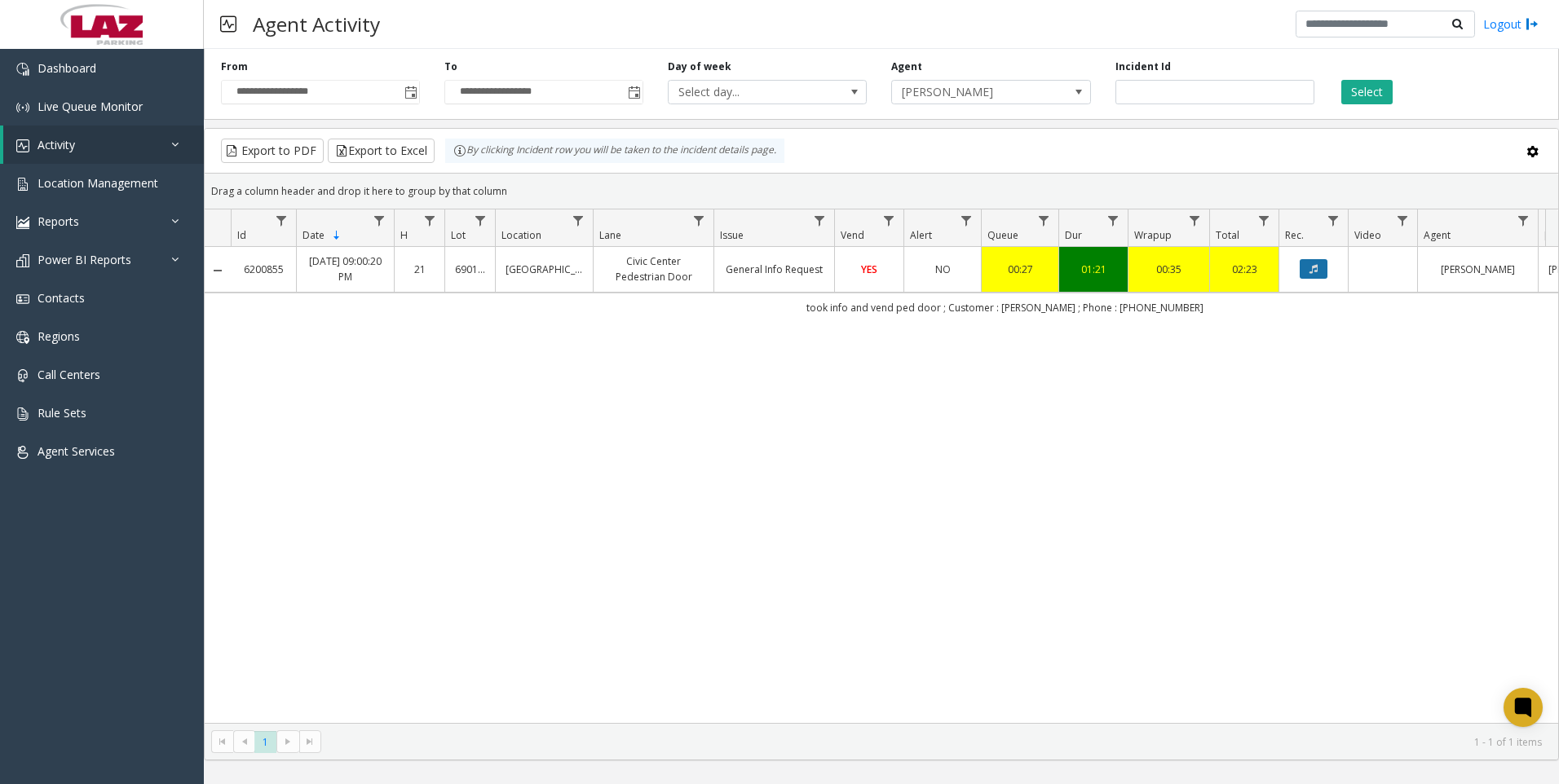
click at [1317, 265] on icon "Data table" at bounding box center [1313, 269] width 8 height 10
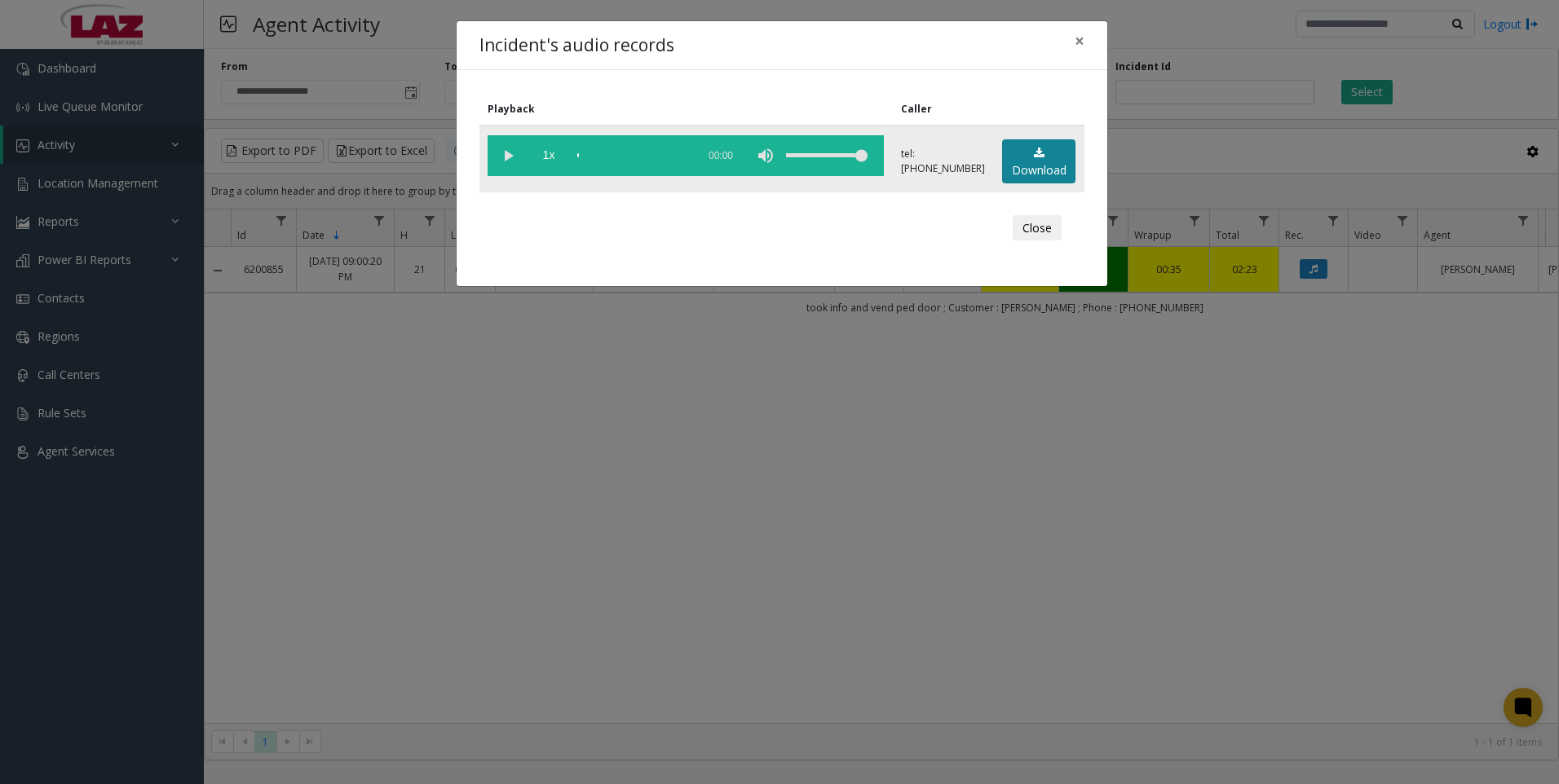
click at [1028, 167] on link "Download" at bounding box center [1039, 162] width 74 height 45
drag, startPoint x: 1379, startPoint y: 588, endPoint x: 1207, endPoint y: 588, distance: 172.0
click at [1379, 588] on div "Incident's audio records × Playback Caller 1x 01:34 tel:[PHONE_NUMBER] Download…" at bounding box center [780, 392] width 1559 height 784
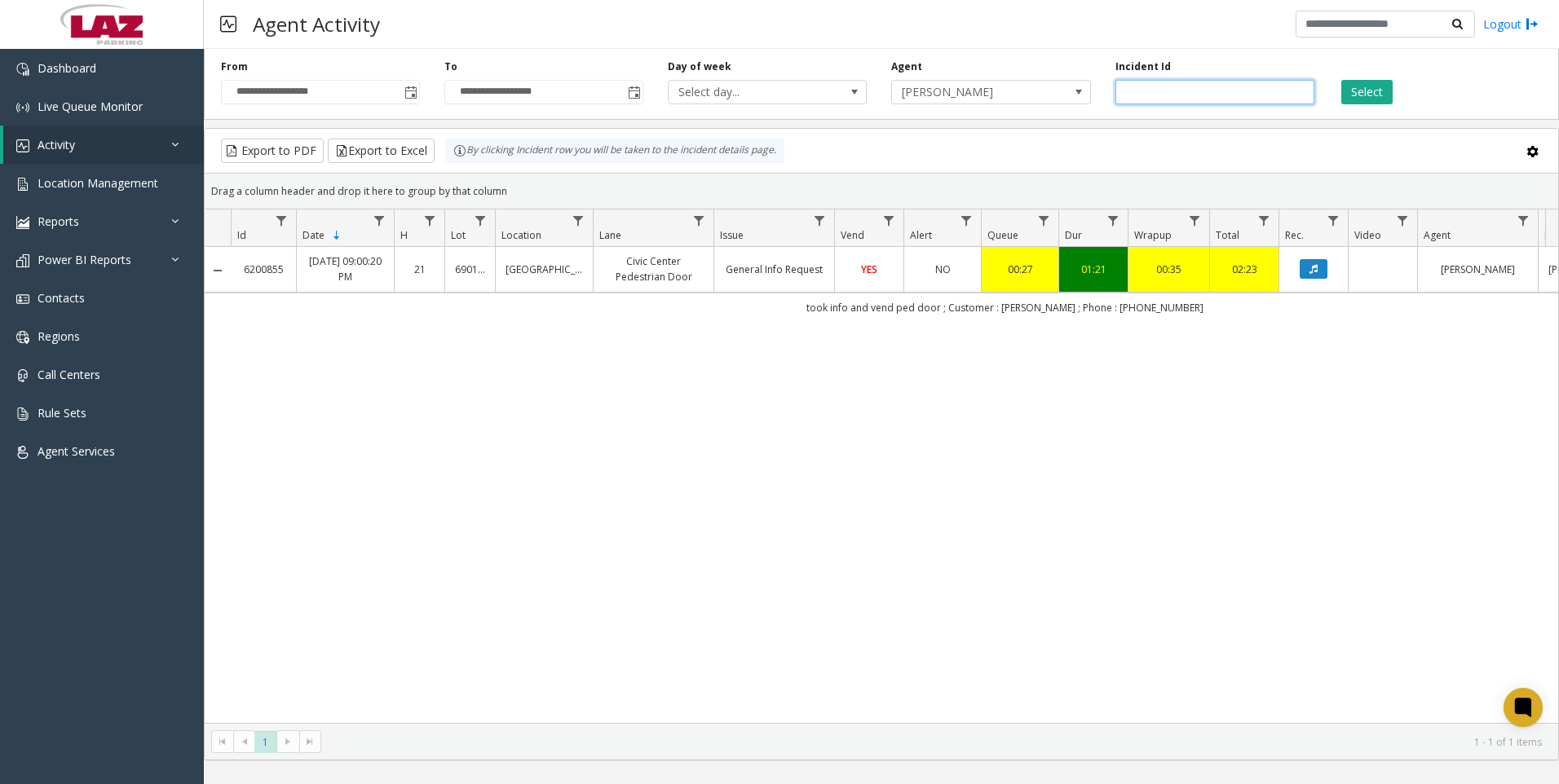
click at [1190, 103] on input "*******" at bounding box center [1214, 91] width 199 height 24
paste input "number"
type input "*******"
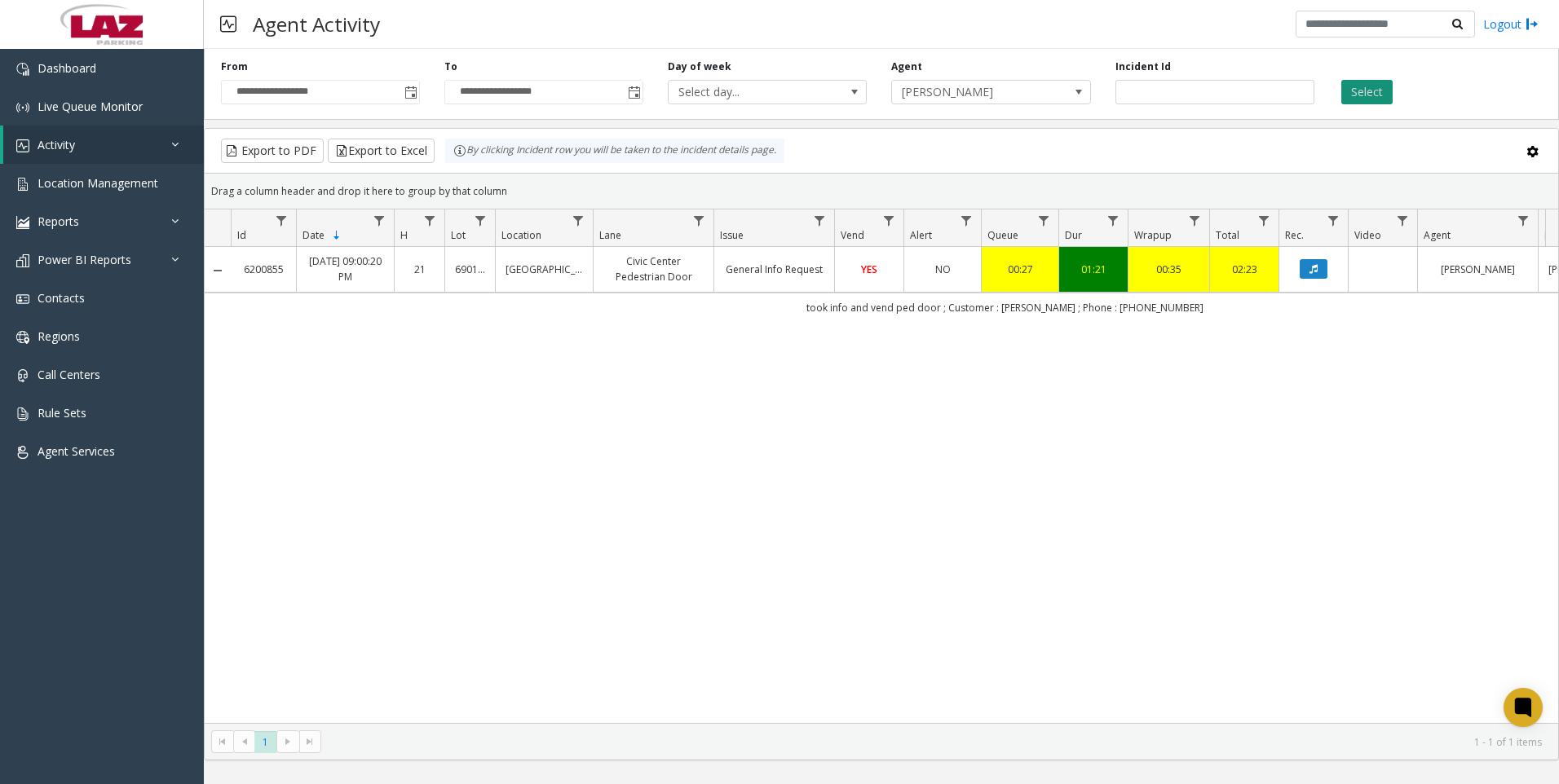
click at [1357, 85] on button "Select" at bounding box center [1366, 91] width 51 height 24
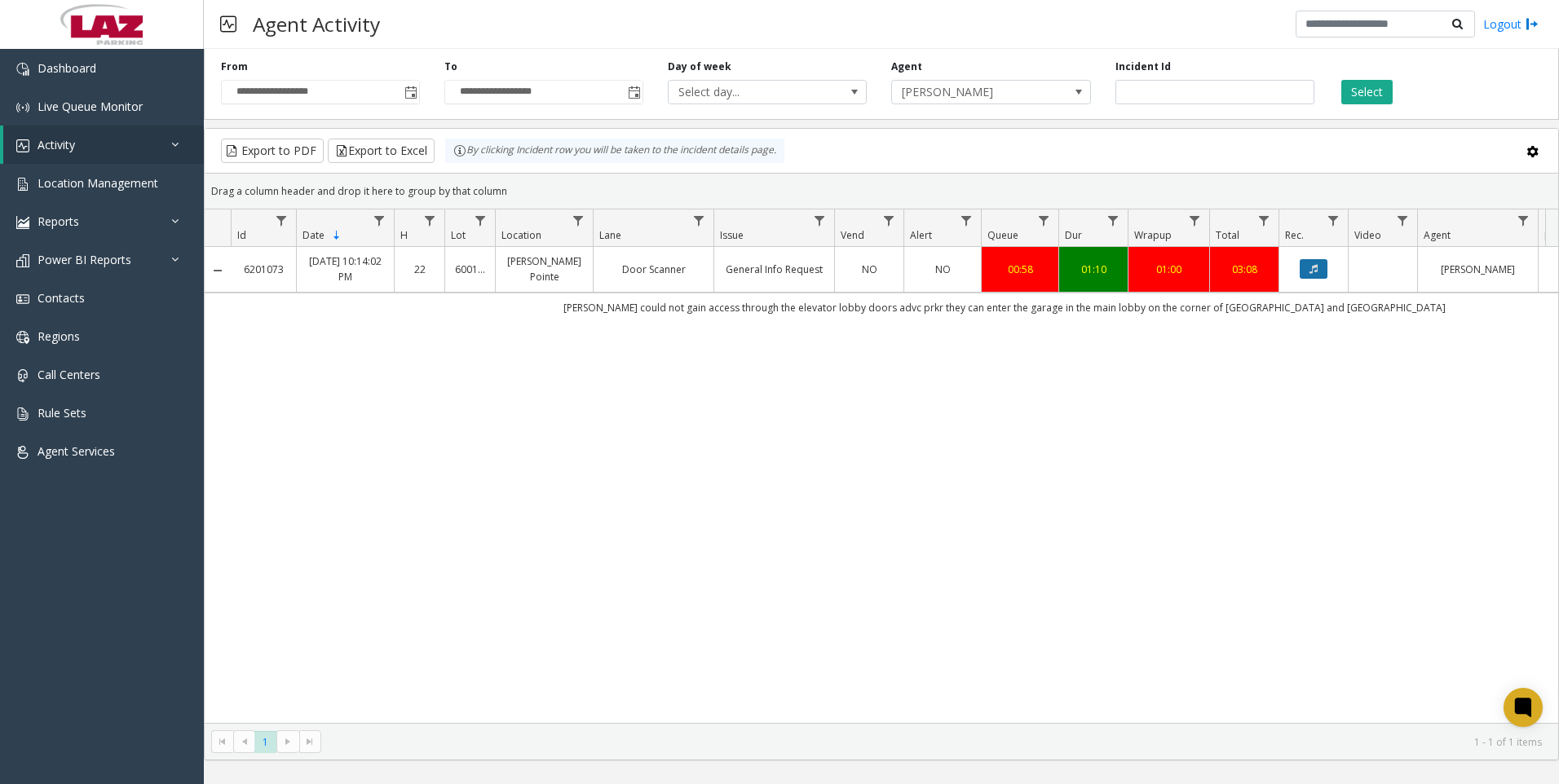
click at [1317, 276] on button "Data table" at bounding box center [1313, 269] width 28 height 19
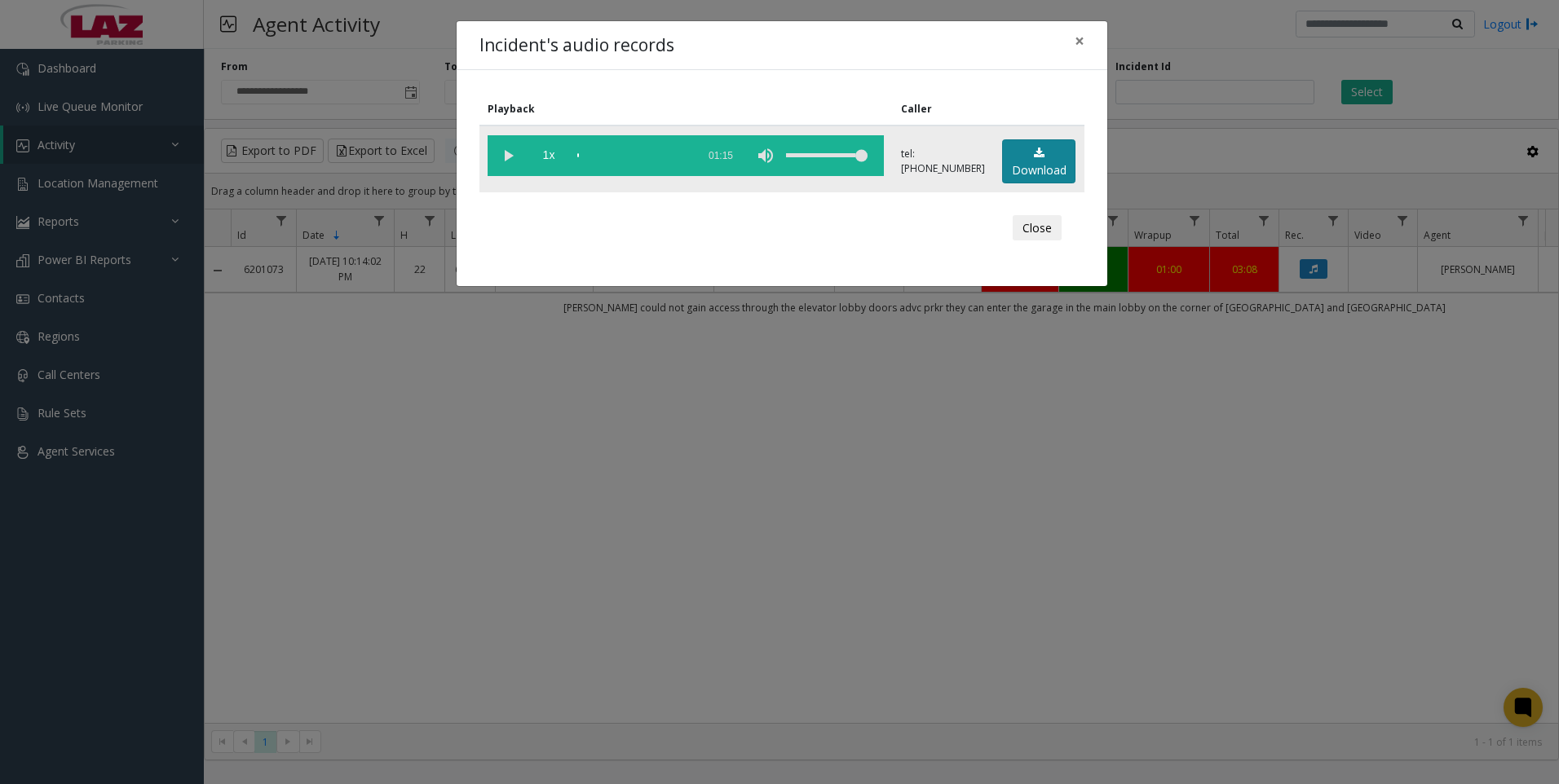
click at [1028, 172] on link "Download" at bounding box center [1039, 162] width 74 height 45
click at [1375, 558] on div "Incident's audio records × Playback Caller 1x 01:15 tel:[PHONE_NUMBER] Download…" at bounding box center [780, 392] width 1559 height 784
